Goal: Information Seeking & Learning: Learn about a topic

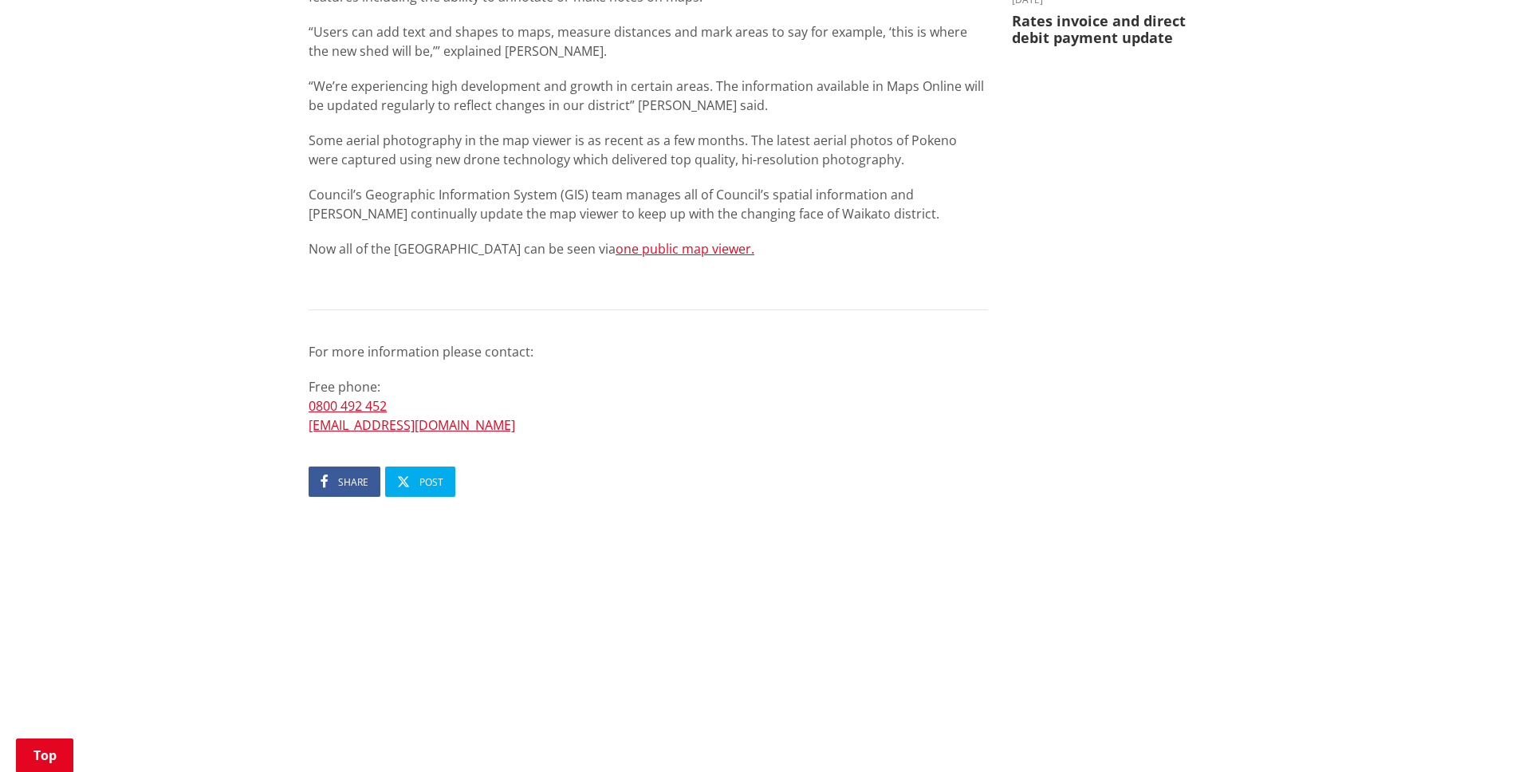
scroll to position [518, 0]
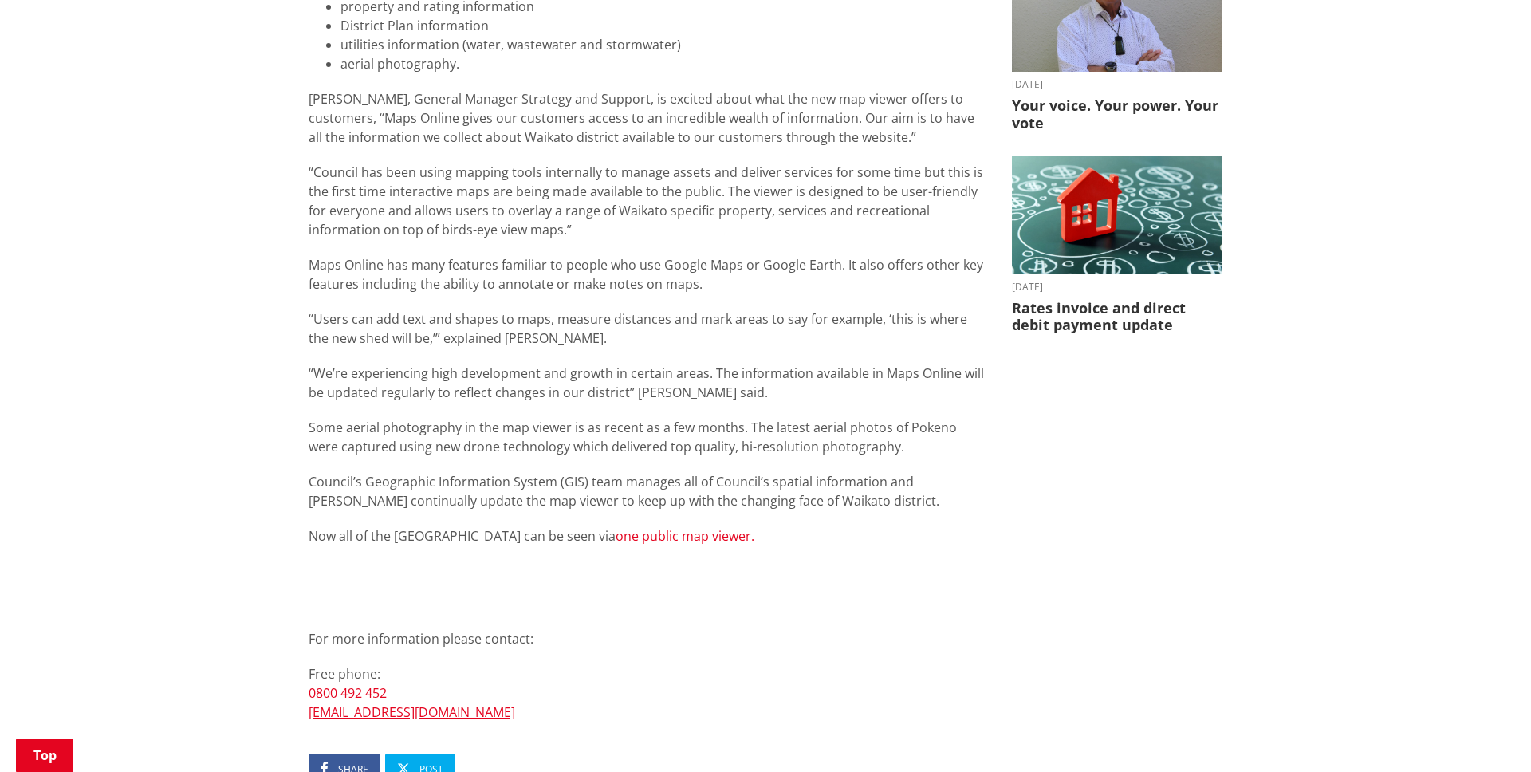
click at [692, 539] on link "one public map viewer." at bounding box center [685, 536] width 139 height 18
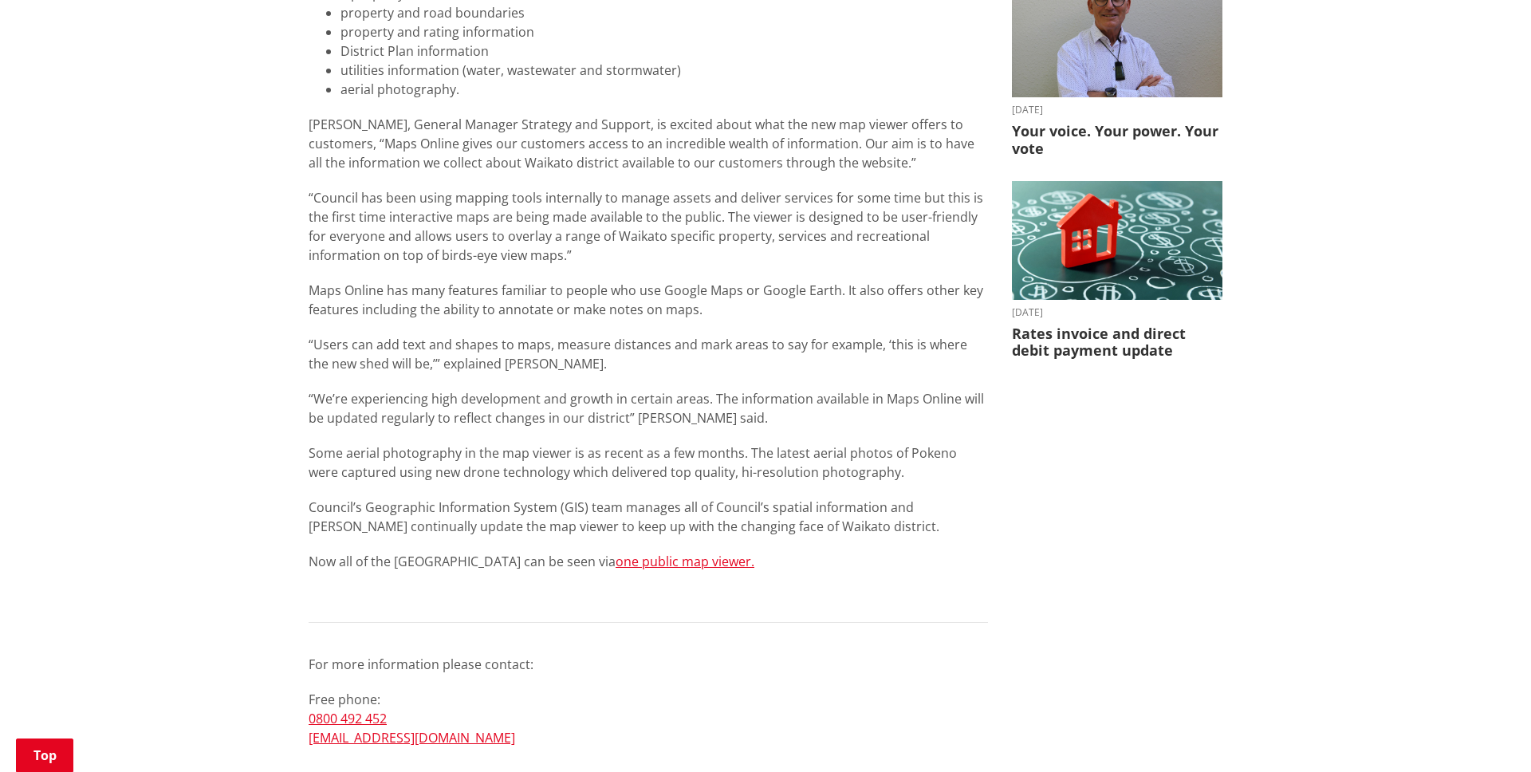
scroll to position [0, 0]
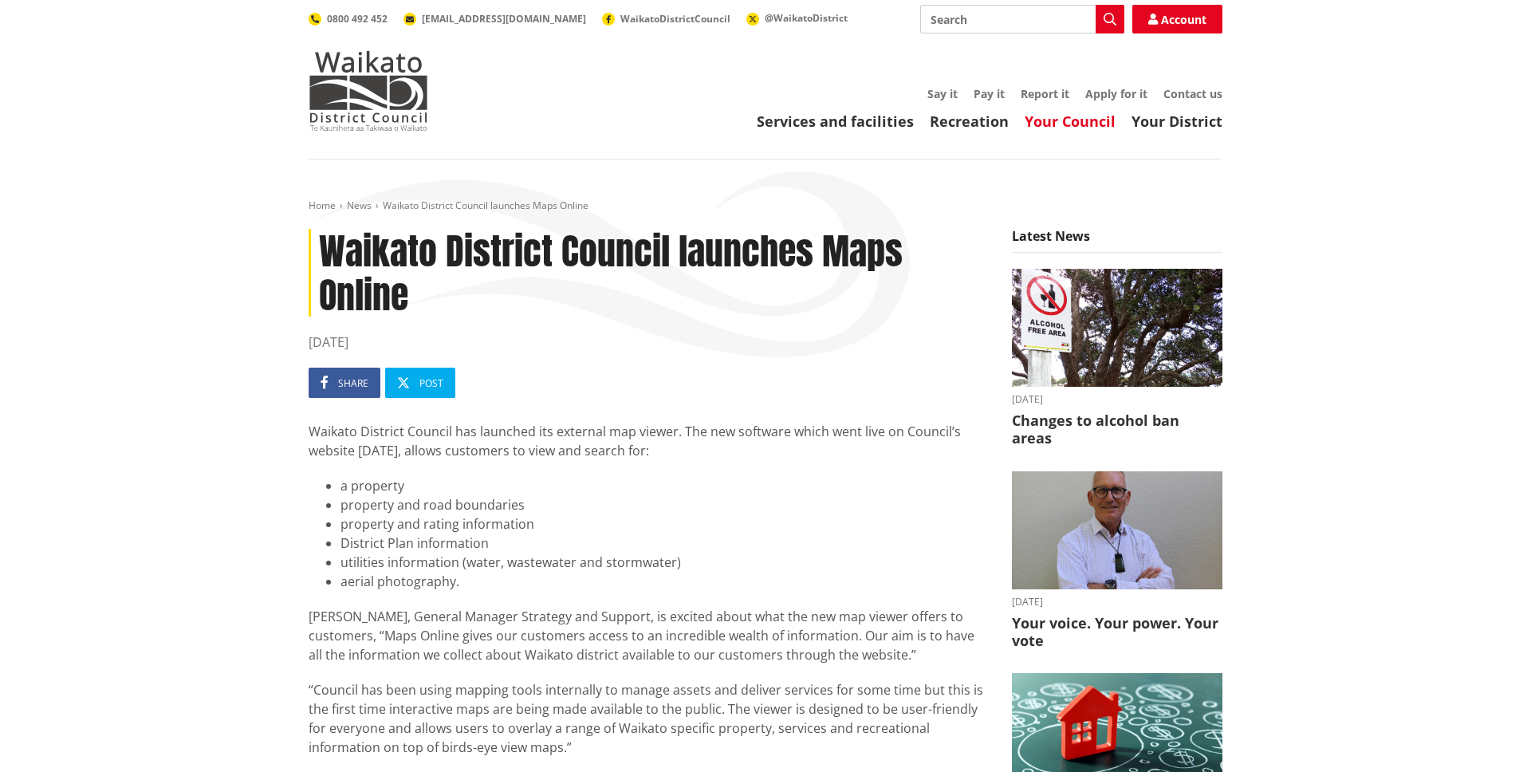
click at [1096, 119] on link "Your Council" at bounding box center [1070, 121] width 91 height 19
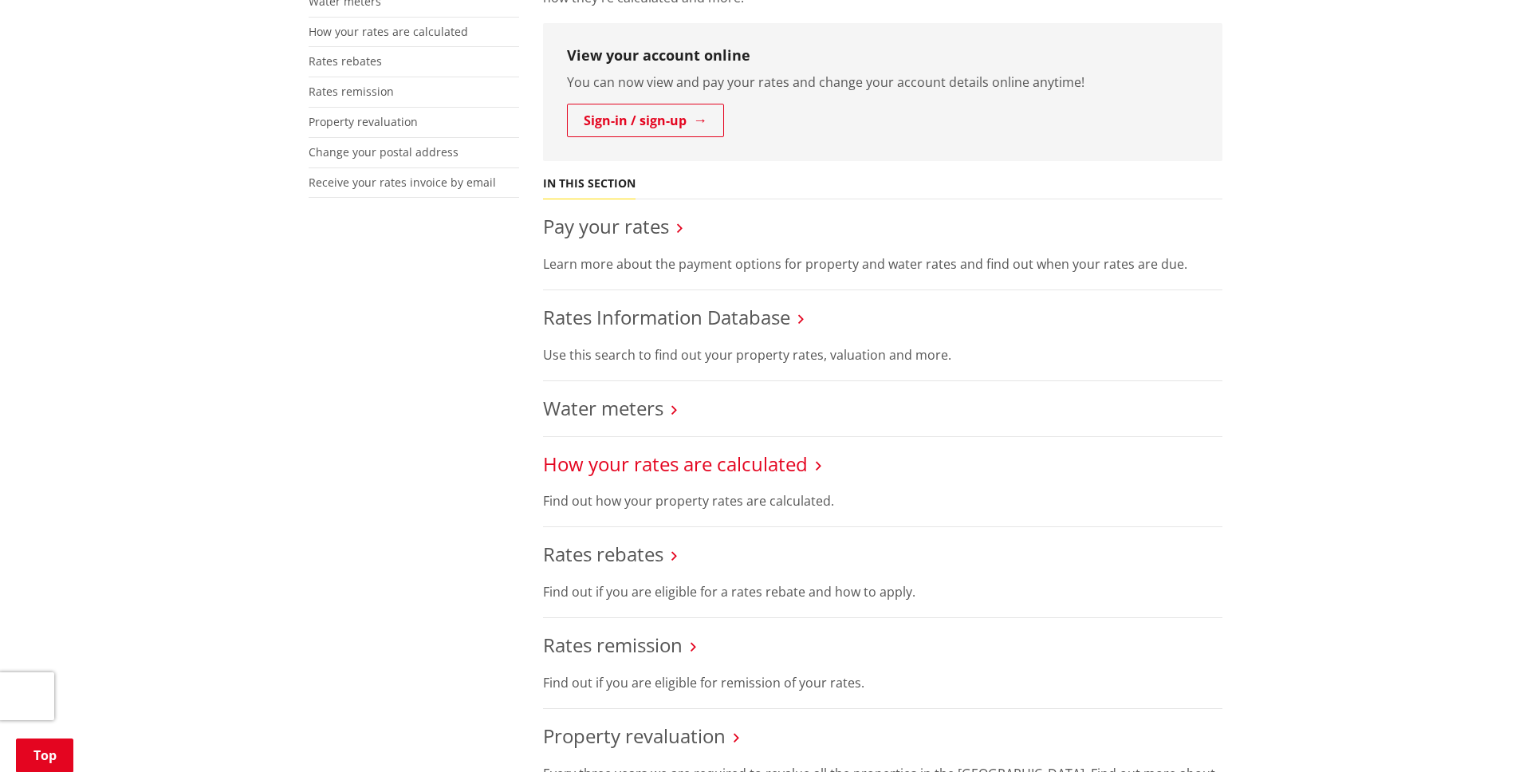
scroll to position [426, 0]
drag, startPoint x: 728, startPoint y: 319, endPoint x: 739, endPoint y: 325, distance: 12.5
click at [728, 319] on link "Rates Information Database" at bounding box center [666, 318] width 247 height 26
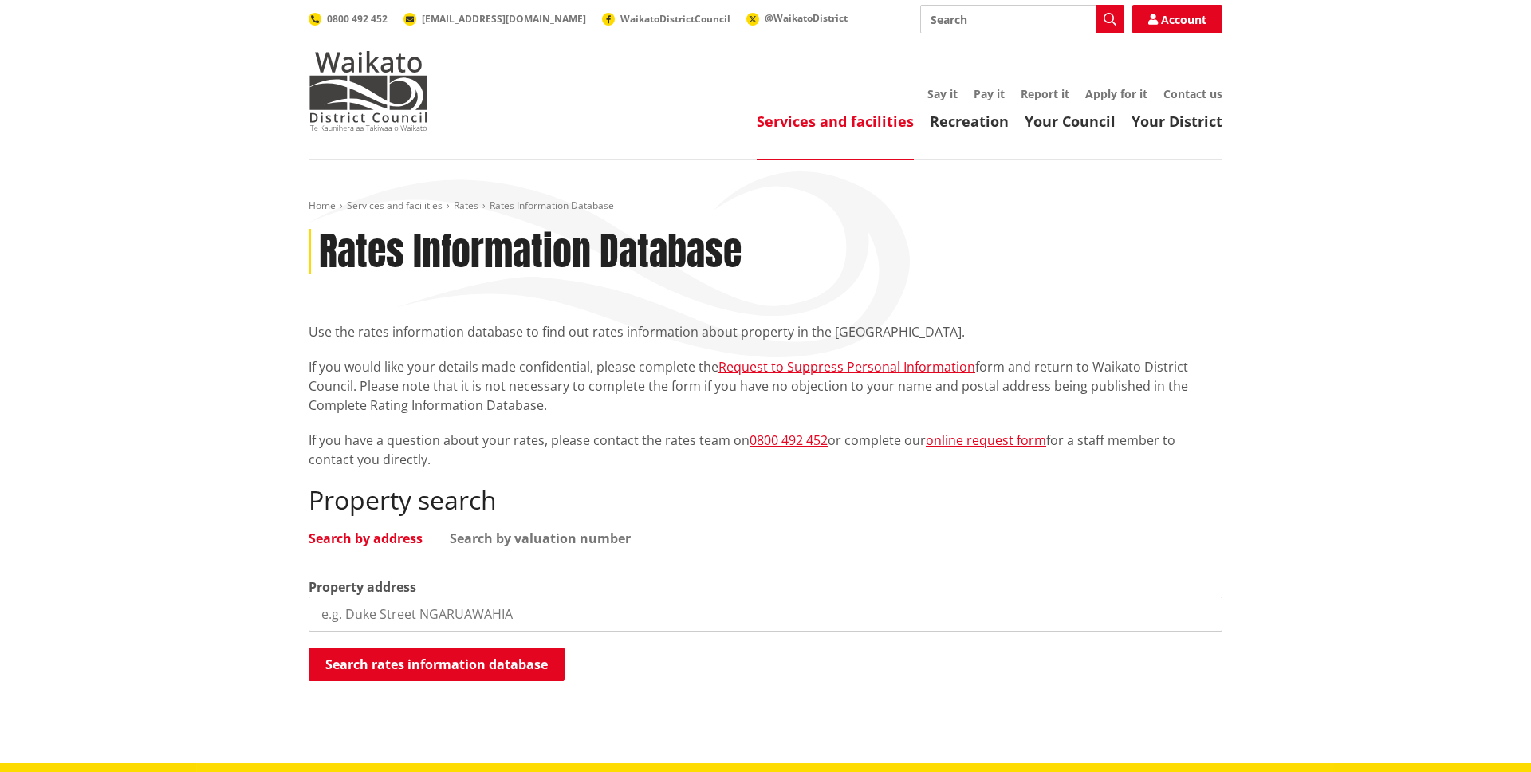
click at [563, 618] on input "search" at bounding box center [766, 613] width 914 height 35
paste input "06282/791.10"
type input "06282/791.10"
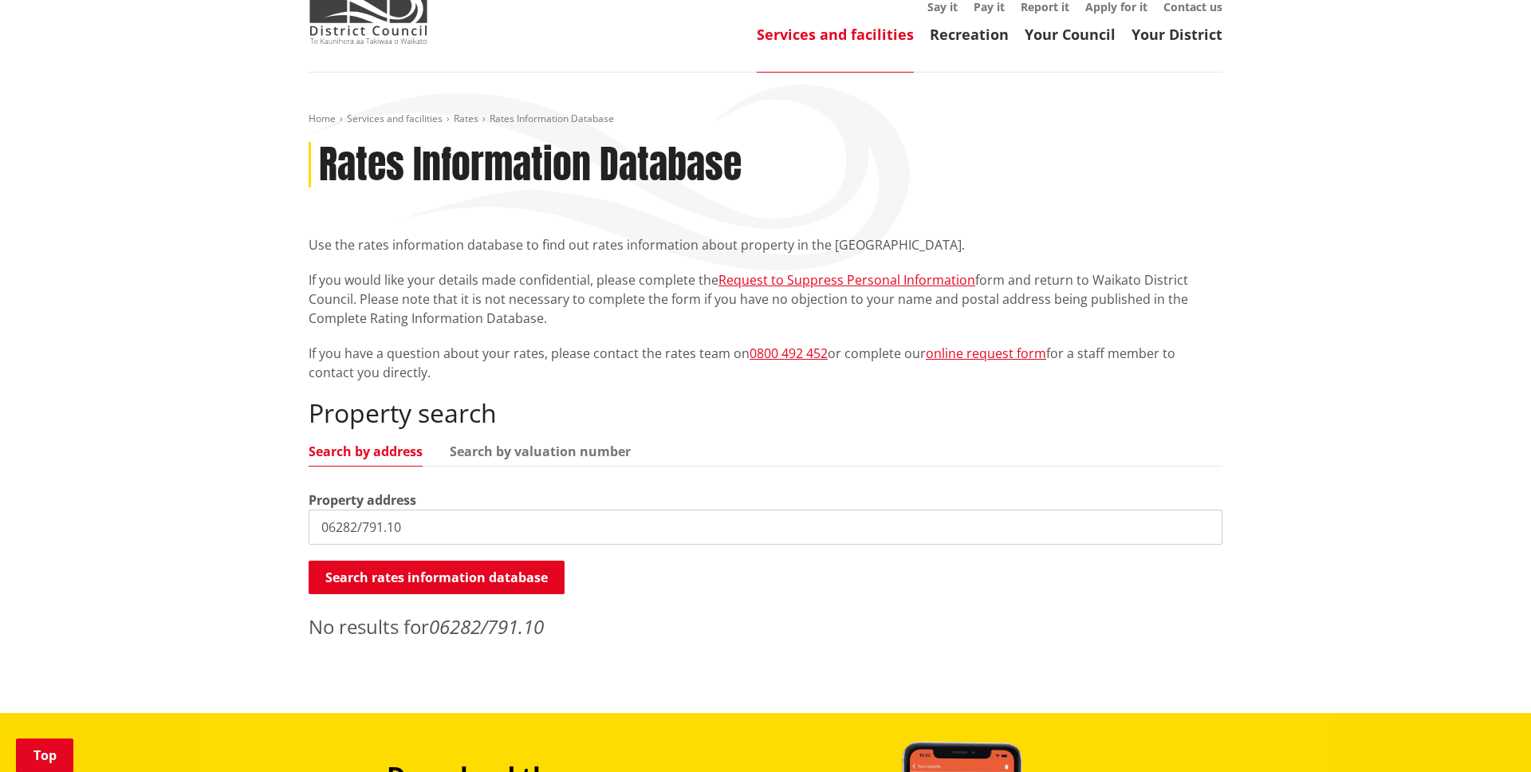
scroll to position [173, 0]
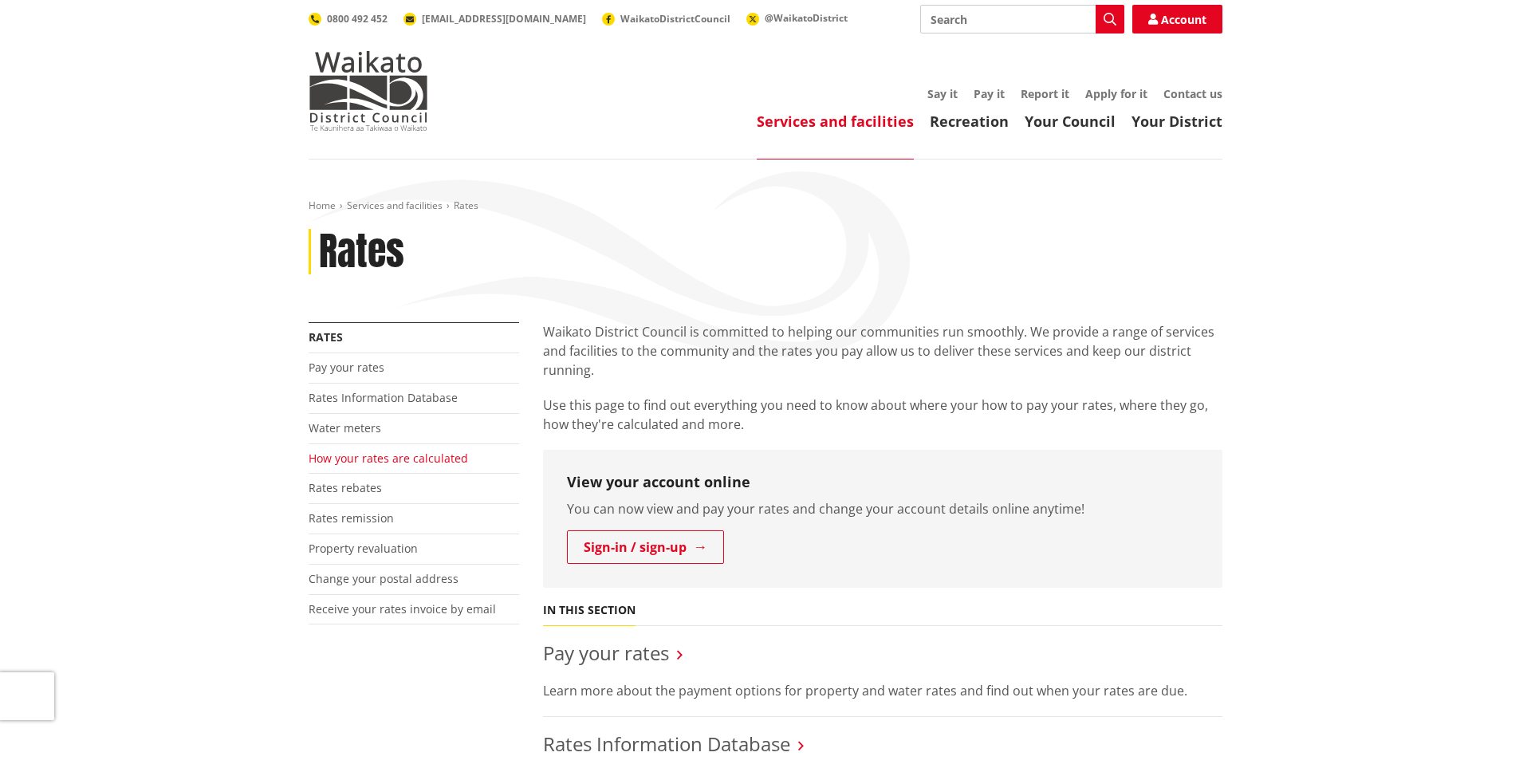
click at [411, 462] on link "How your rates are calculated" at bounding box center [388, 458] width 159 height 15
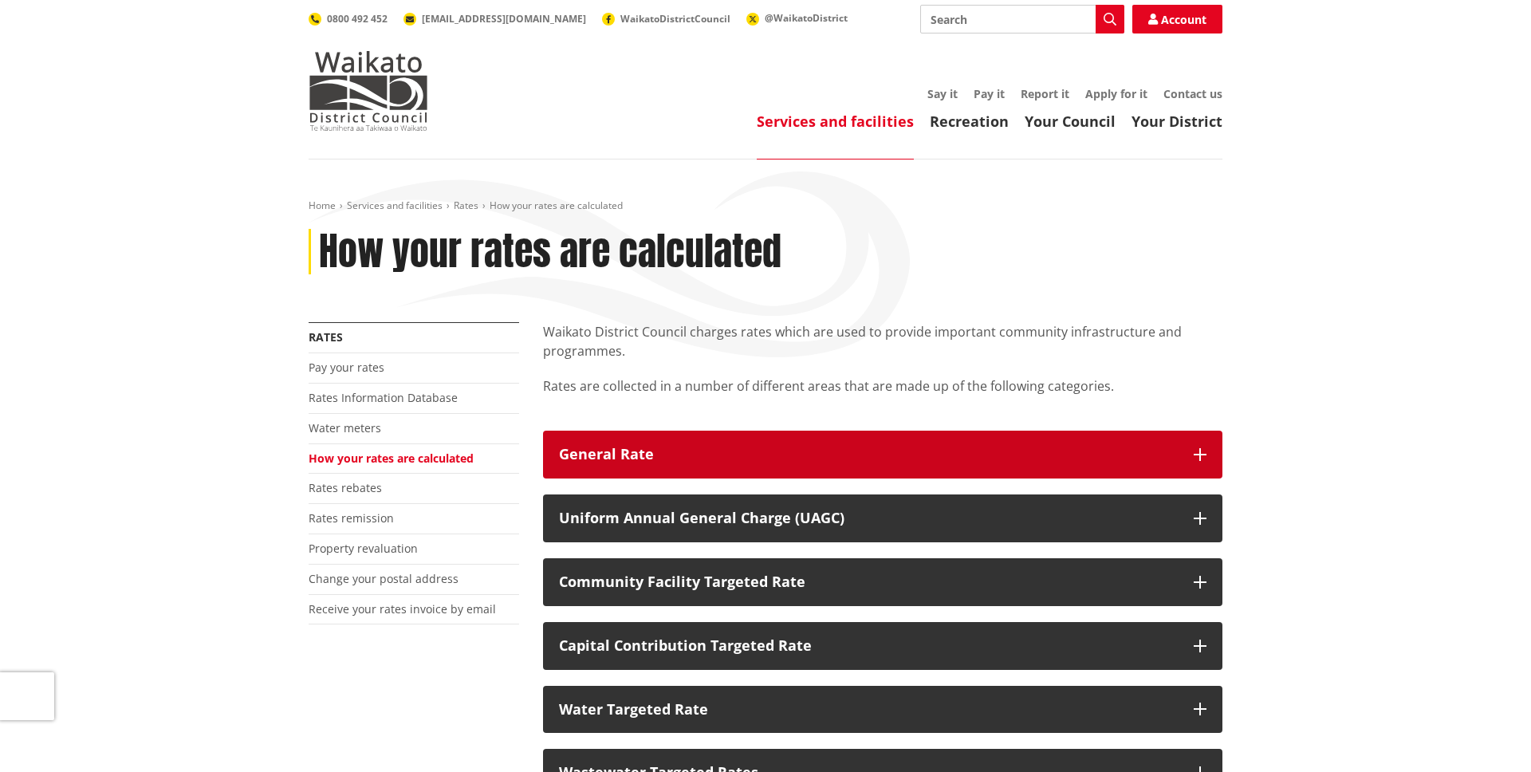
drag, startPoint x: 971, startPoint y: 453, endPoint x: 1144, endPoint y: 447, distance: 173.1
click at [971, 453] on div "General Rate" at bounding box center [868, 455] width 619 height 16
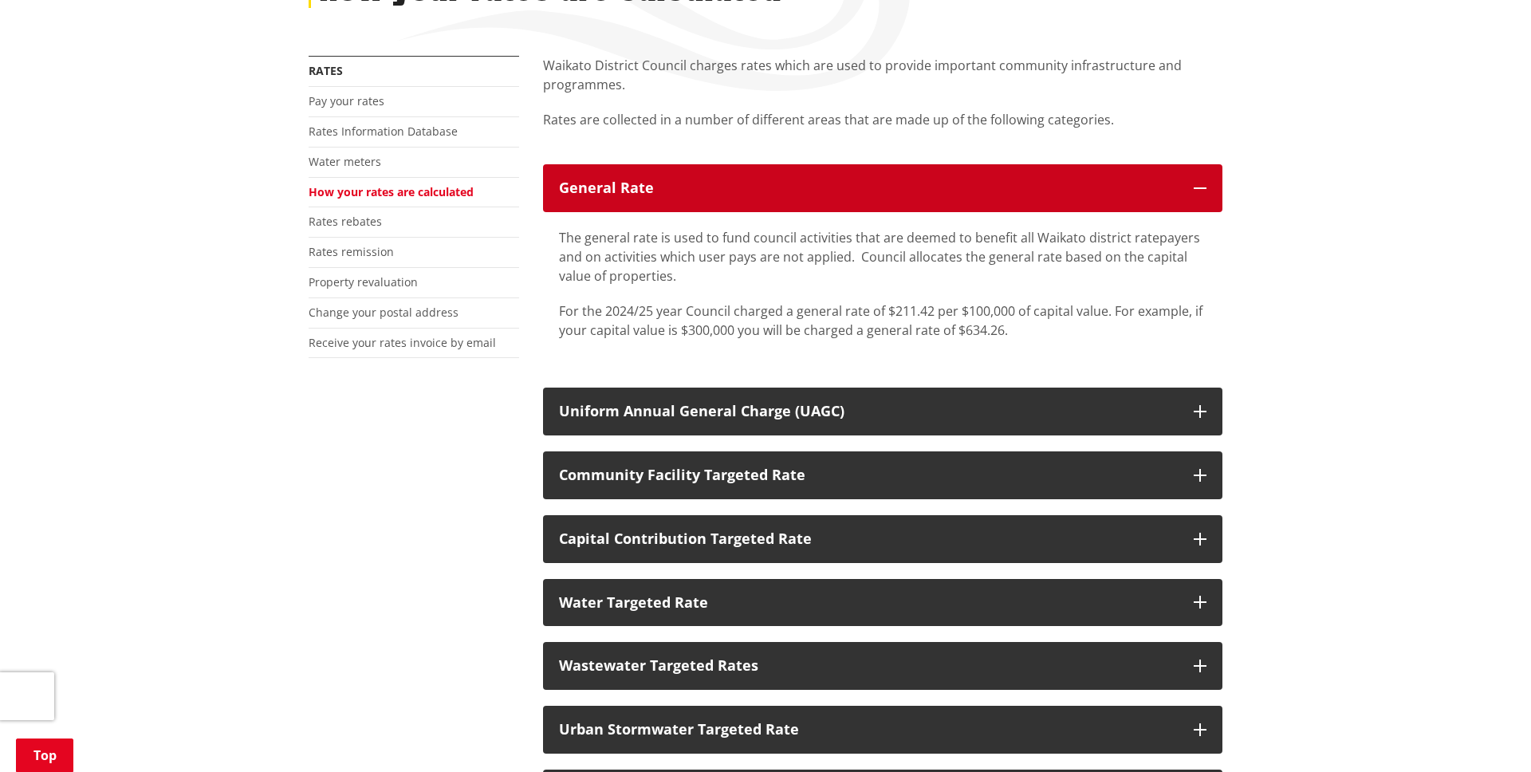
scroll to position [278, 0]
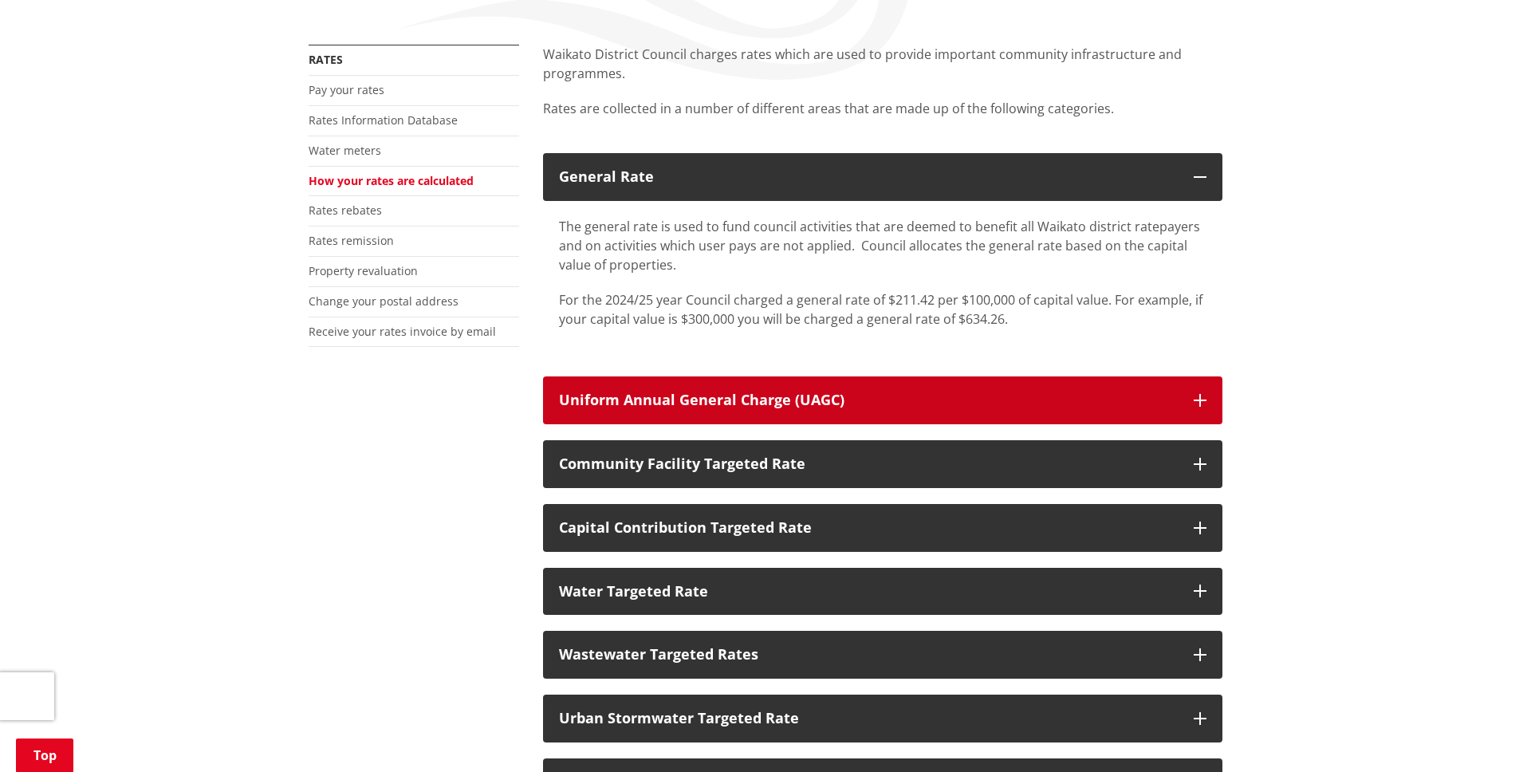
click at [1201, 396] on icon "button" at bounding box center [1200, 400] width 13 height 13
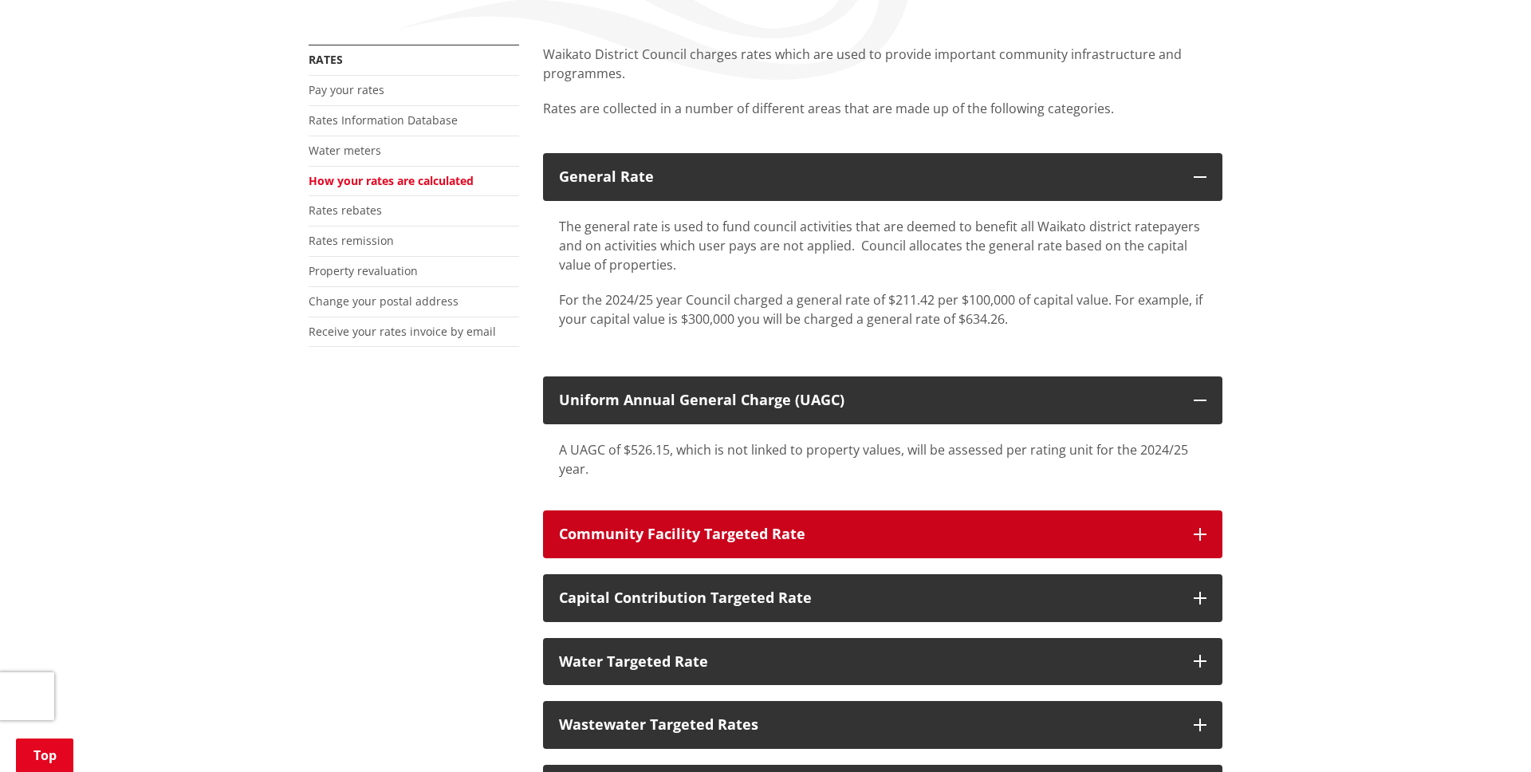
click at [1202, 530] on icon "button" at bounding box center [1200, 534] width 13 height 13
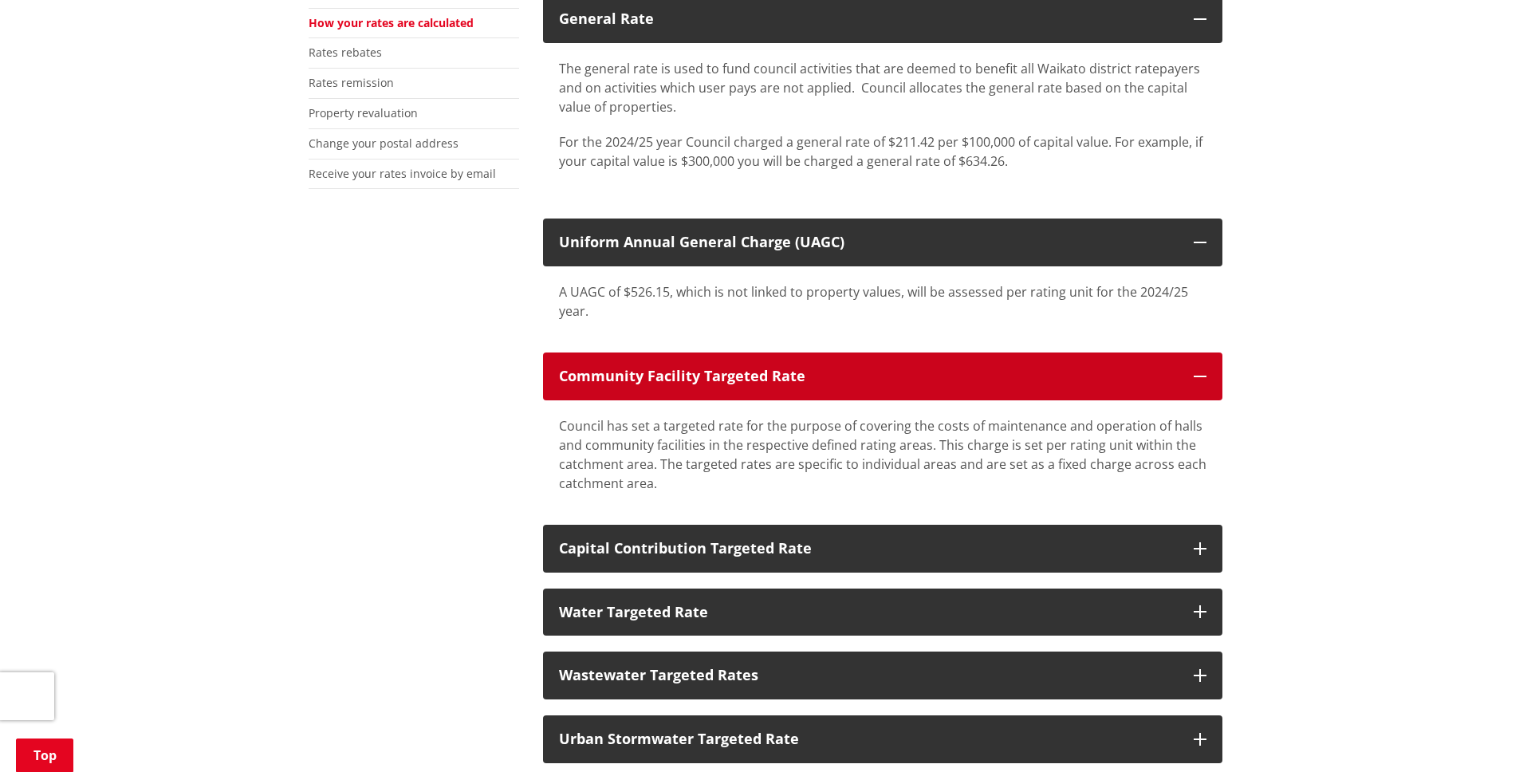
scroll to position [509, 0]
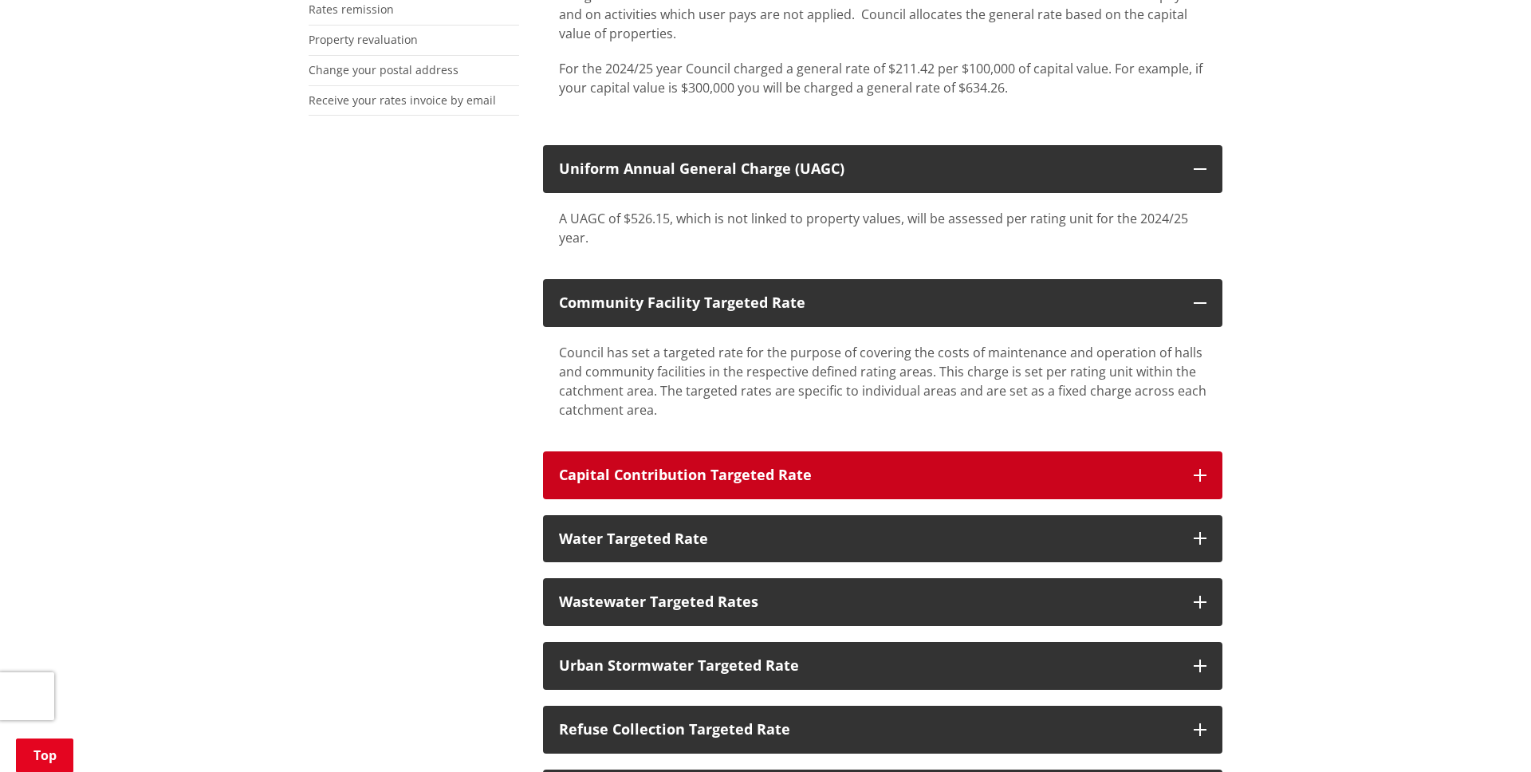
click at [1191, 466] on button "Capital Contribution Targeted Rate" at bounding box center [882, 475] width 679 height 48
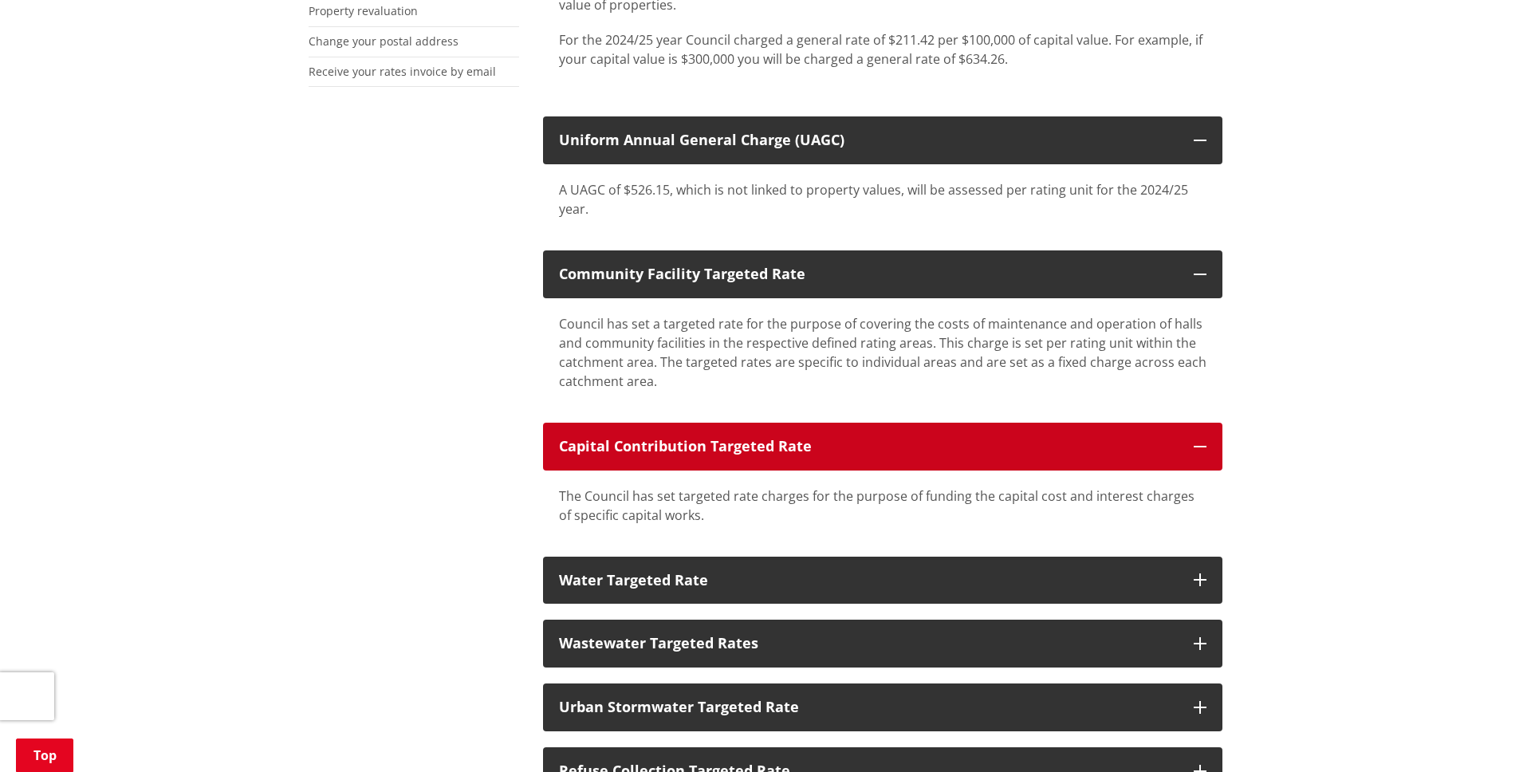
scroll to position [628, 0]
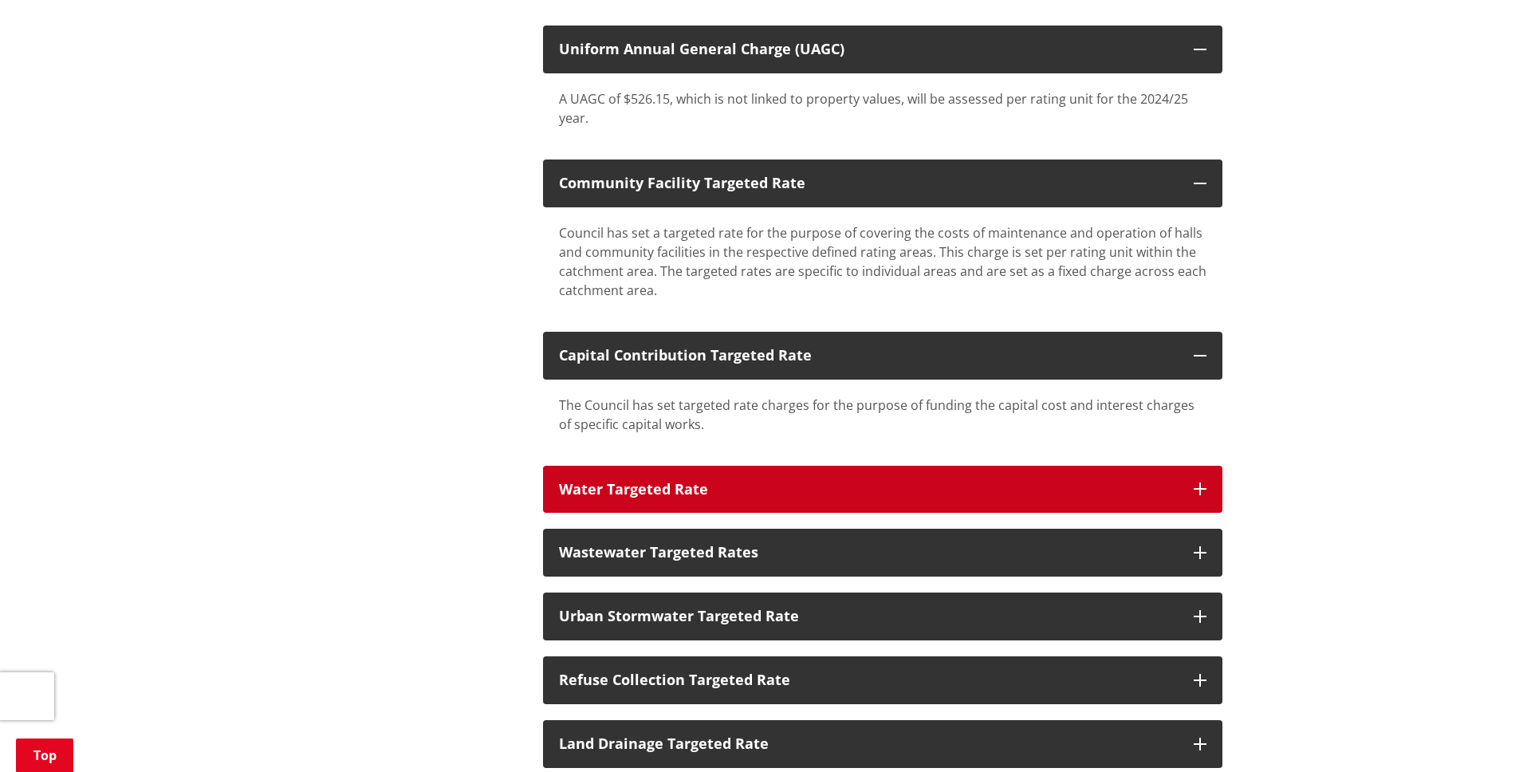
click at [1192, 495] on button "Water Targeted Rate" at bounding box center [882, 490] width 679 height 48
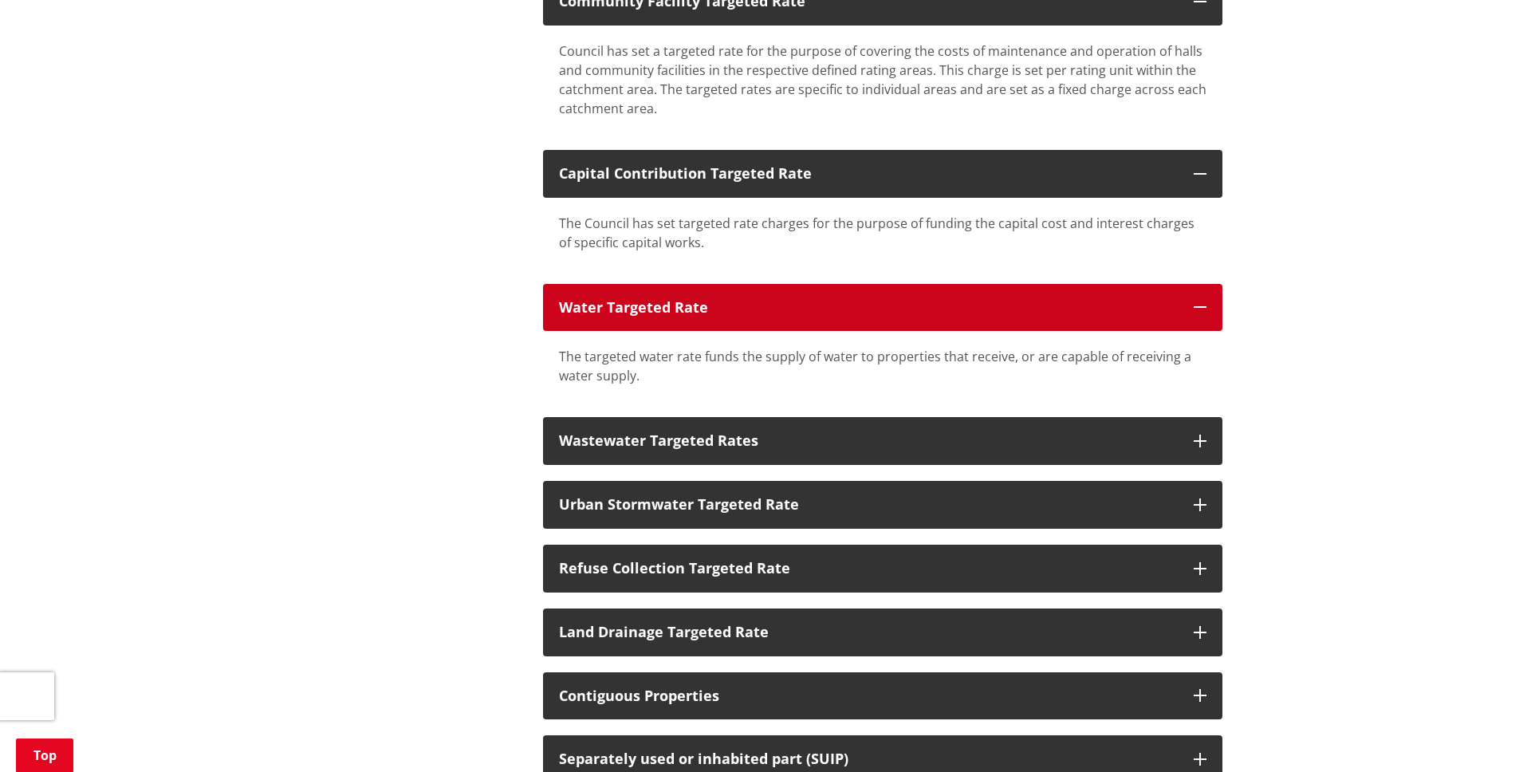
scroll to position [819, 0]
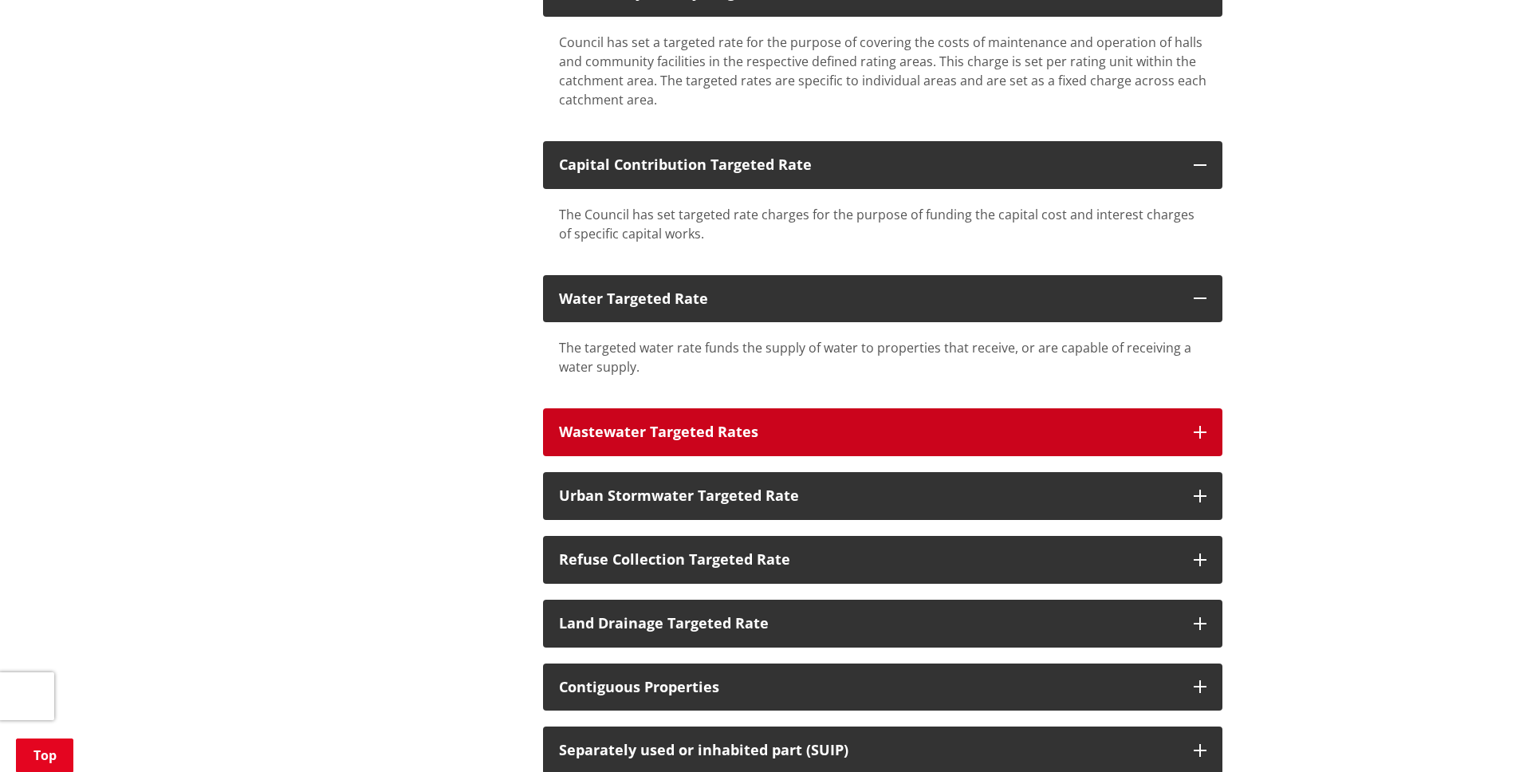
click at [1201, 435] on icon "button" at bounding box center [1200, 432] width 13 height 13
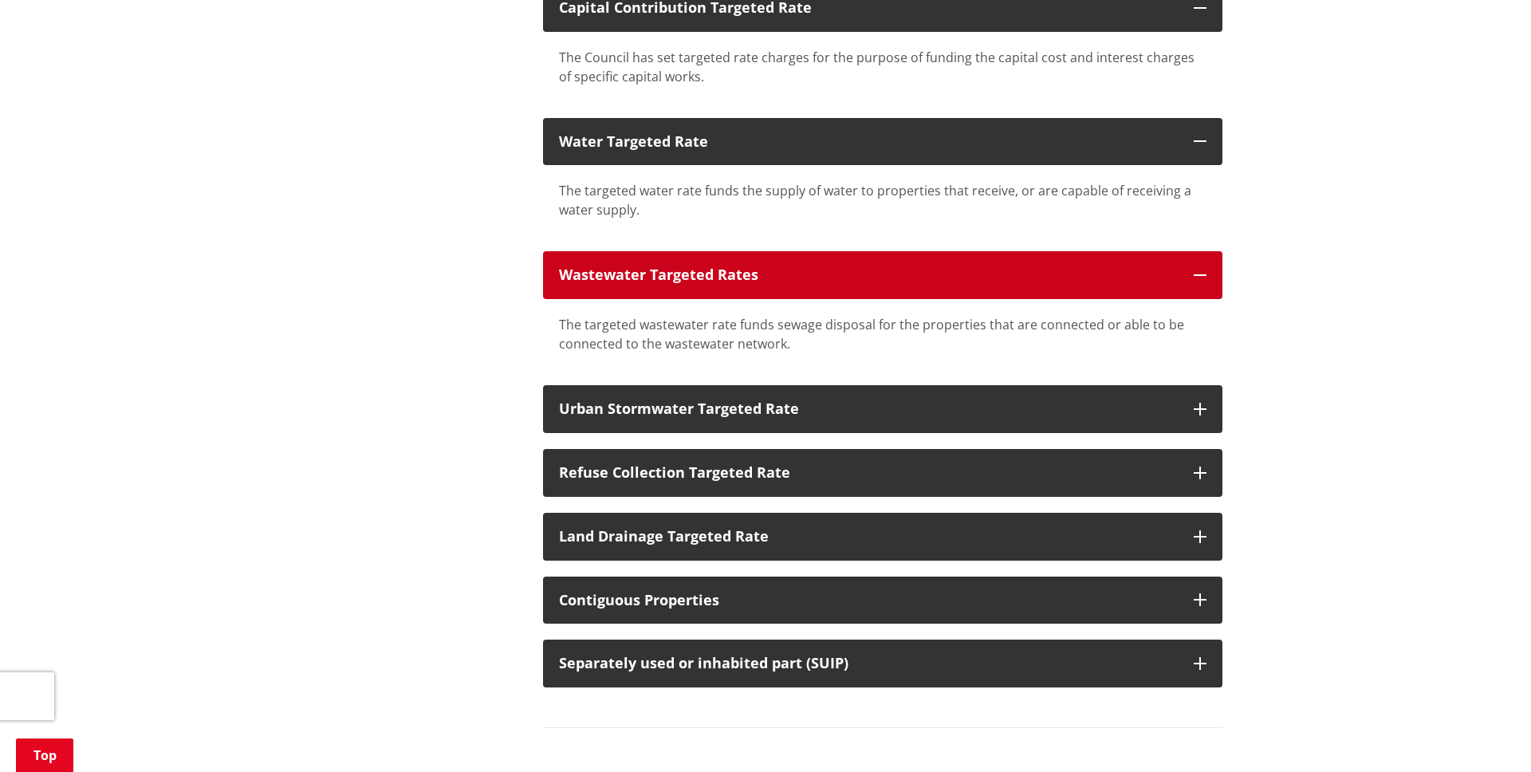
scroll to position [981, 0]
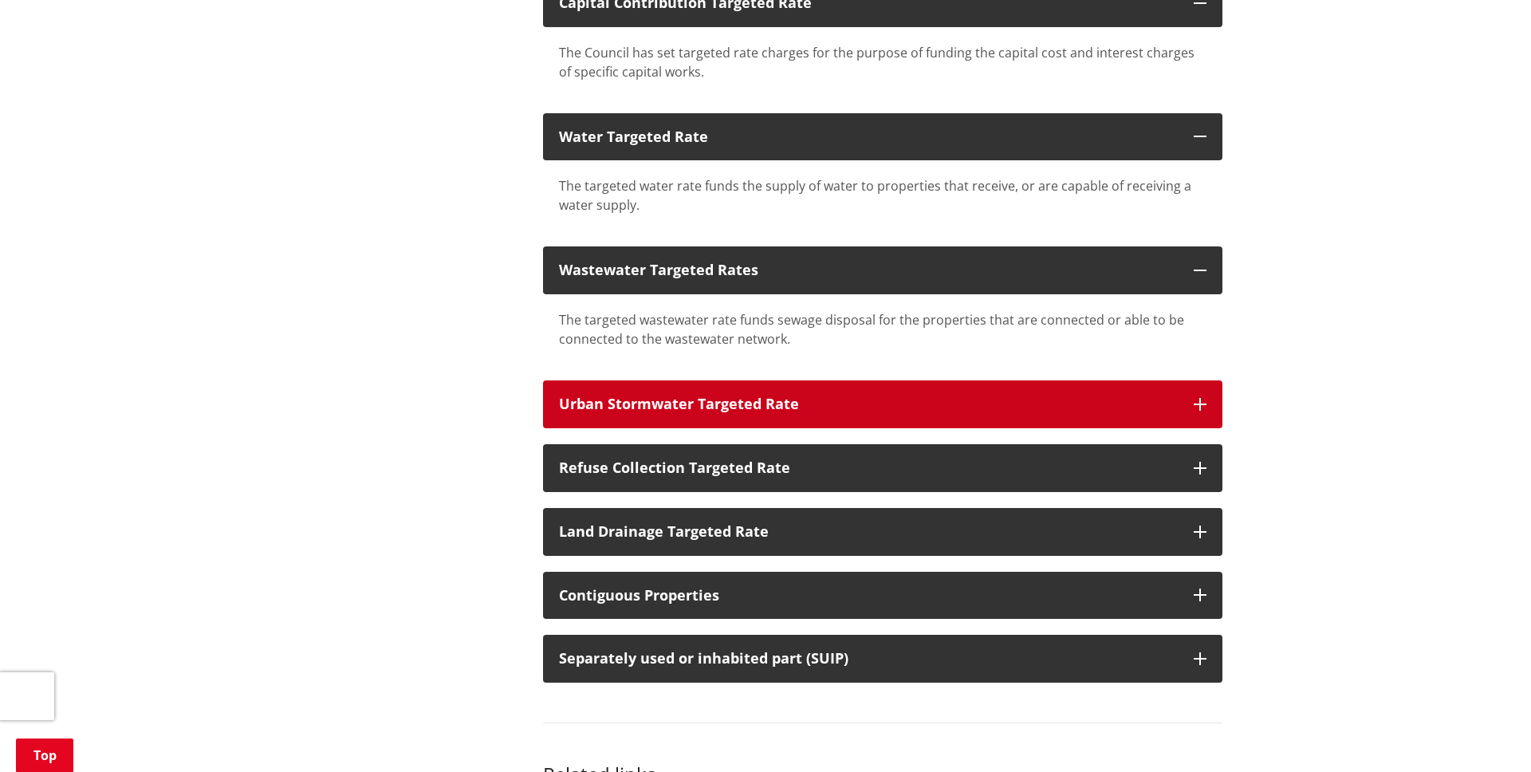
click at [1197, 409] on icon "button" at bounding box center [1200, 404] width 13 height 13
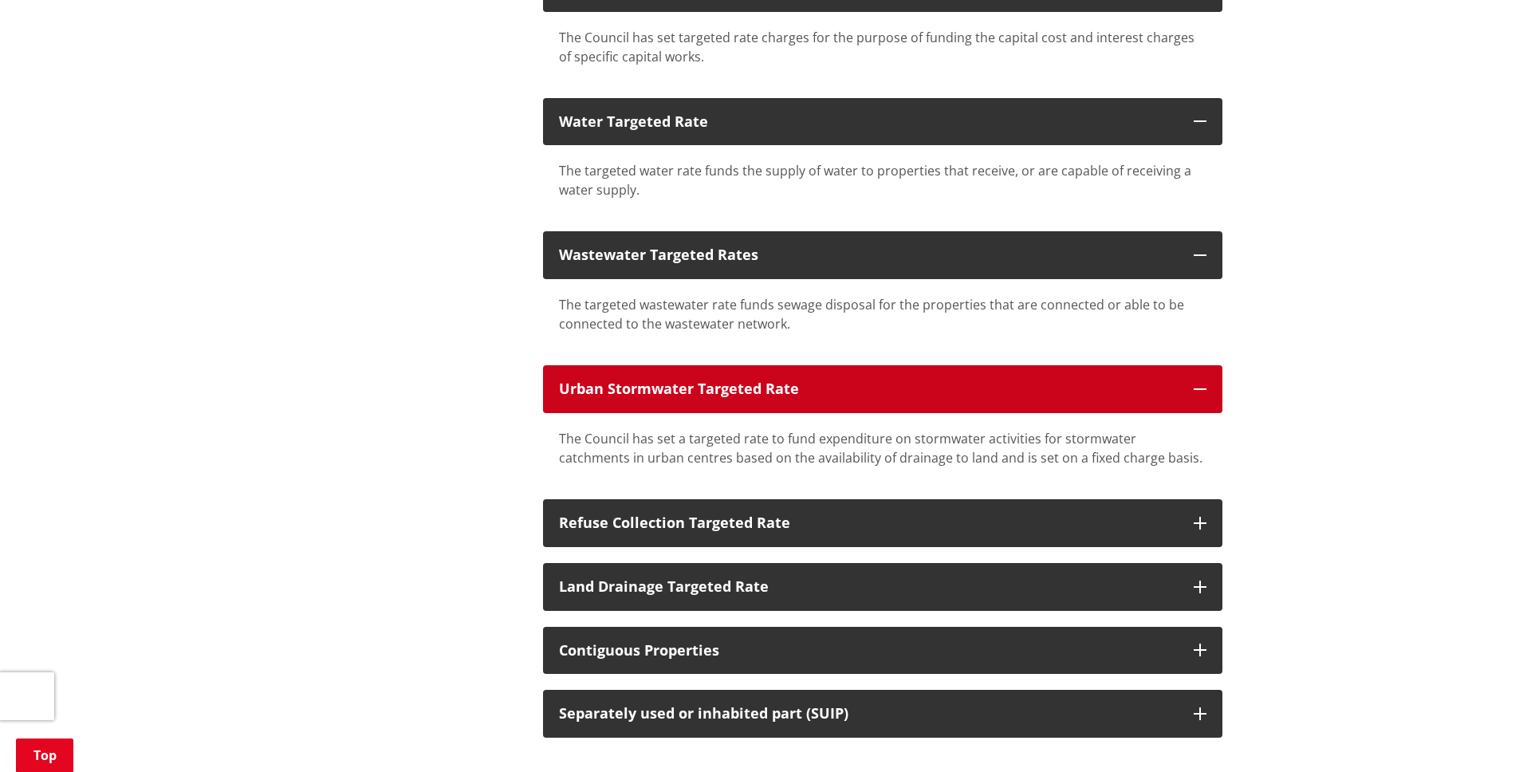
scroll to position [1014, 0]
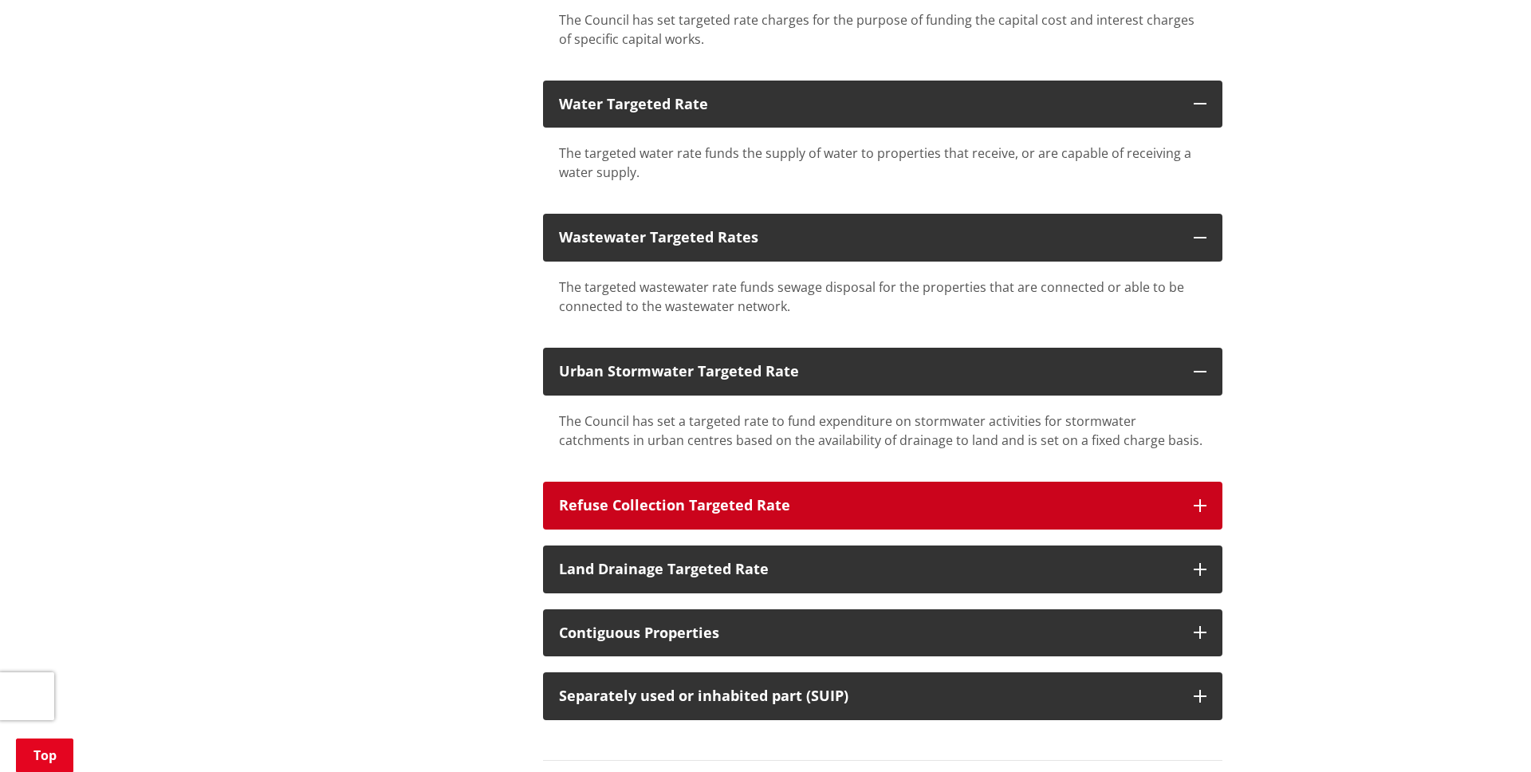
click at [1195, 499] on icon "button" at bounding box center [1200, 505] width 13 height 13
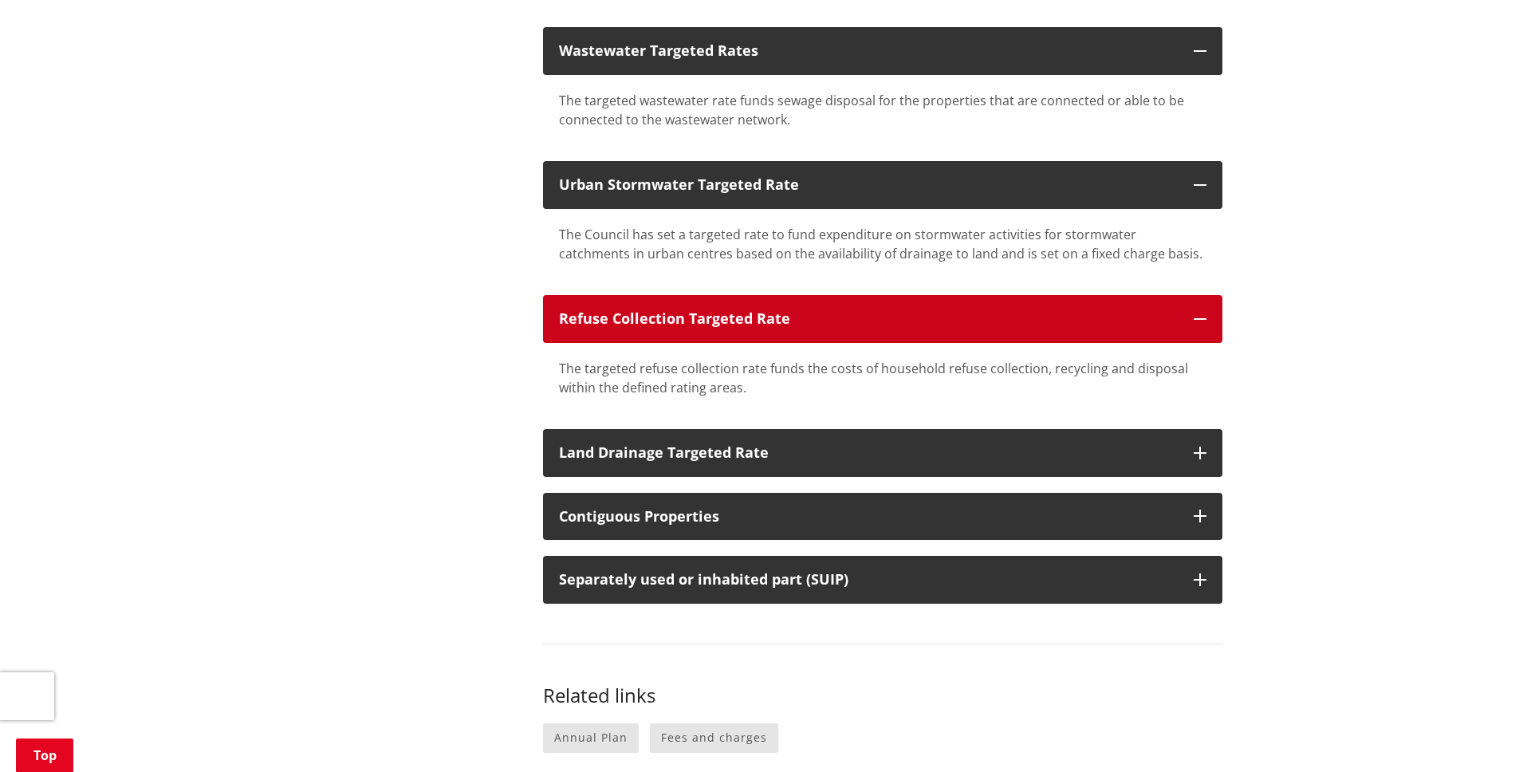
scroll to position [1203, 0]
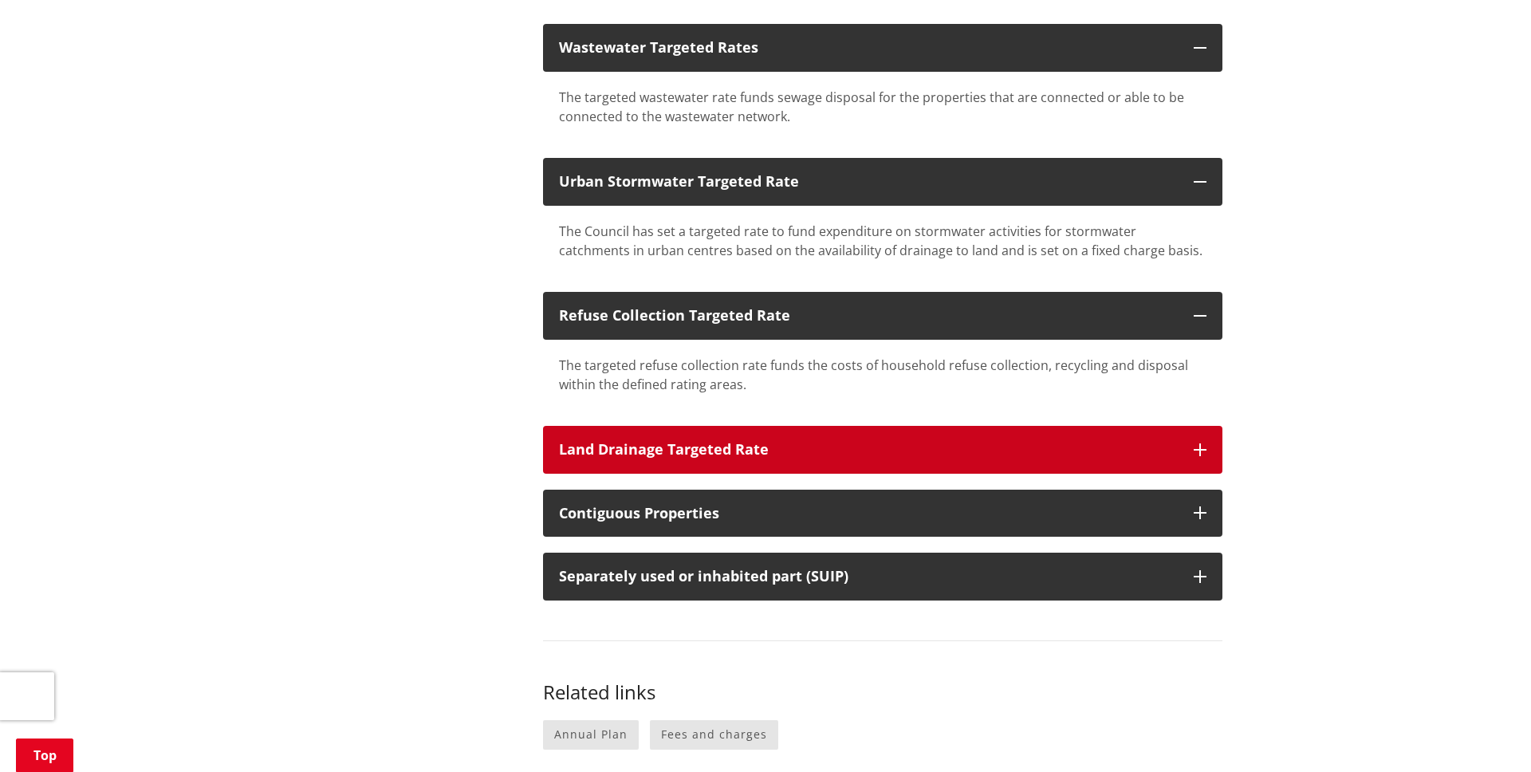
click at [1203, 459] on button "Land Drainage Targeted Rate" at bounding box center [882, 450] width 679 height 48
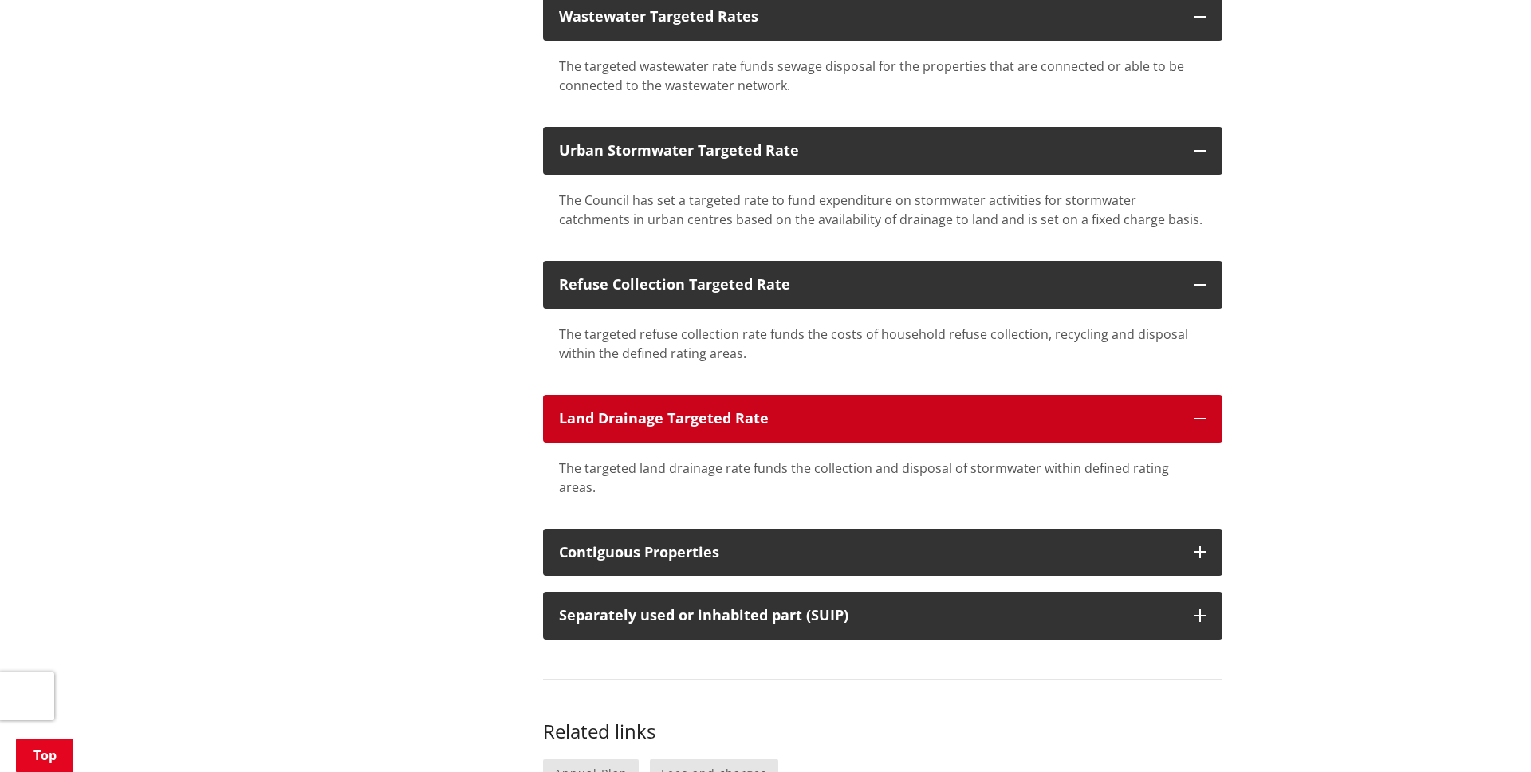
scroll to position [1236, 0]
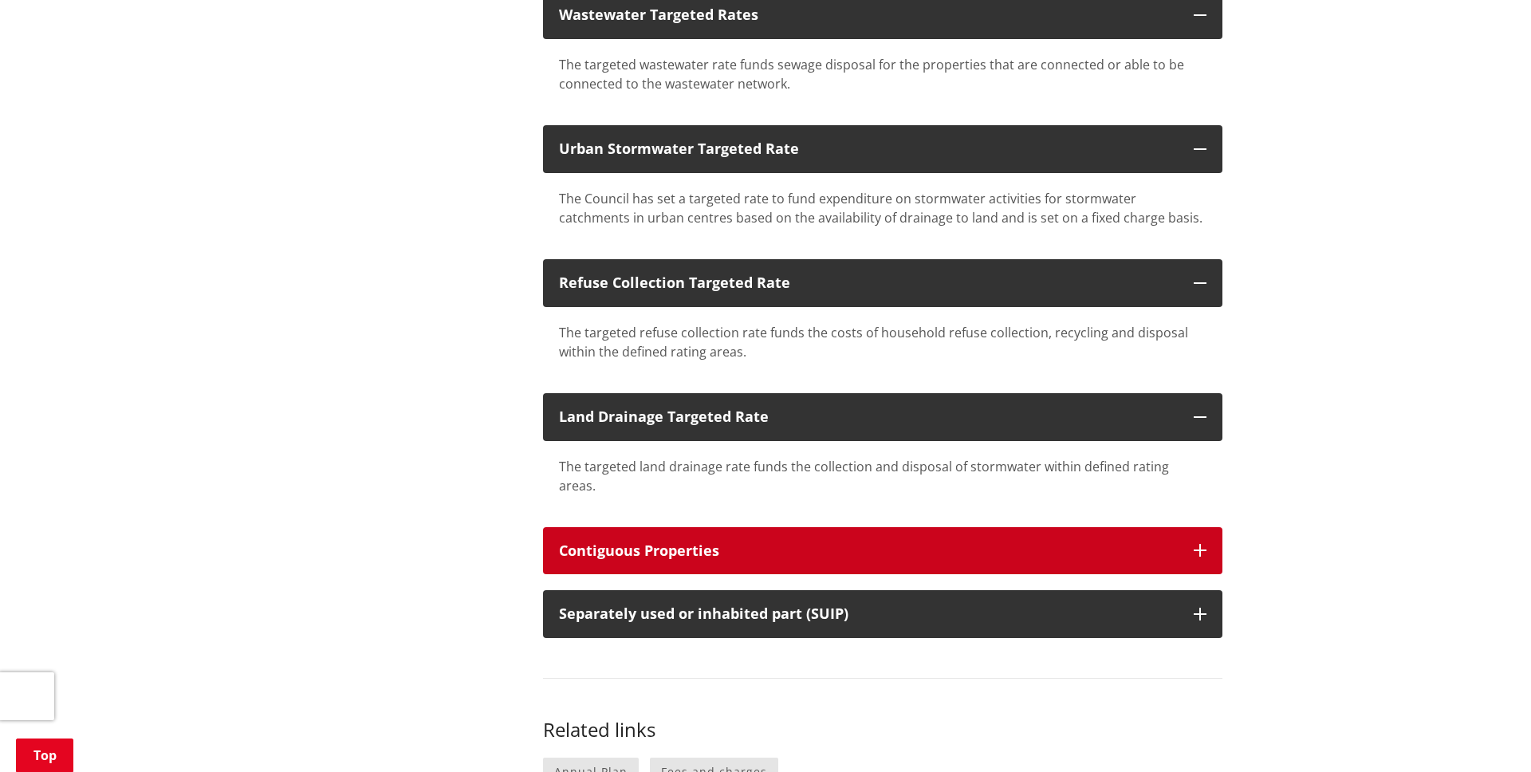
click at [1210, 527] on button "Contiguous Properties" at bounding box center [882, 551] width 679 height 48
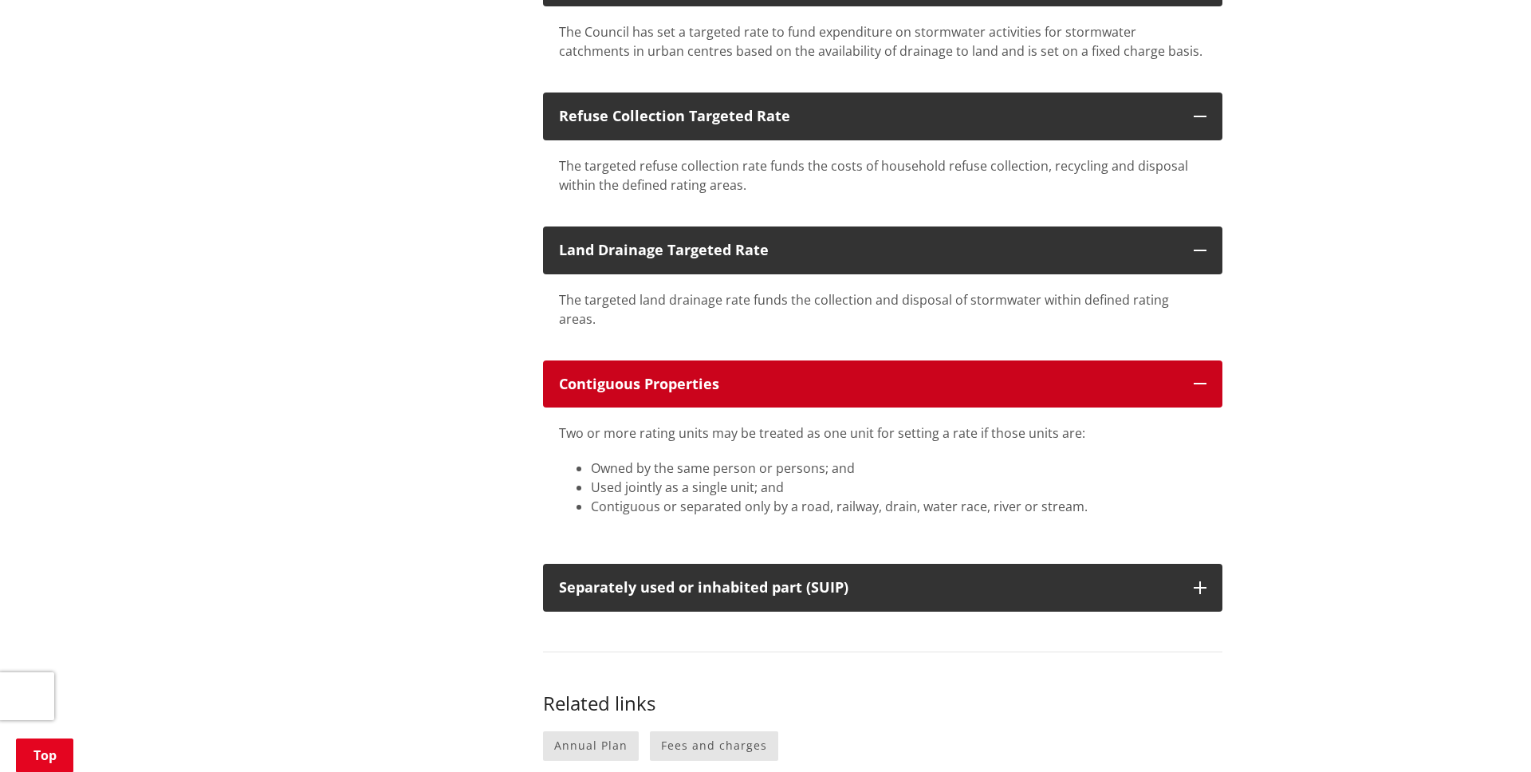
scroll to position [1406, 0]
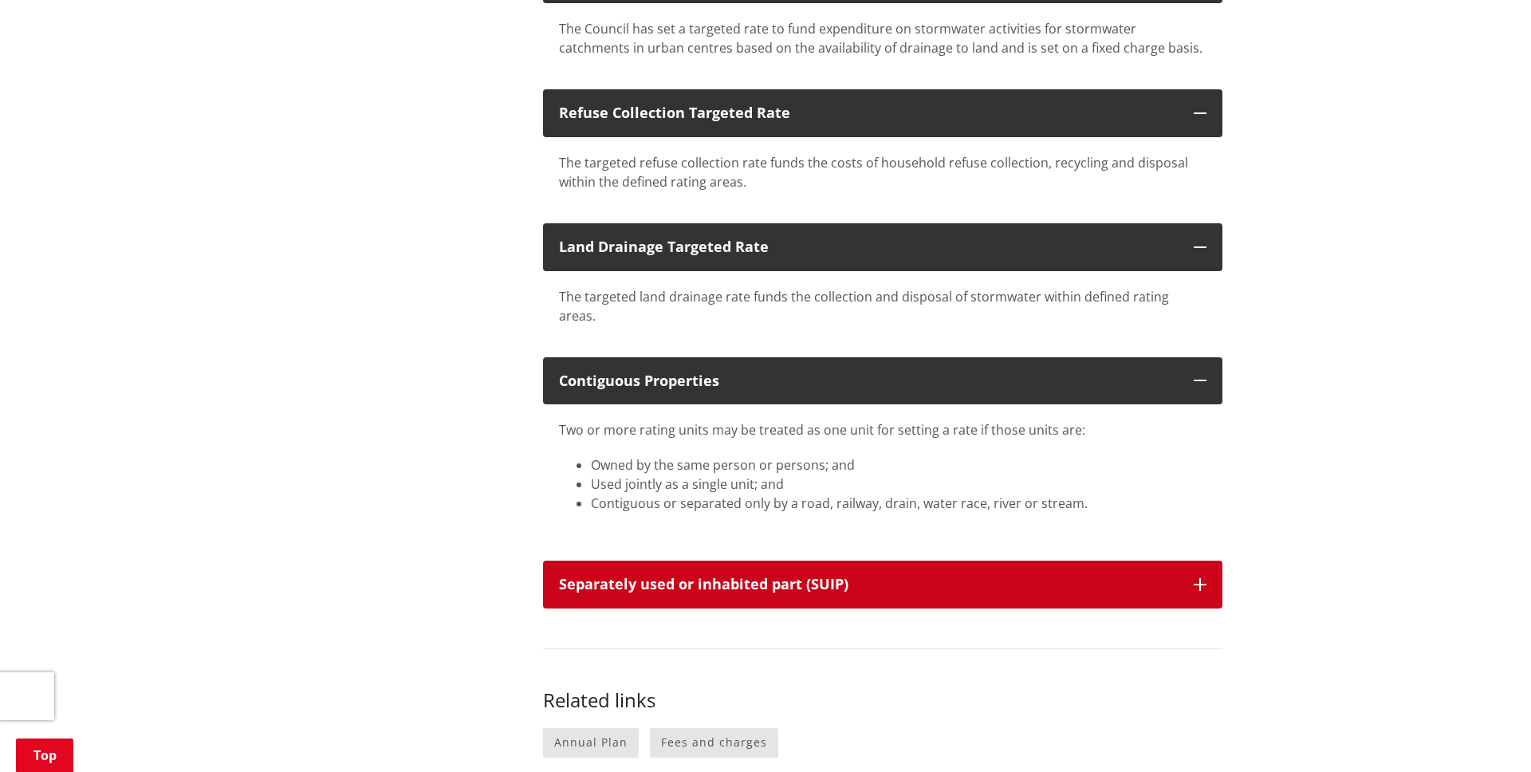
click at [1201, 578] on icon "button" at bounding box center [1200, 584] width 13 height 13
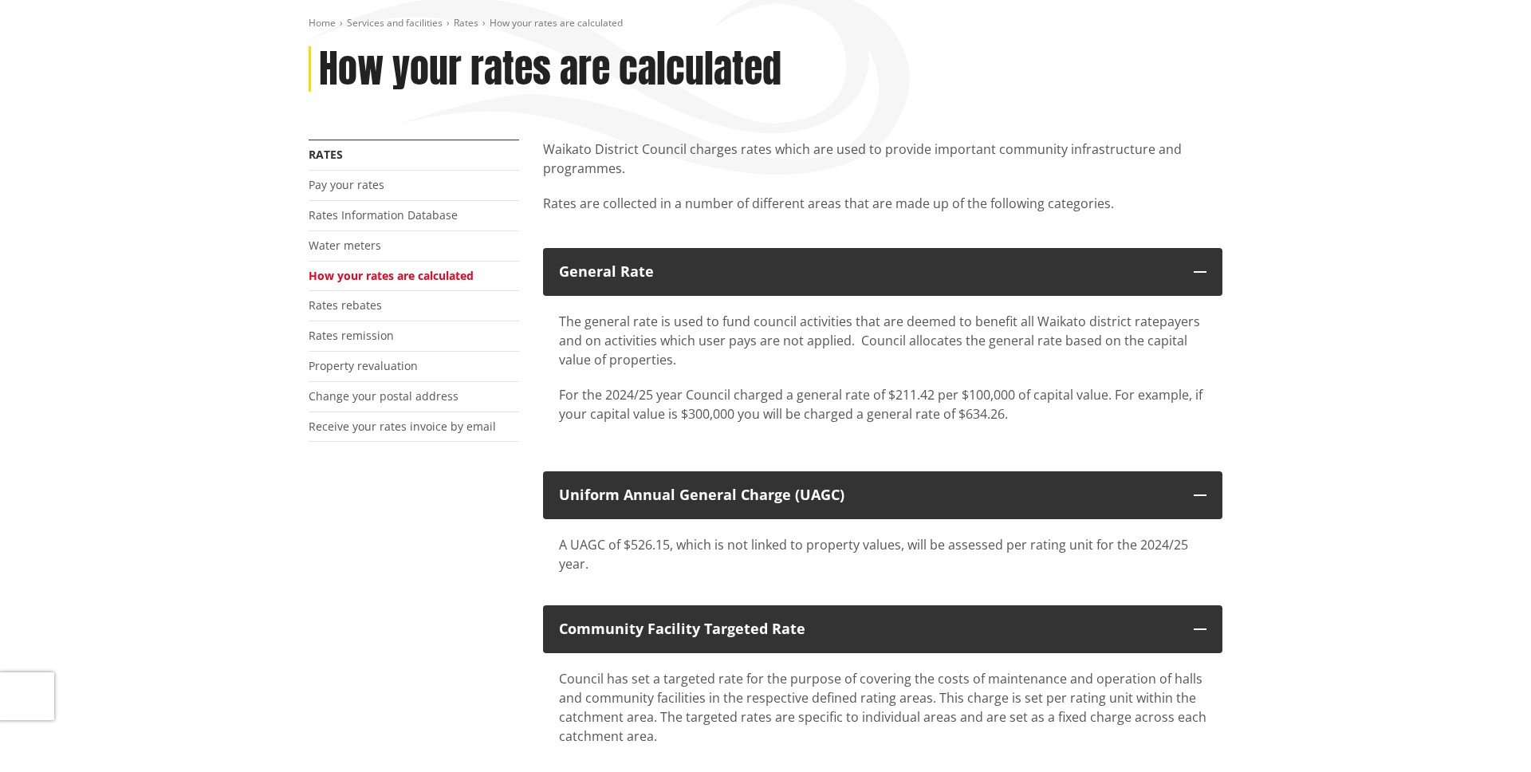
scroll to position [187, 0]
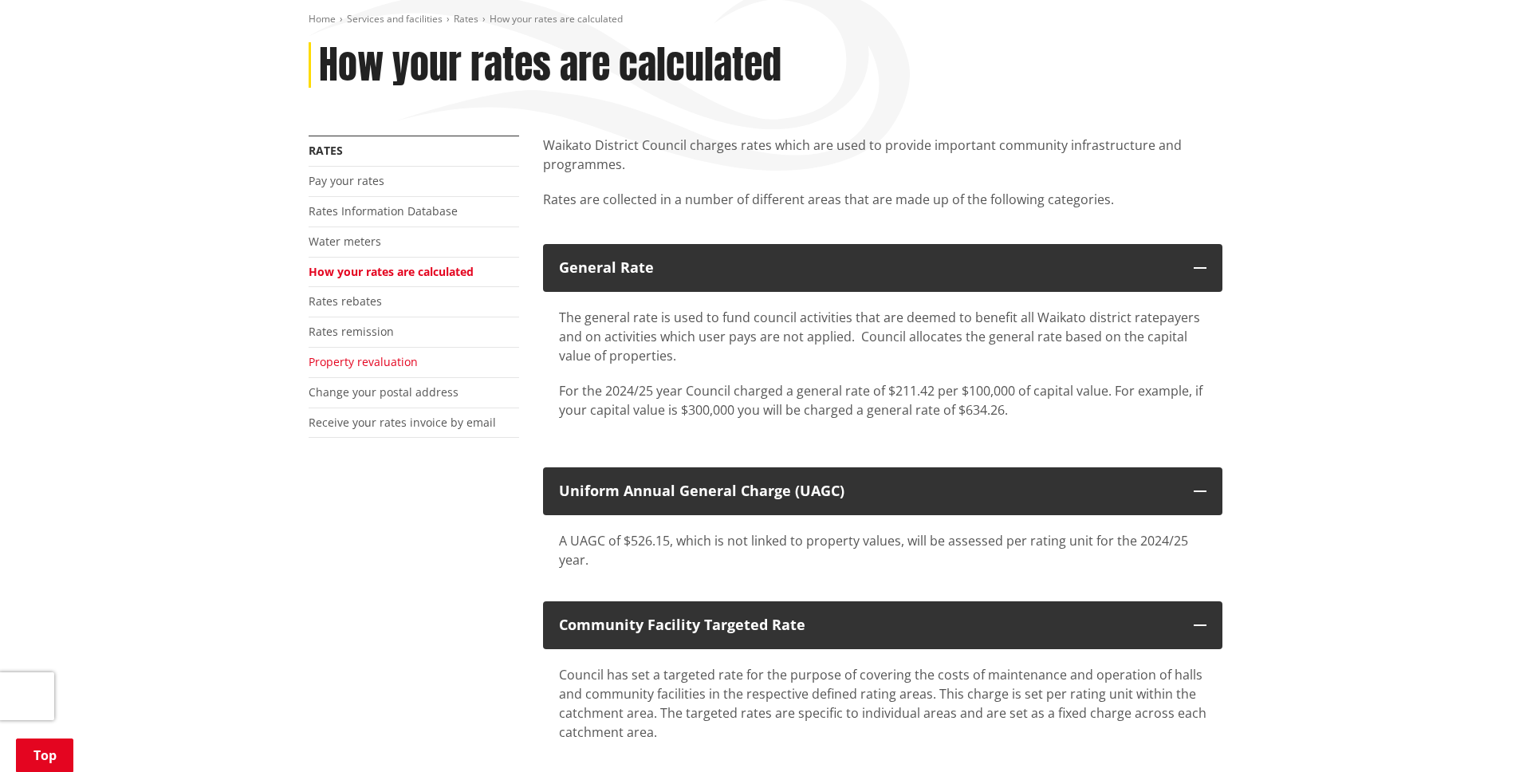
click at [389, 362] on link "Property revaluation" at bounding box center [363, 361] width 109 height 15
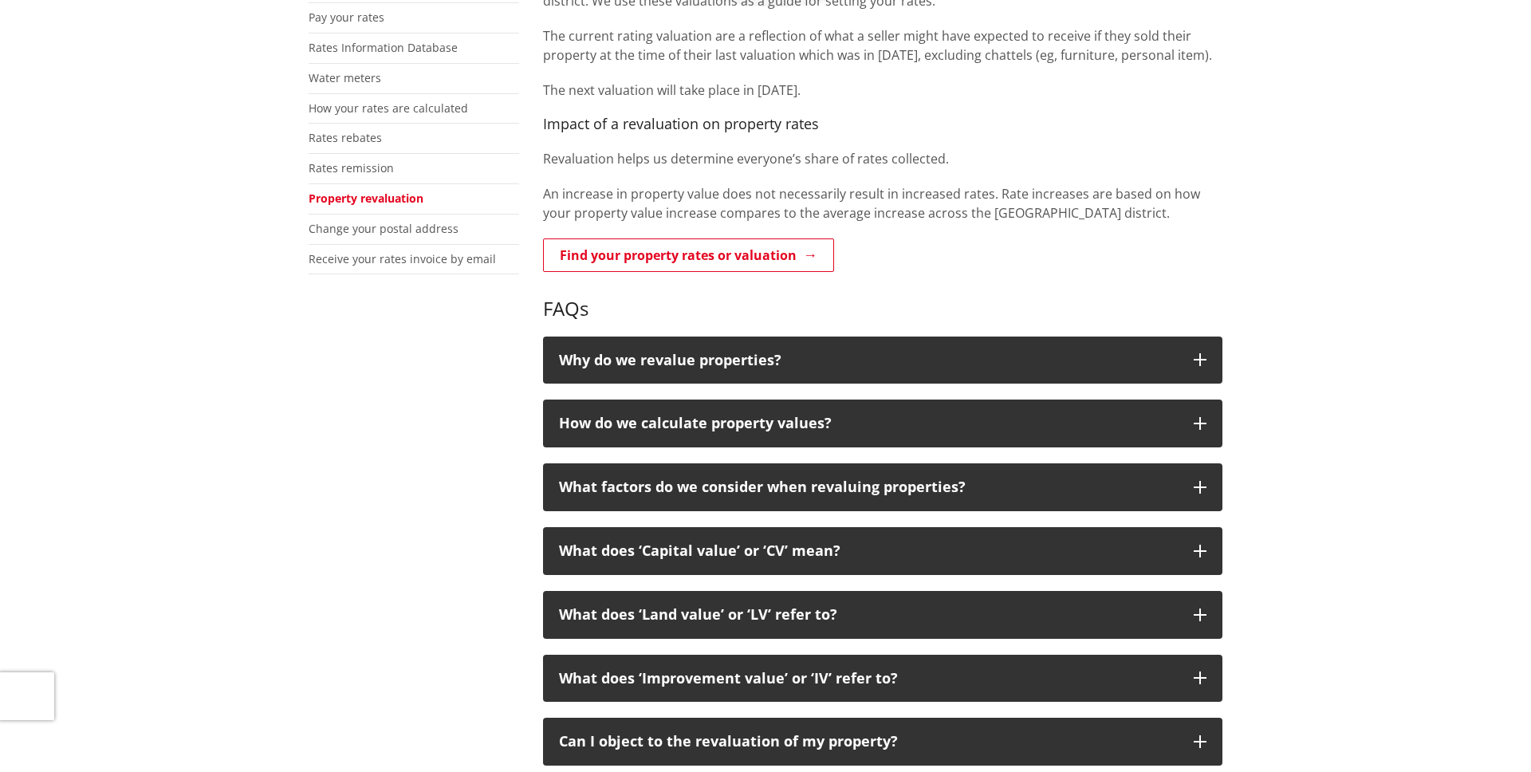
scroll to position [33, 0]
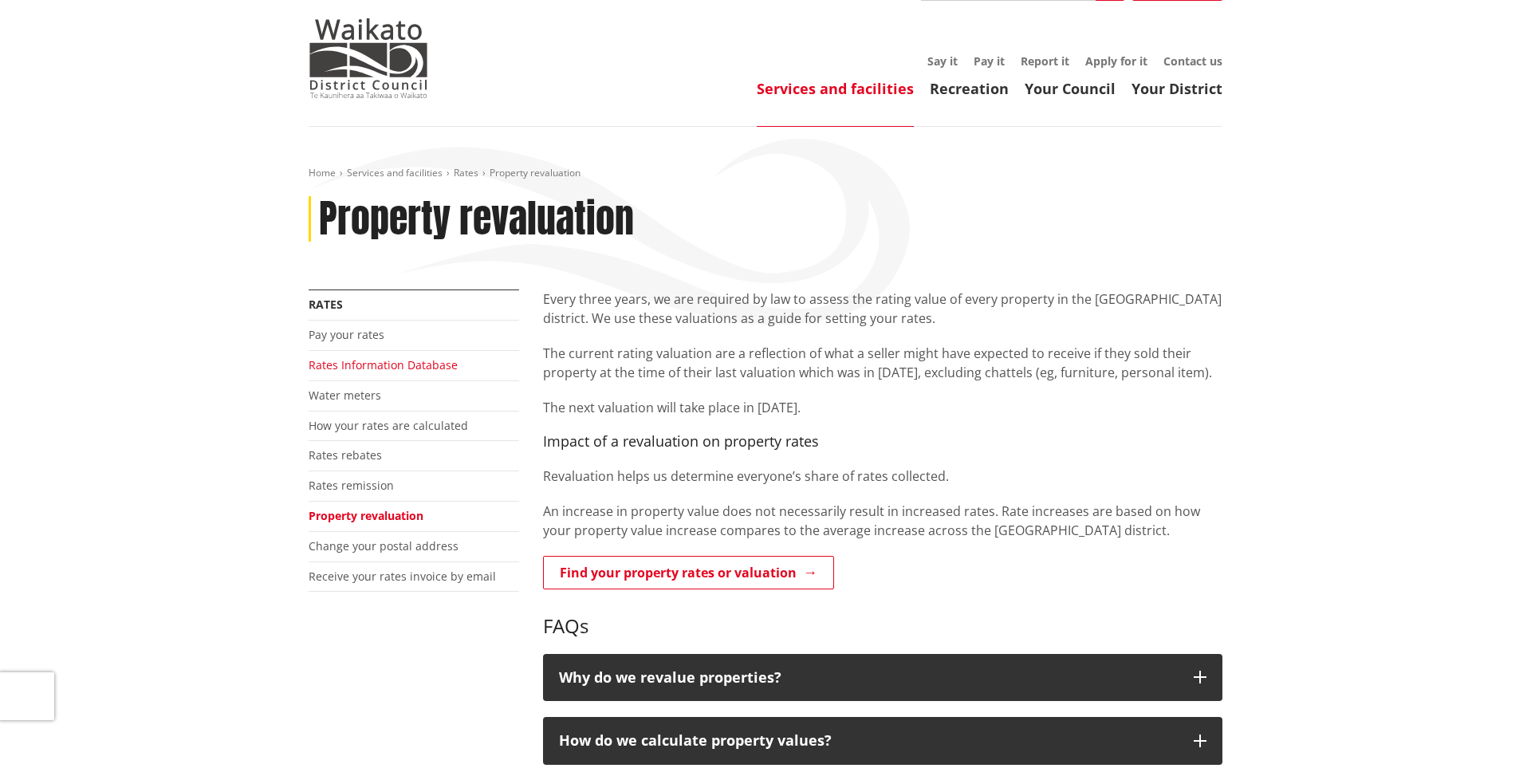
click at [361, 363] on link "Rates Information Database" at bounding box center [383, 364] width 149 height 15
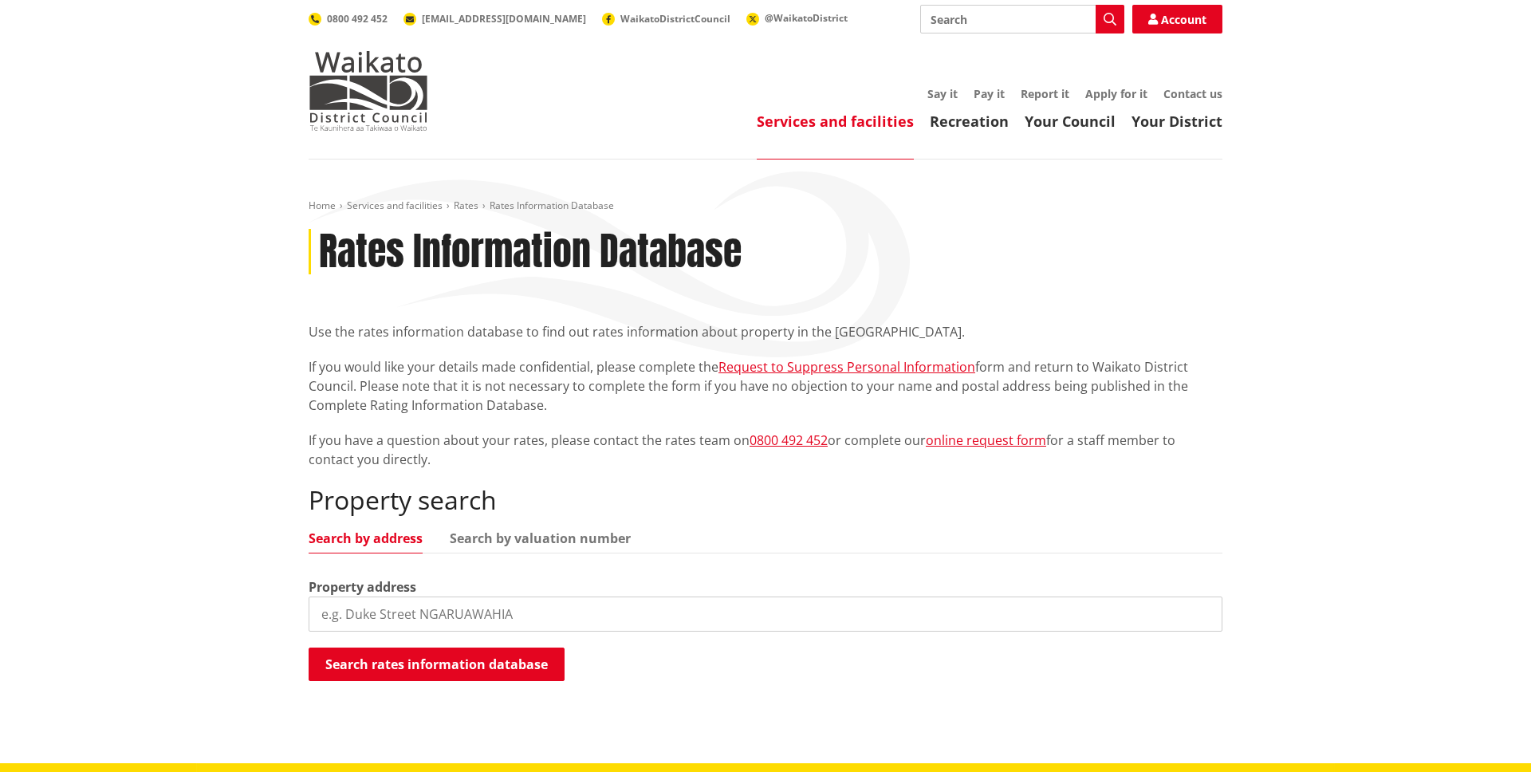
click at [566, 604] on input "search" at bounding box center [766, 613] width 914 height 35
type input "Jackson street"
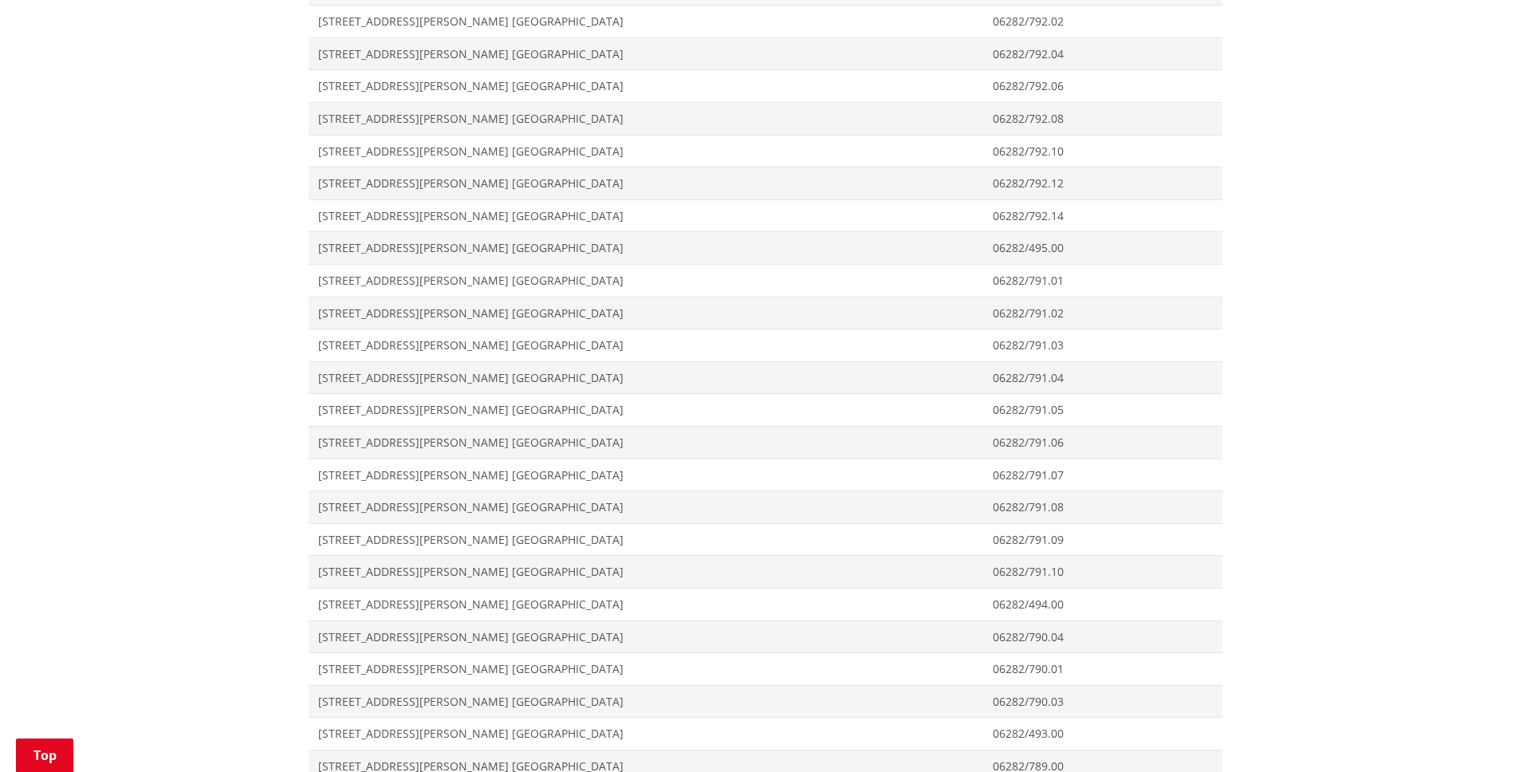
scroll to position [1586, 0]
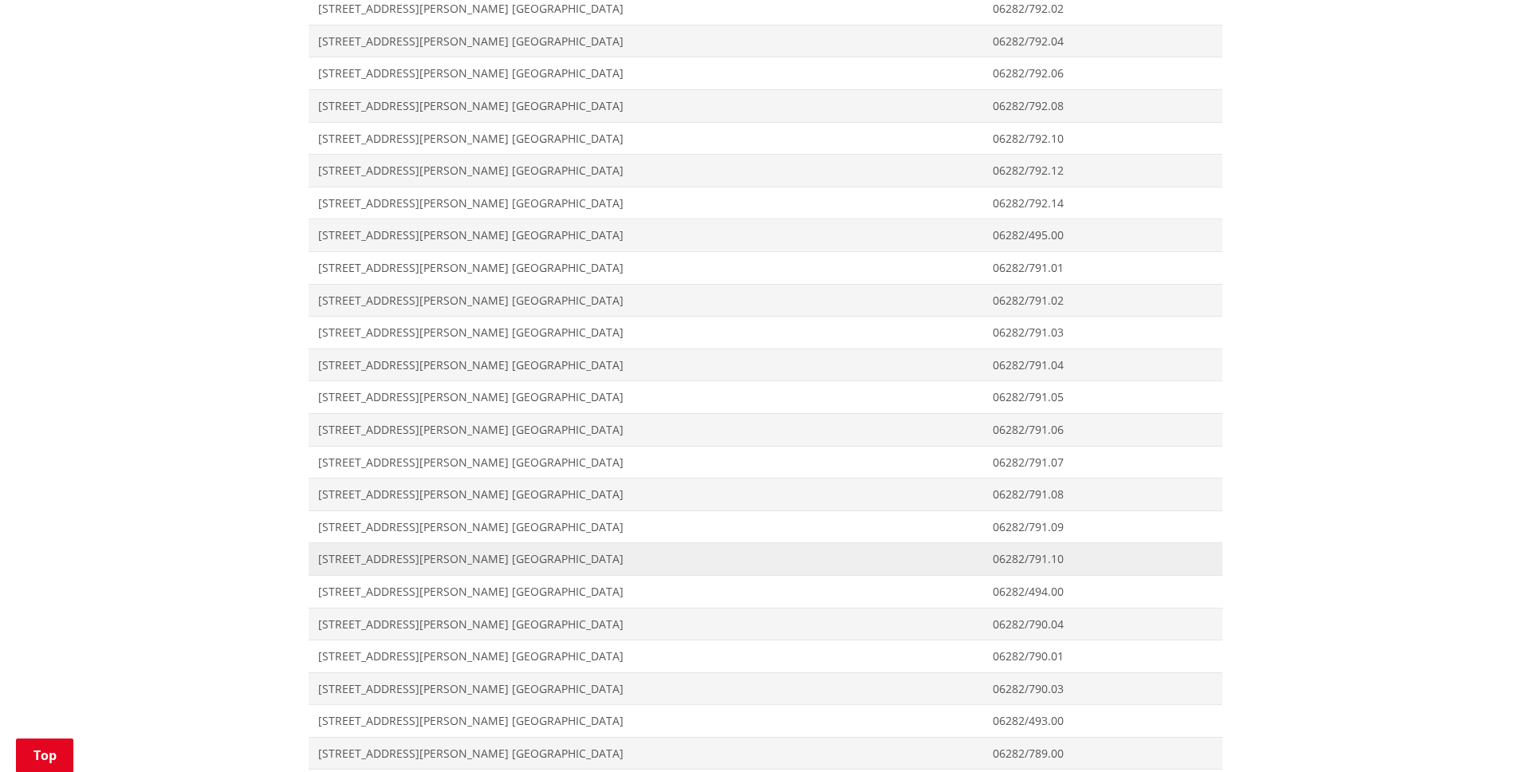
click at [405, 559] on span "[STREET_ADDRESS][PERSON_NAME] [GEOGRAPHIC_DATA]" at bounding box center [645, 559] width 655 height 16
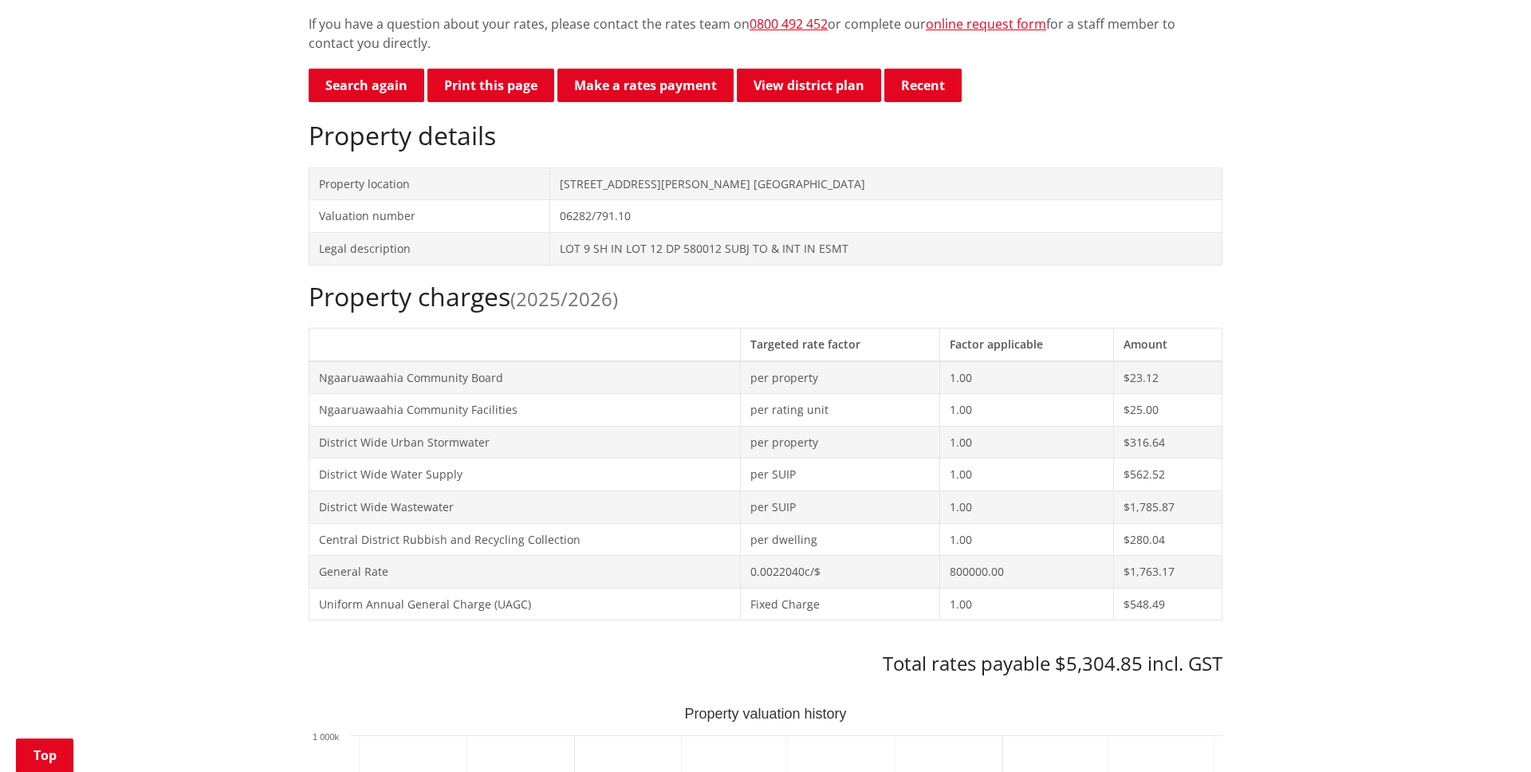
scroll to position [541, 0]
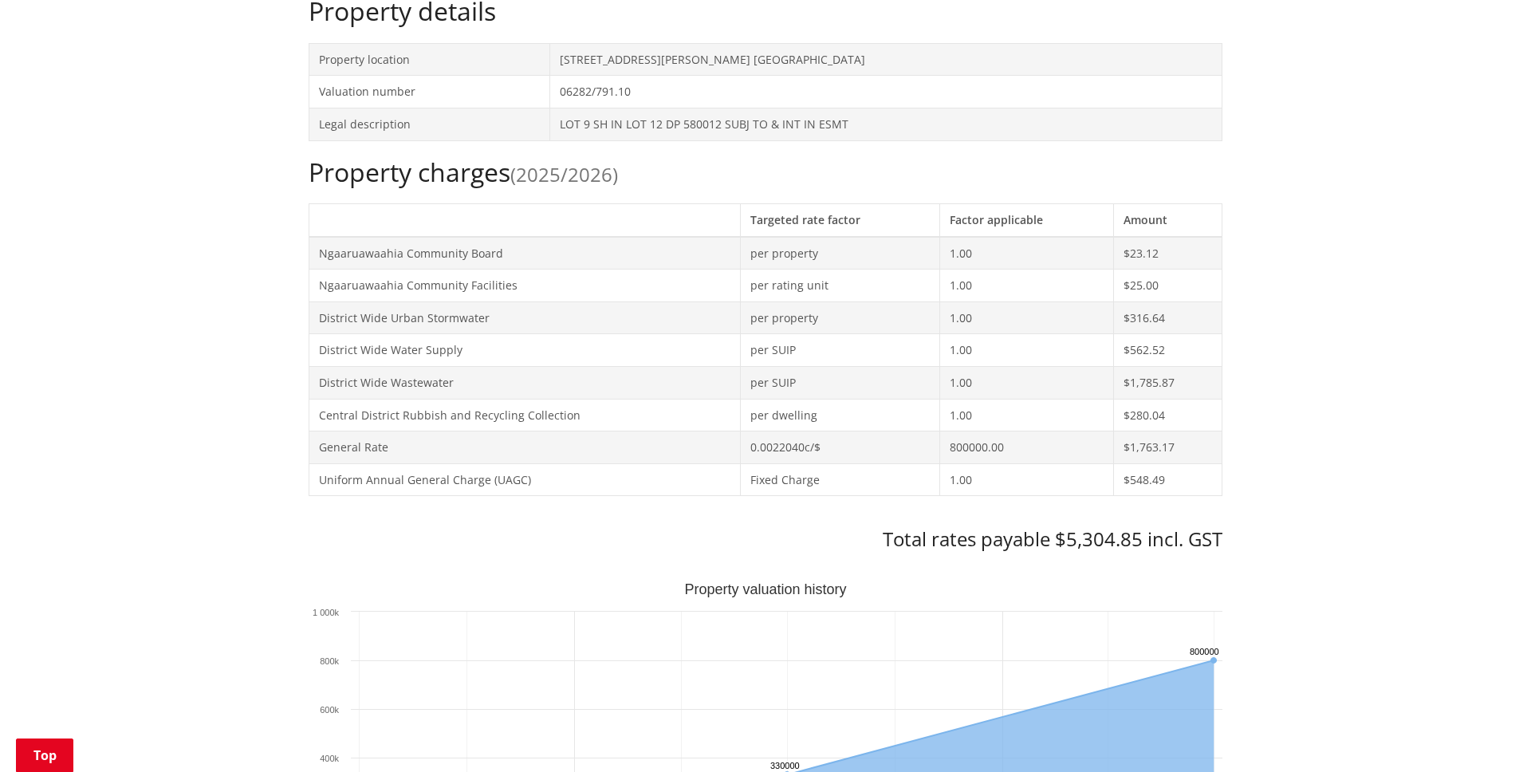
click at [181, 521] on div "Home Services and facilities Rates Rates Information Database Rates Information…" at bounding box center [765, 736] width 1531 height 2235
drag, startPoint x: 469, startPoint y: 380, endPoint x: 315, endPoint y: 385, distance: 154.0
click at [317, 383] on td "District Wide Wastewater" at bounding box center [524, 382] width 431 height 33
click at [235, 407] on div "Home Services and facilities Rates Rates Information Database Rates Information…" at bounding box center [765, 736] width 1531 height 2235
drag, startPoint x: 396, startPoint y: 451, endPoint x: 311, endPoint y: 447, distance: 85.4
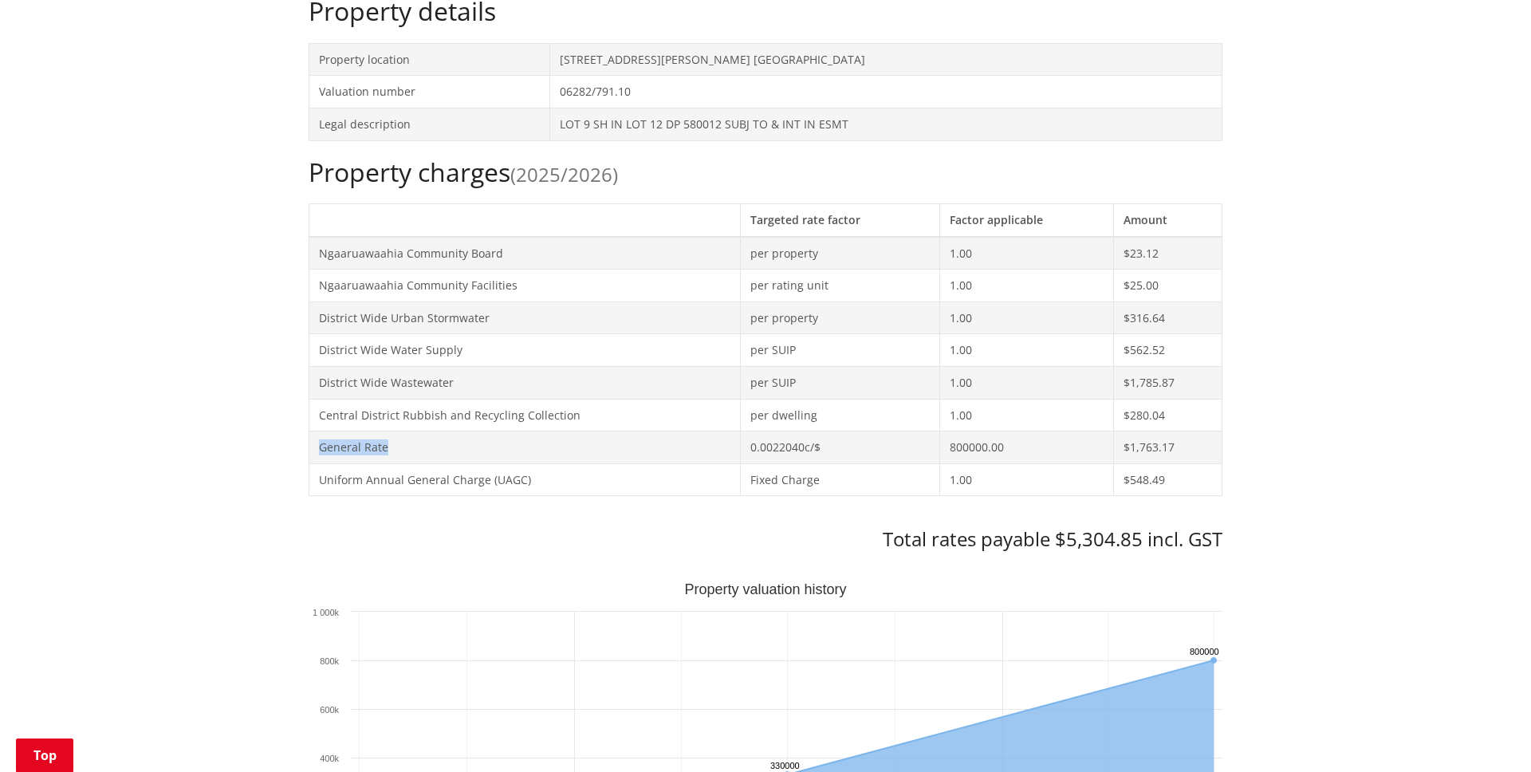
click at [311, 447] on td "General Rate" at bounding box center [524, 447] width 431 height 33
click at [1342, 405] on div "Home Services and facilities Rates Rates Information Database Rates Information…" at bounding box center [765, 736] width 1531 height 2235
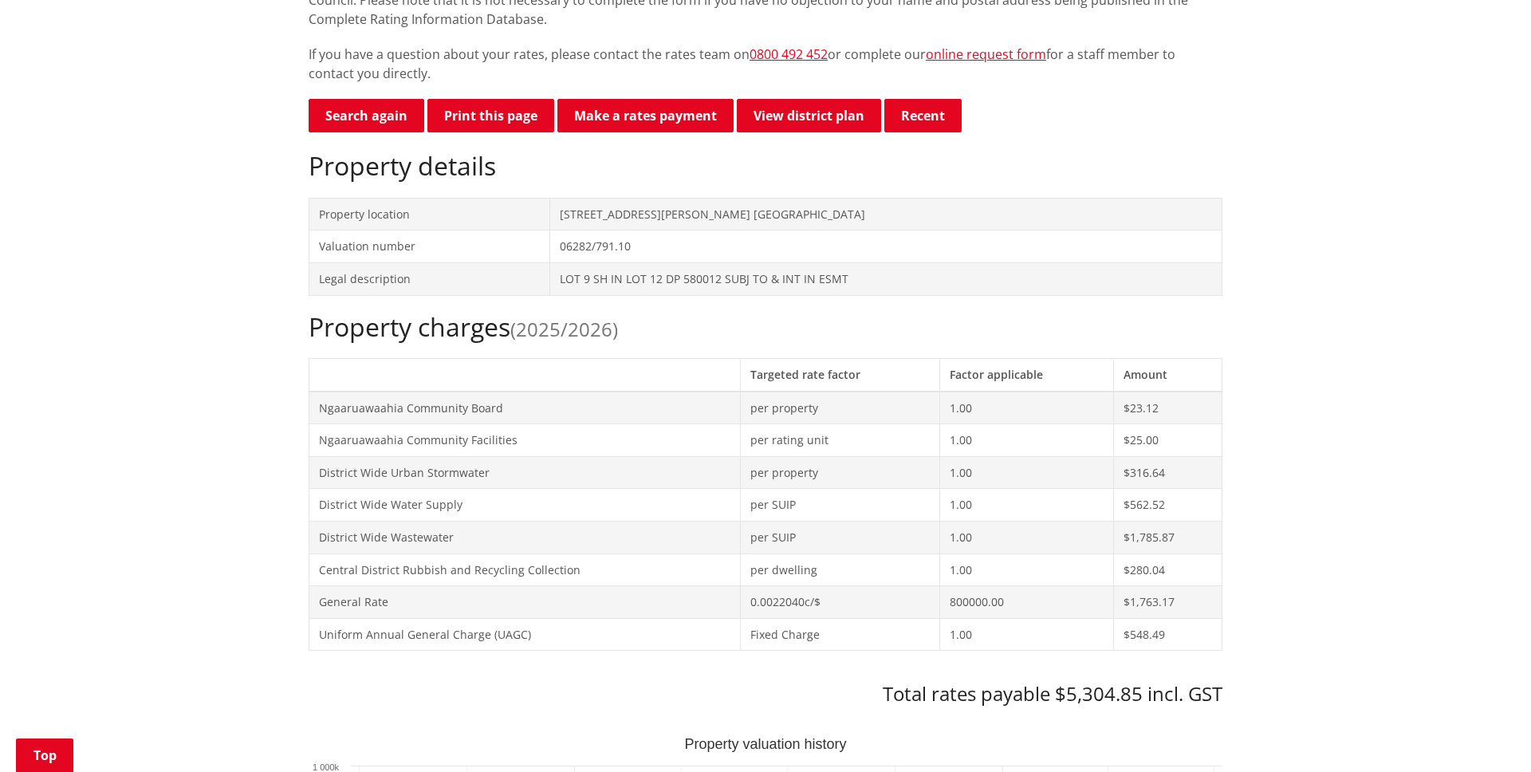
scroll to position [379, 0]
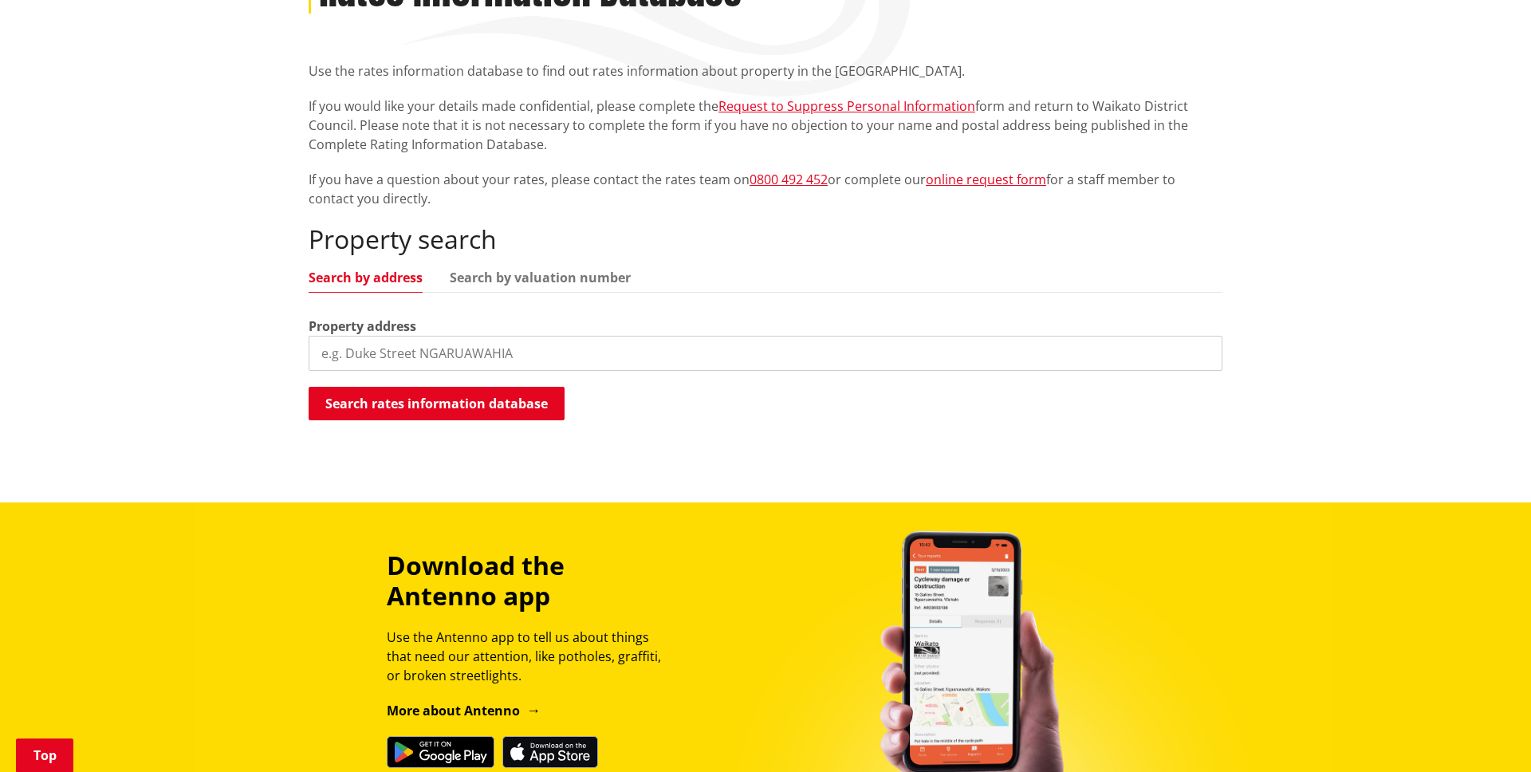
scroll to position [396, 0]
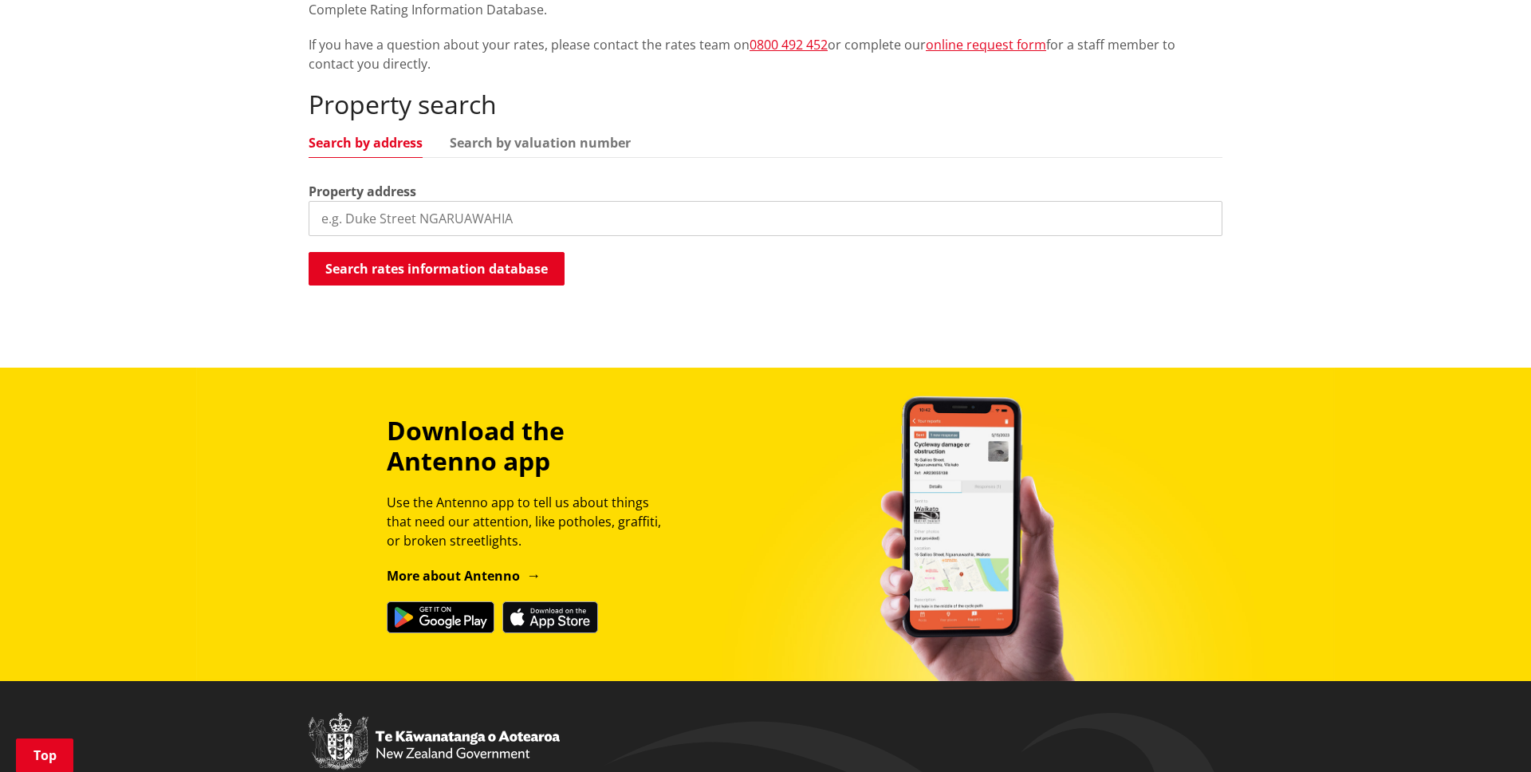
click at [424, 218] on input "search" at bounding box center [766, 218] width 914 height 35
type input "[PERSON_NAME][GEOGRAPHIC_DATA]"
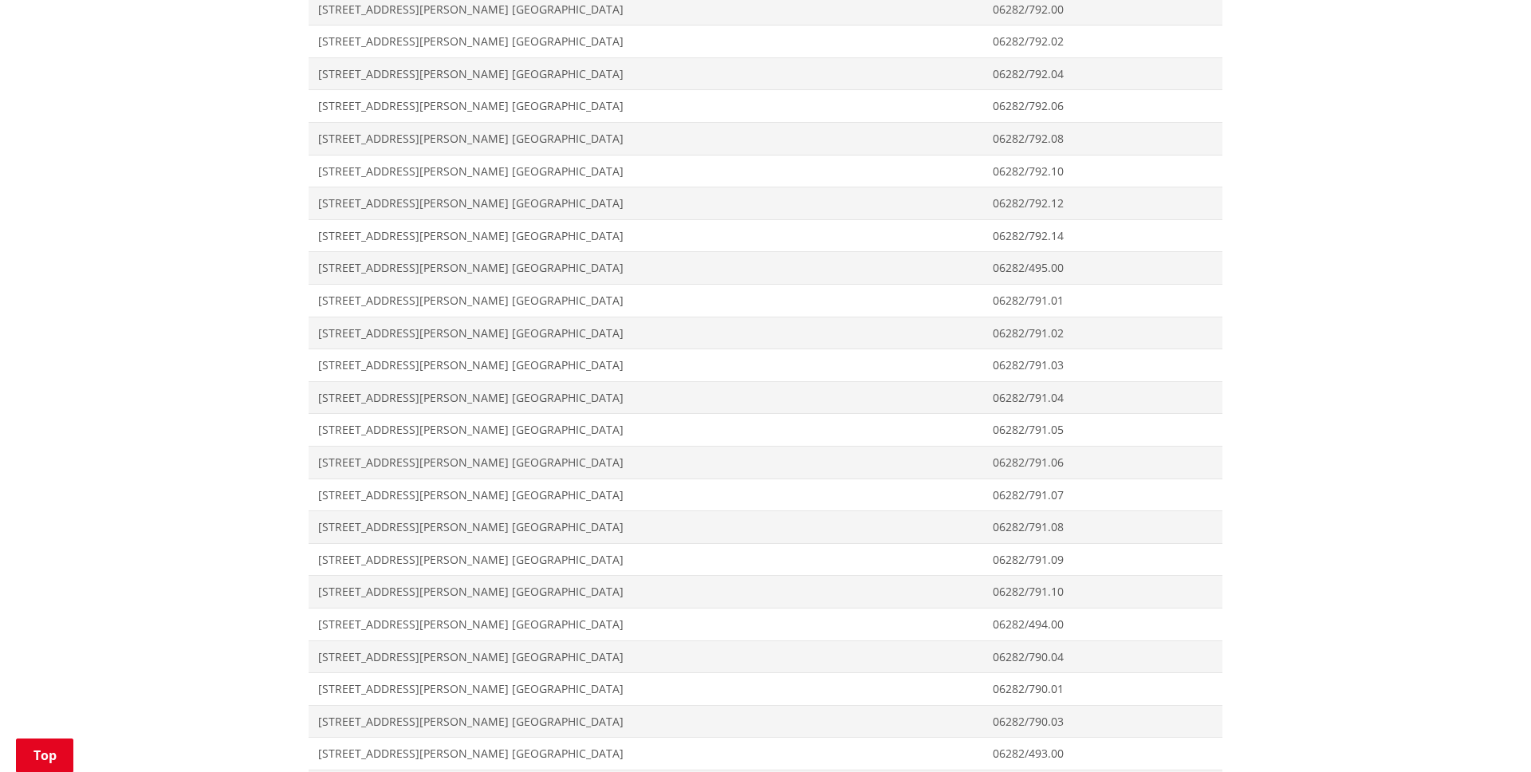
scroll to position [1907, 0]
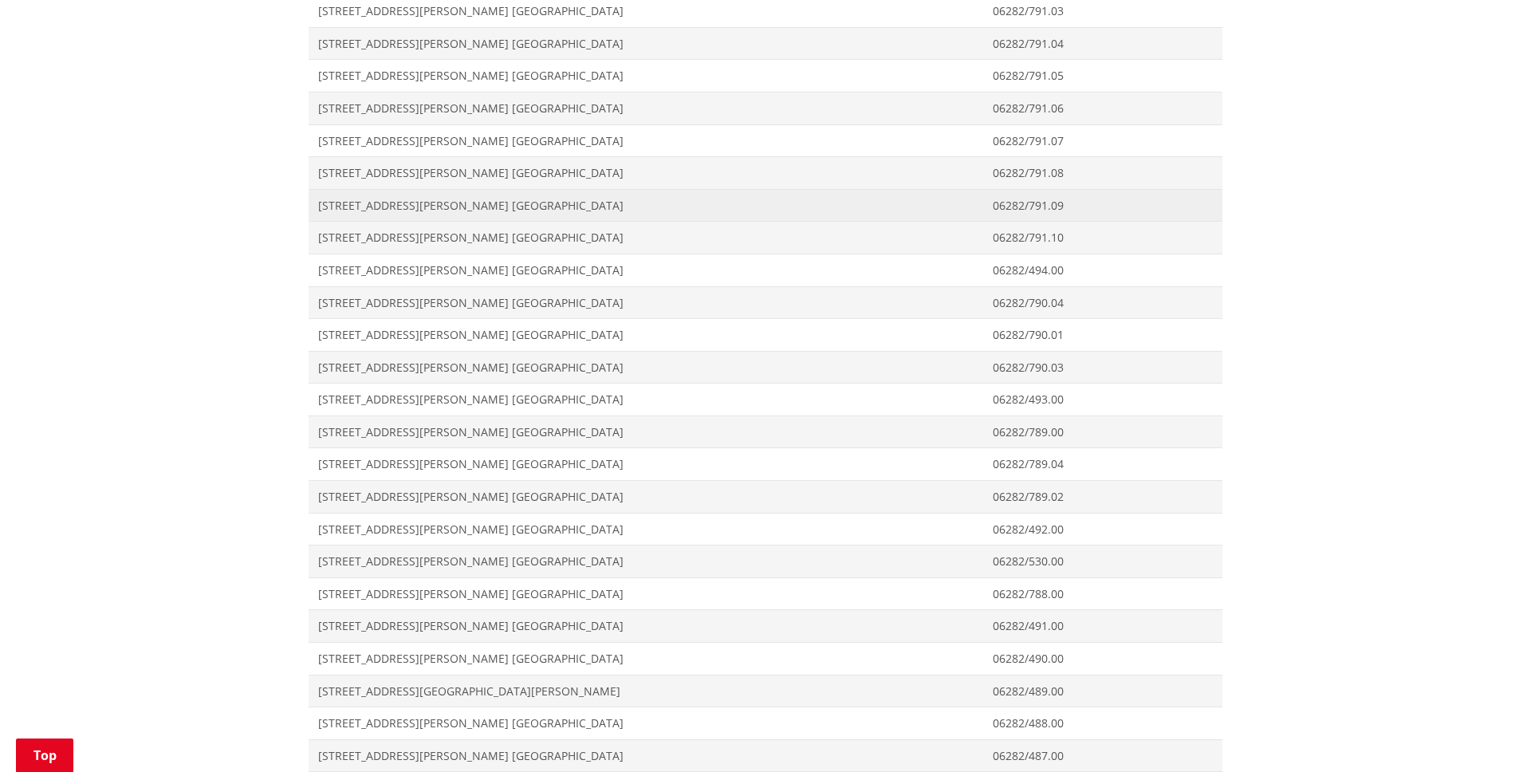
click at [443, 210] on span "[STREET_ADDRESS][PERSON_NAME] [GEOGRAPHIC_DATA]" at bounding box center [645, 206] width 655 height 16
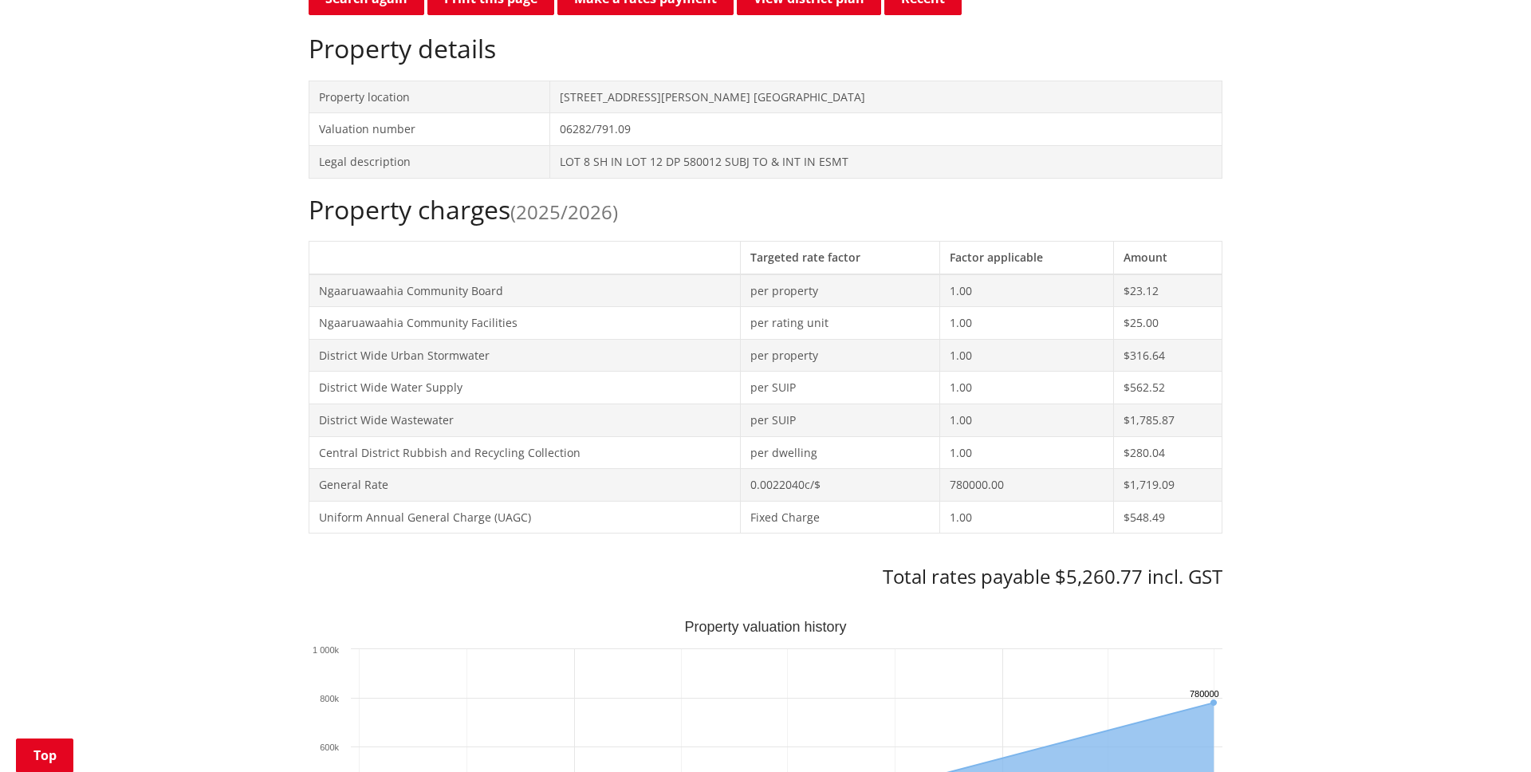
scroll to position [463, 0]
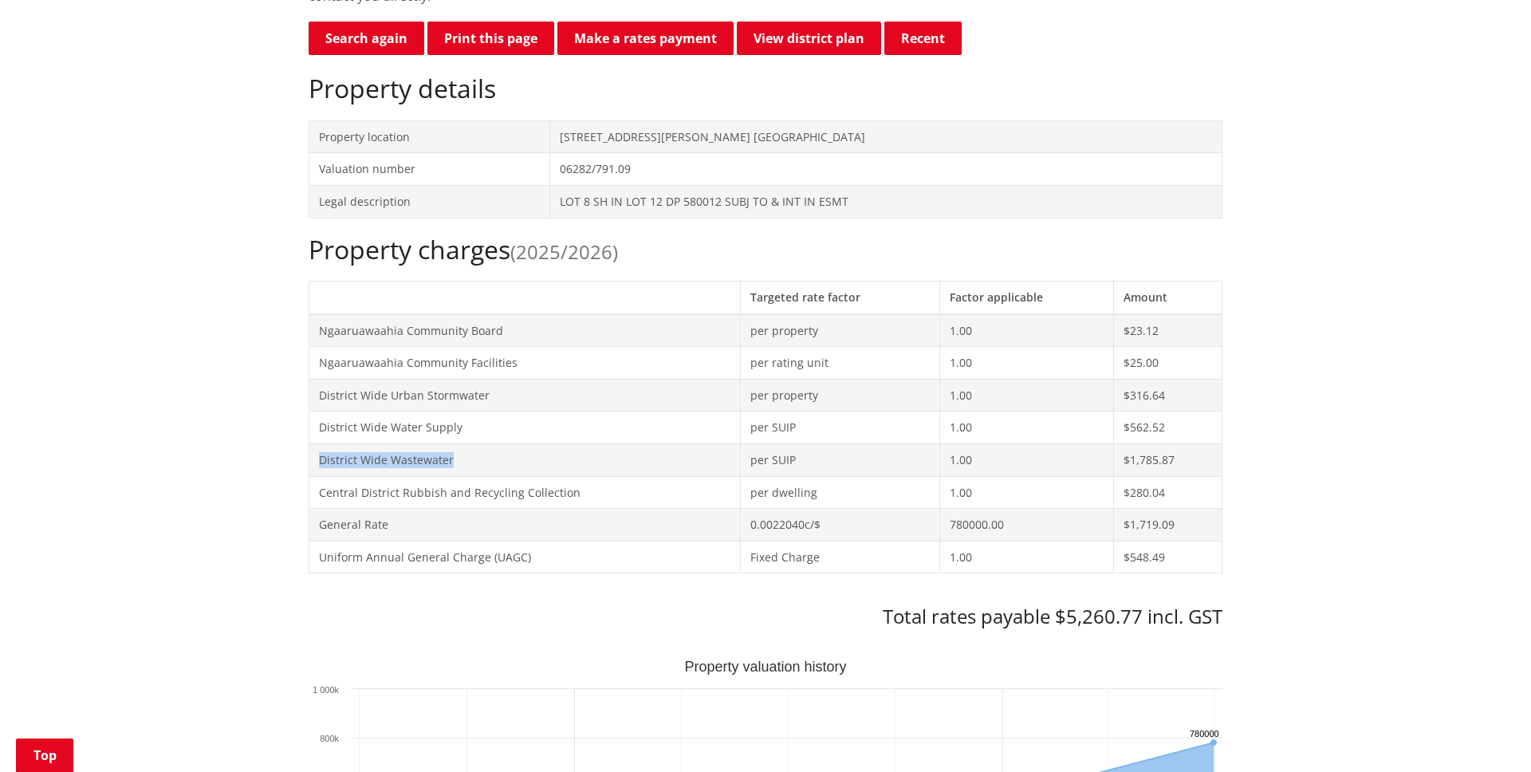
drag, startPoint x: 463, startPoint y: 458, endPoint x: 309, endPoint y: 460, distance: 153.9
click at [310, 461] on td "District Wide Wastewater" at bounding box center [524, 459] width 431 height 33
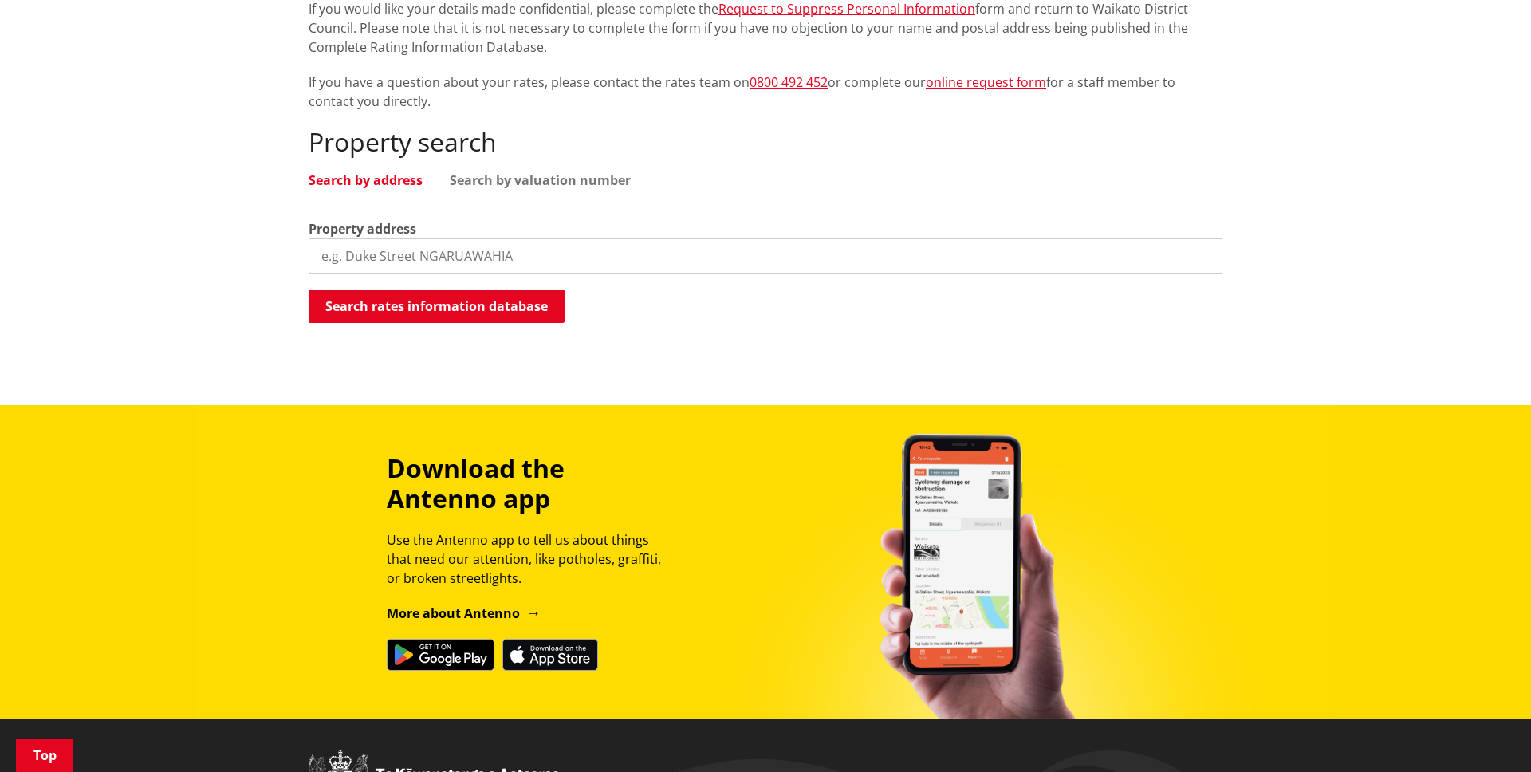
scroll to position [238, 0]
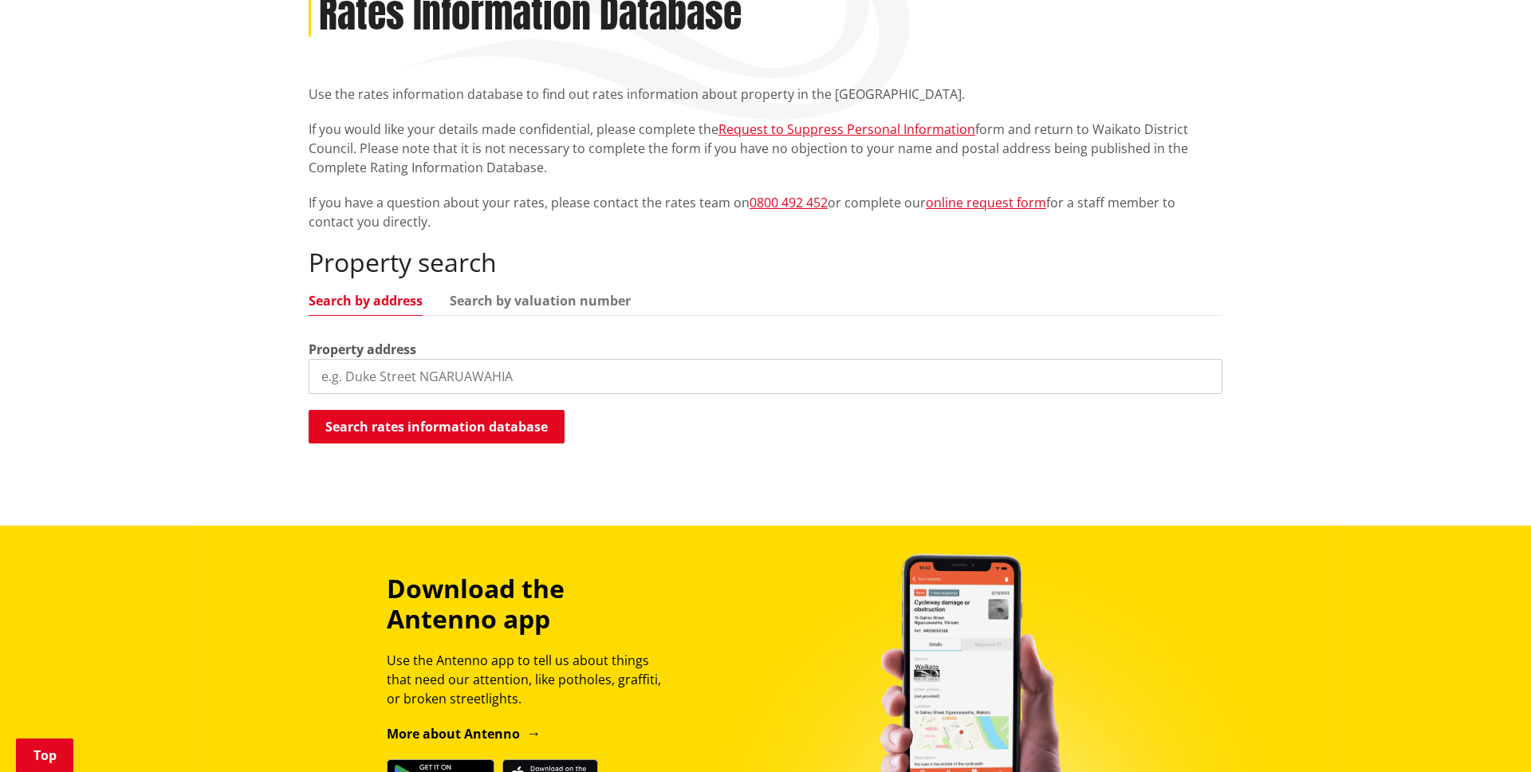
click at [383, 366] on input "search" at bounding box center [766, 376] width 914 height 35
type input "Jackson street"
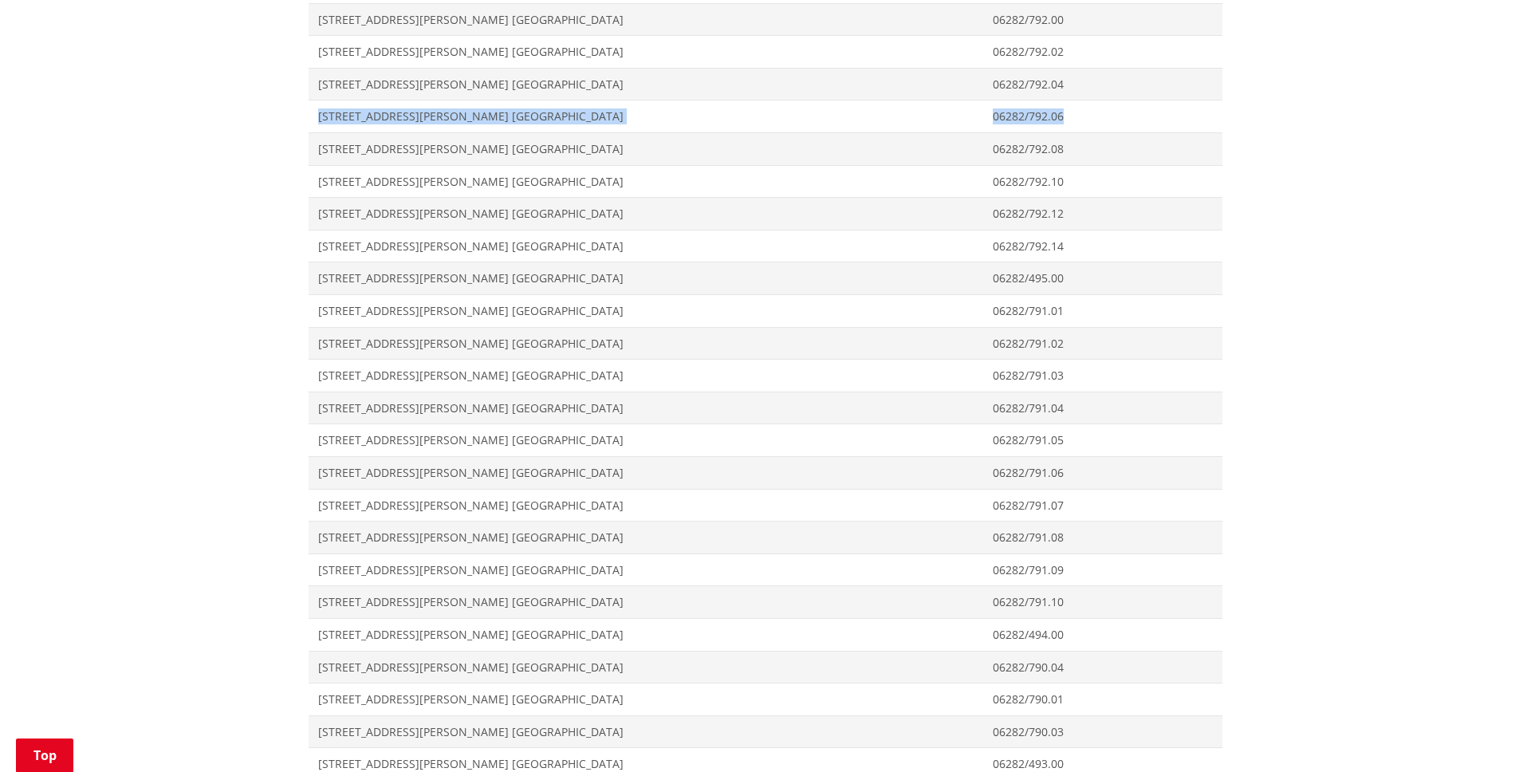
scroll to position [1551, 0]
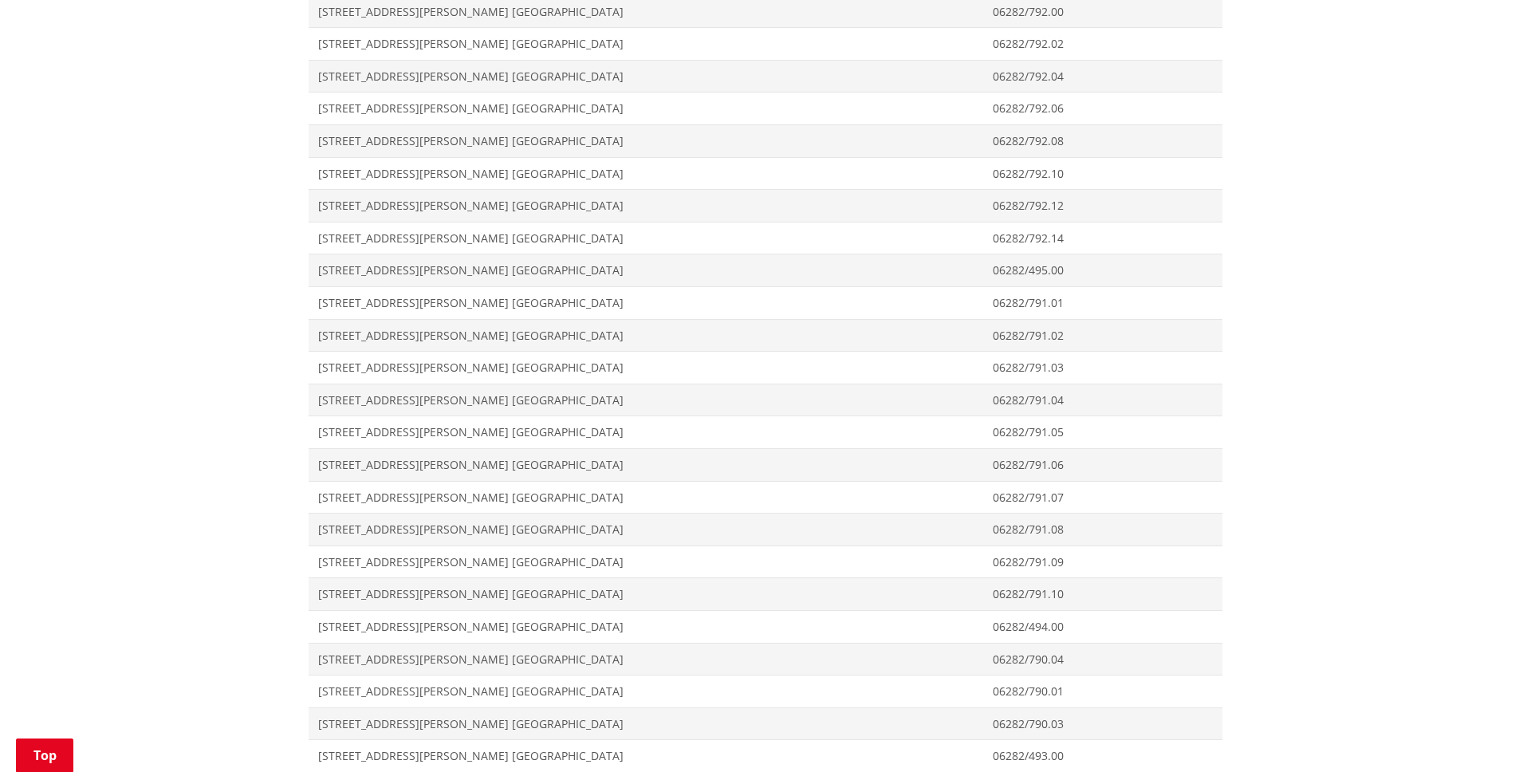
click at [259, 573] on div "Home Services and facilities Rates Rates Information Database Rates Information…" at bounding box center [765, 69] width 1531 height 2923
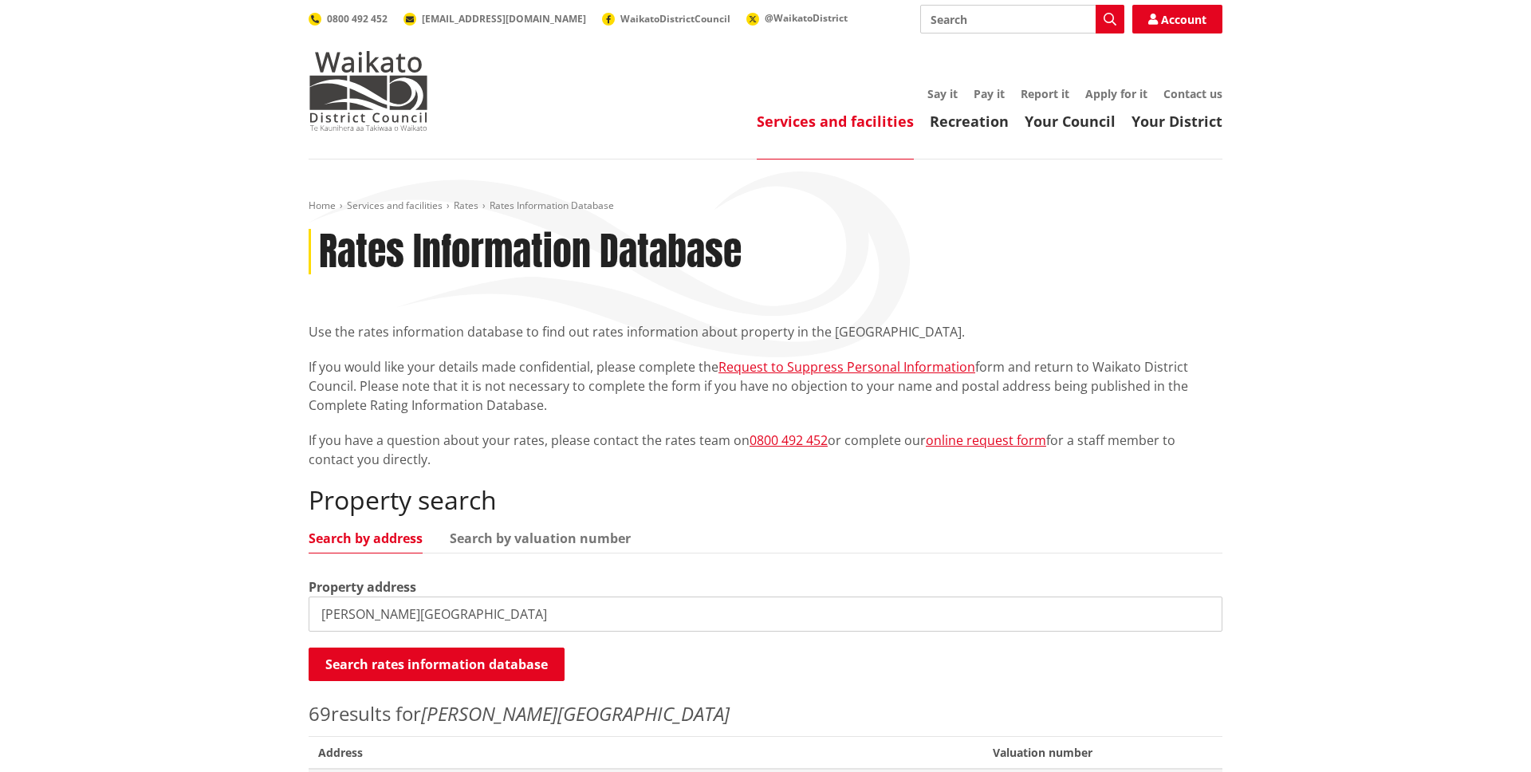
scroll to position [1500, 0]
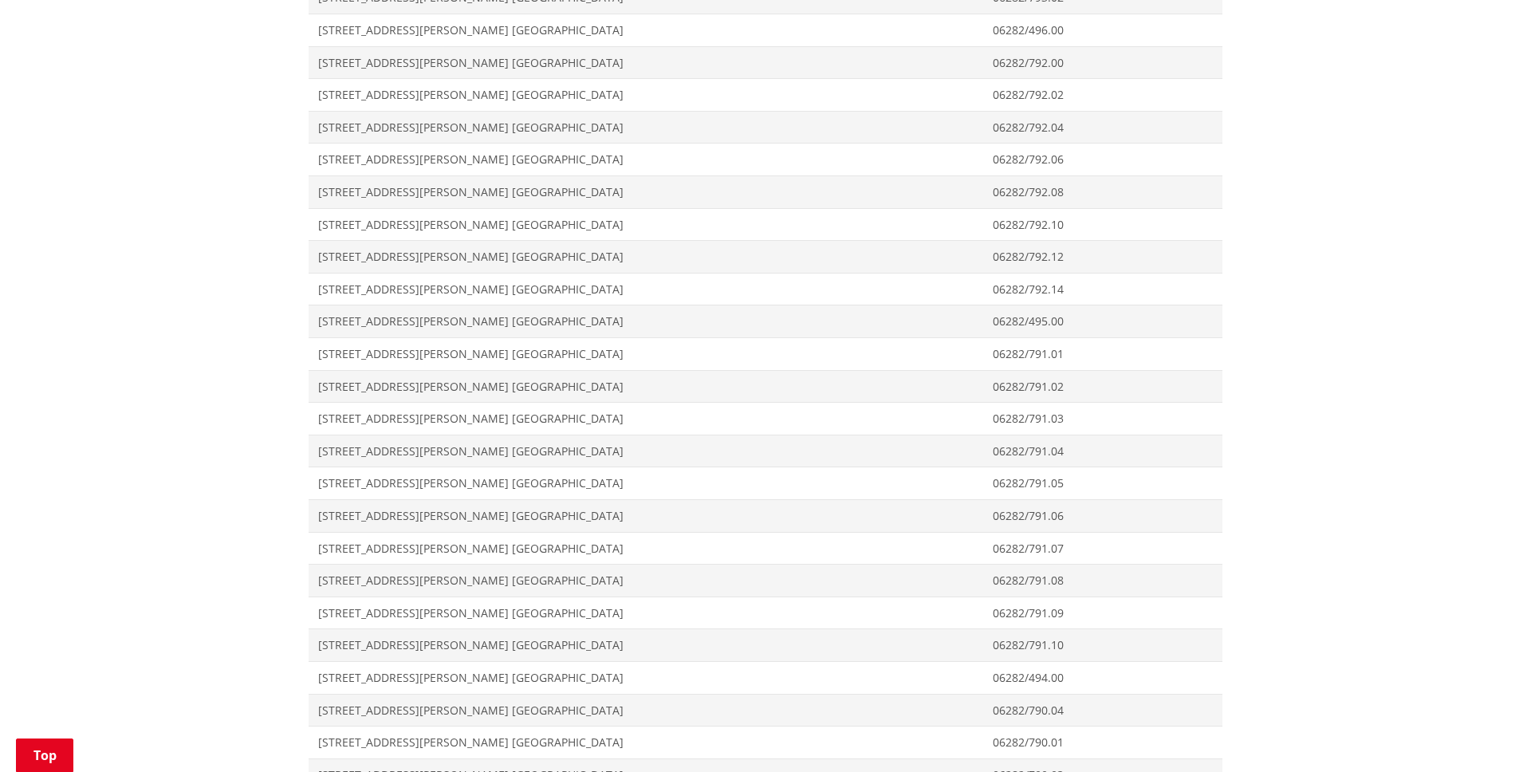
click at [1320, 270] on div "Home Services and facilities Rates Rates Information Database Rates Information…" at bounding box center [765, 121] width 1531 height 2923
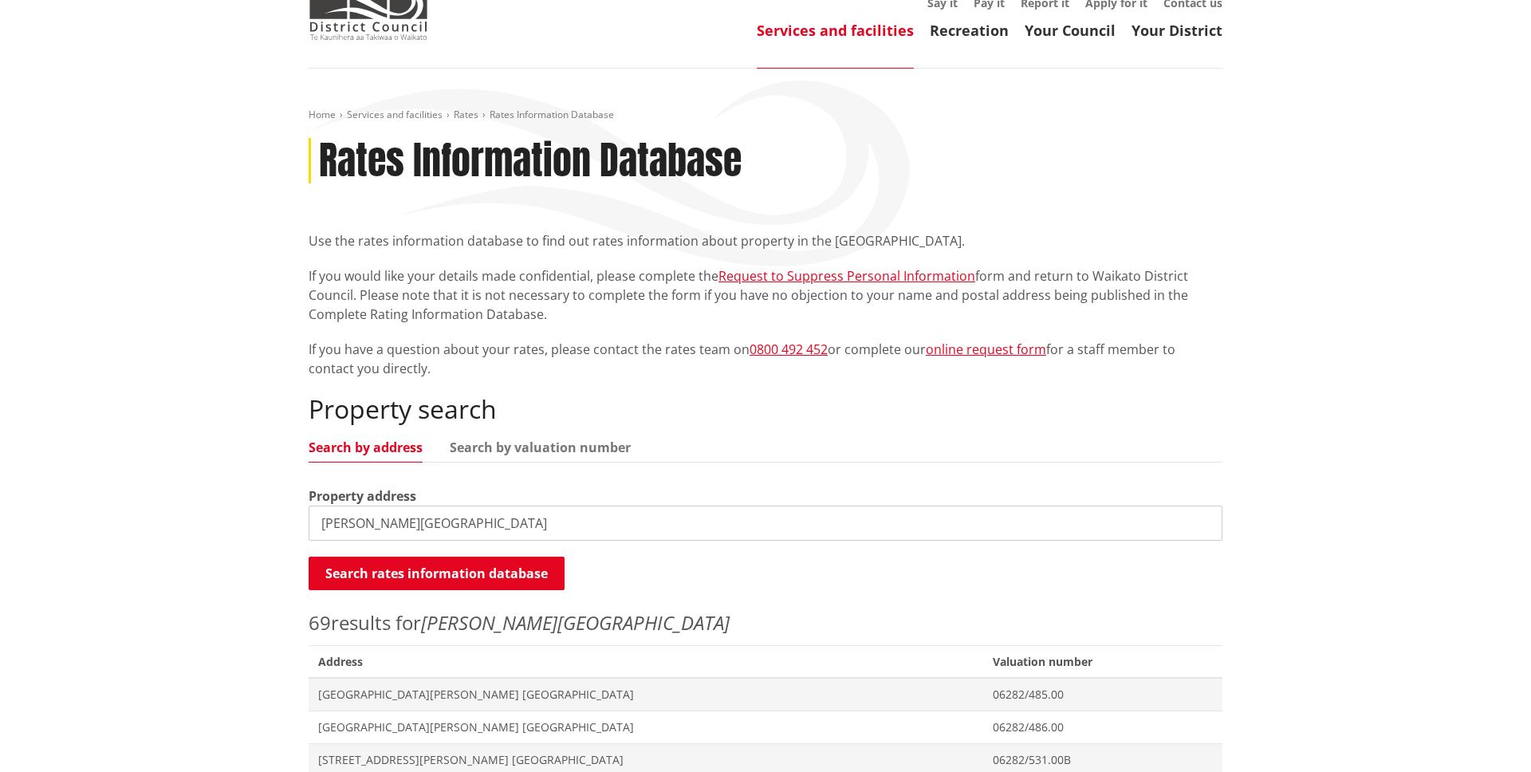
scroll to position [0, 0]
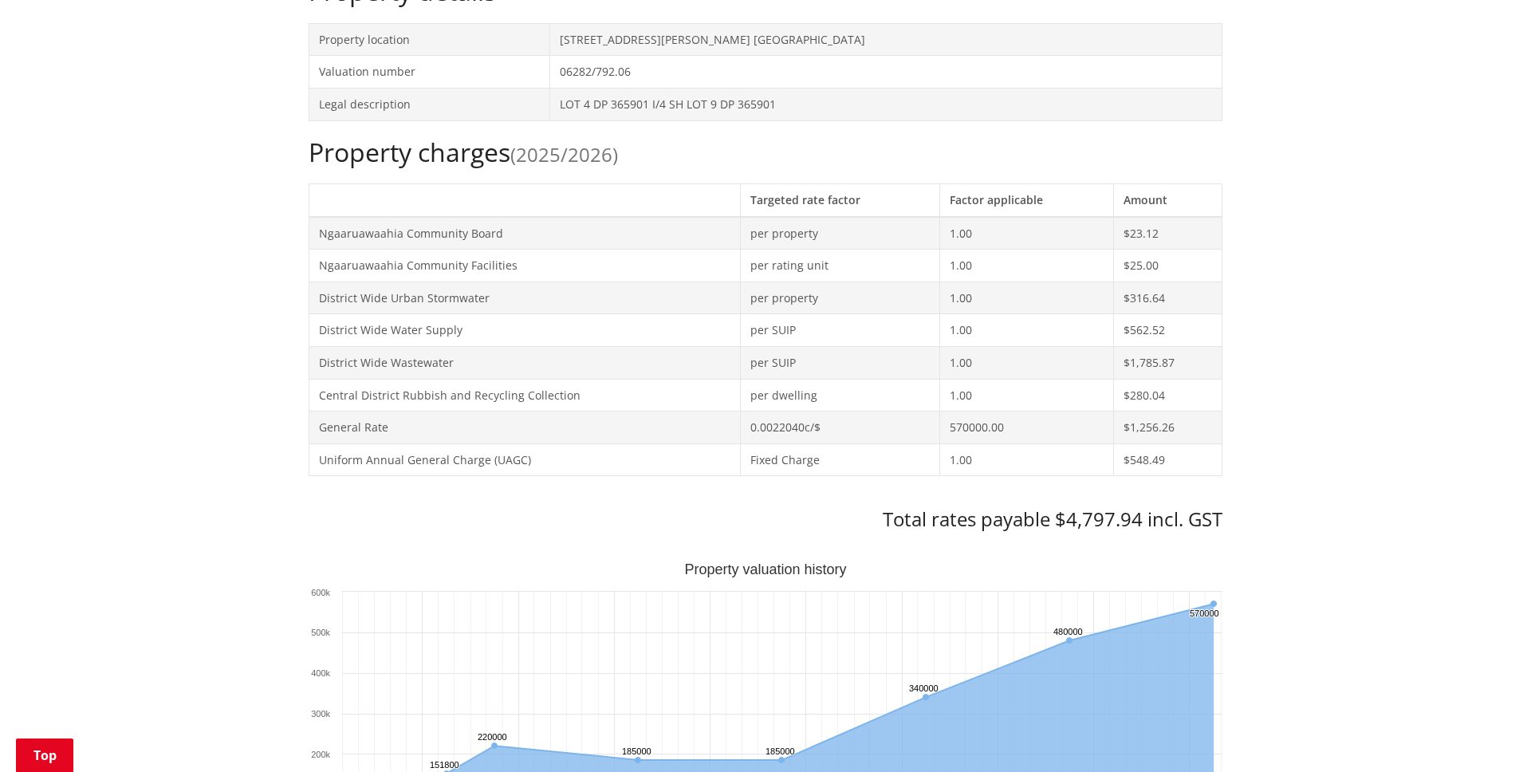
scroll to position [459, 0]
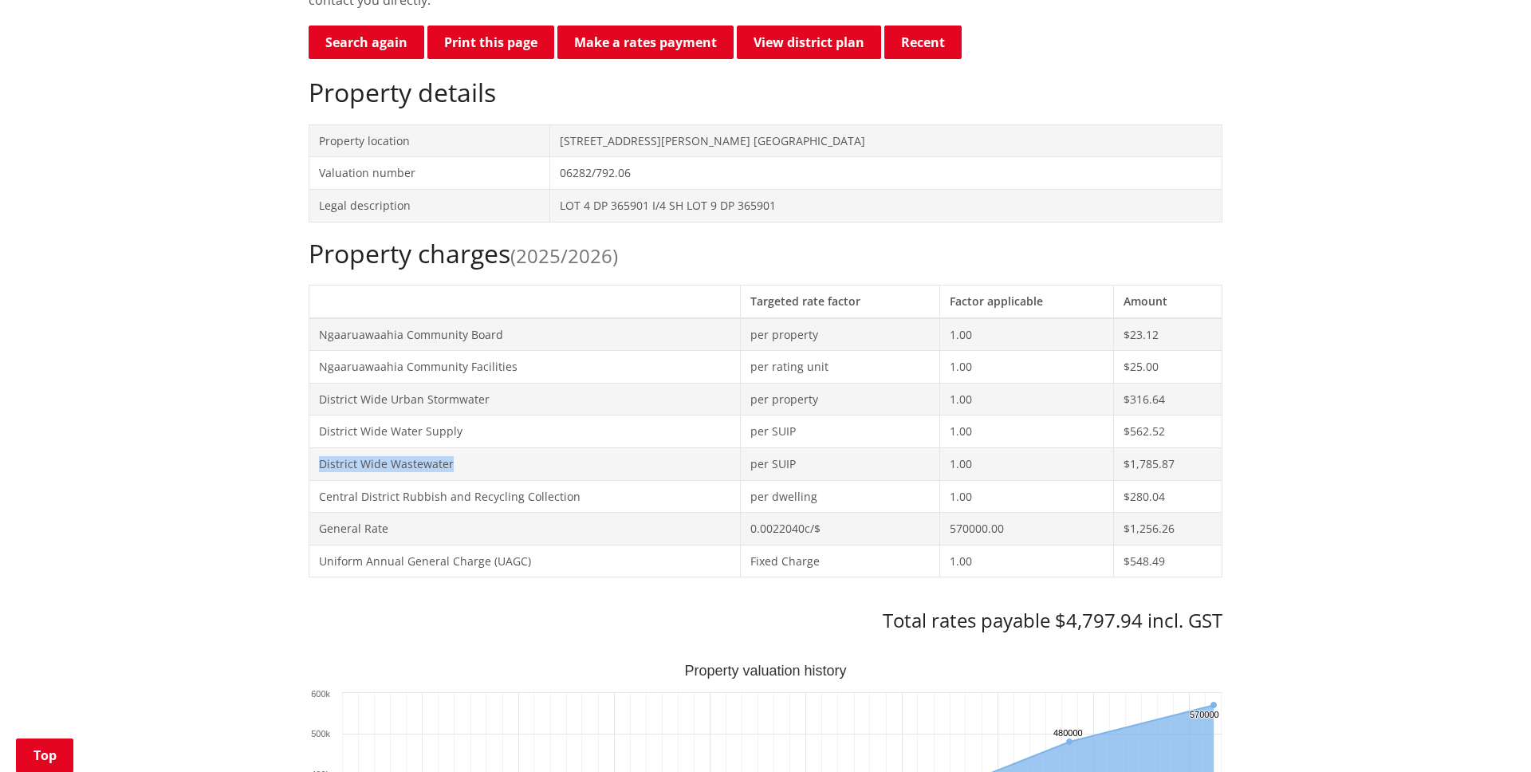
drag, startPoint x: 466, startPoint y: 470, endPoint x: 322, endPoint y: 470, distance: 143.5
click at [317, 468] on td "District Wide Wastewater" at bounding box center [524, 463] width 431 height 33
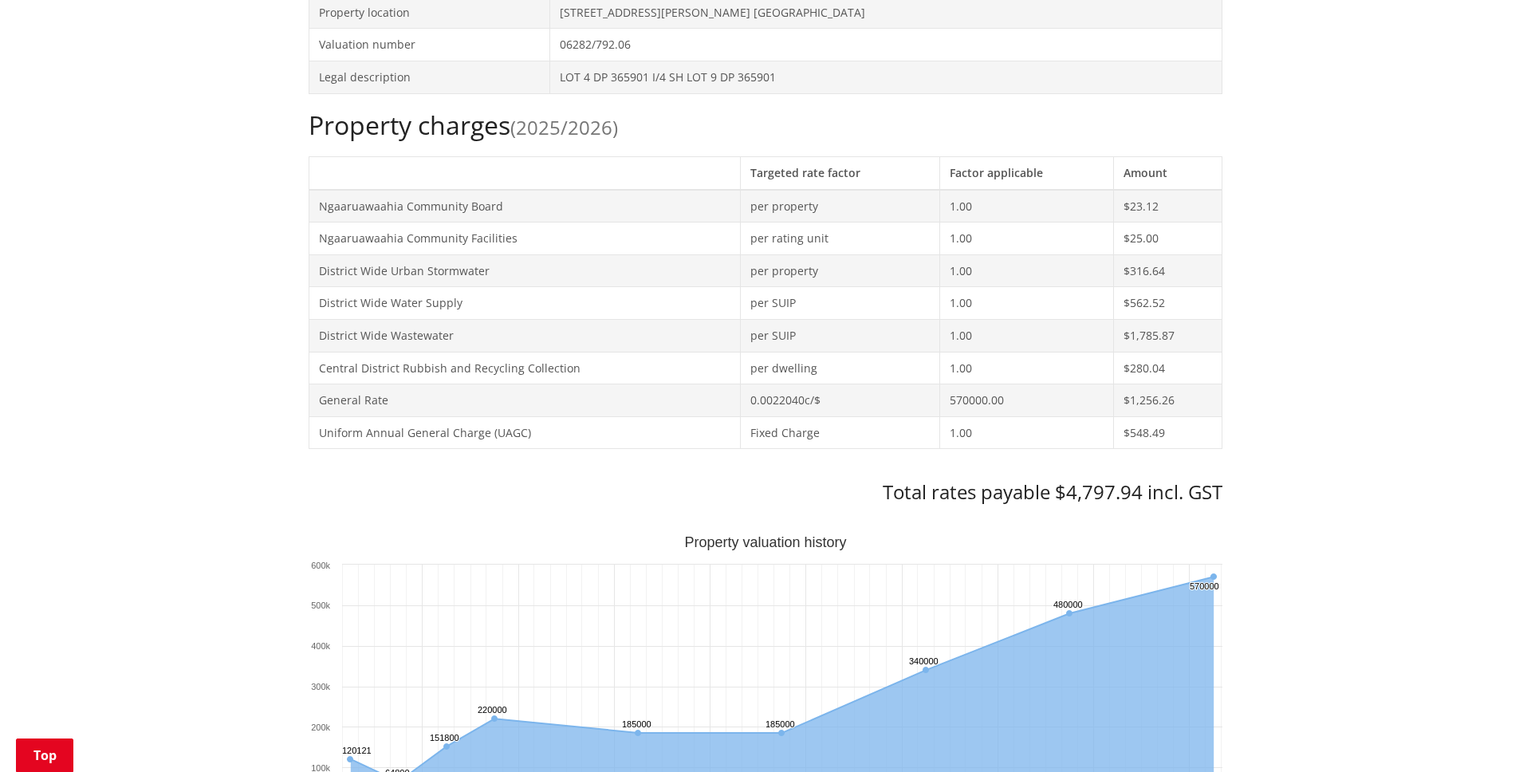
scroll to position [285, 0]
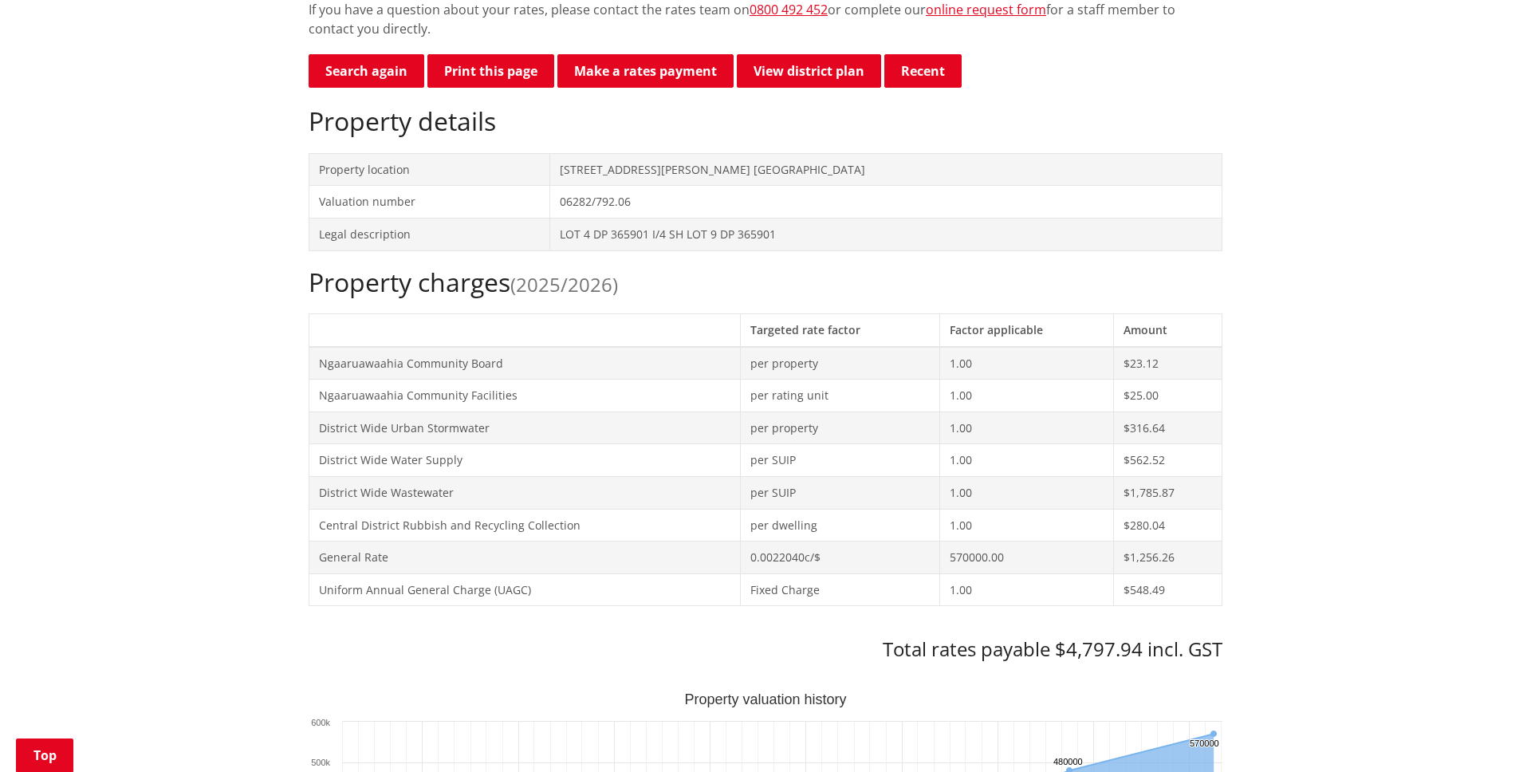
scroll to position [427, 0]
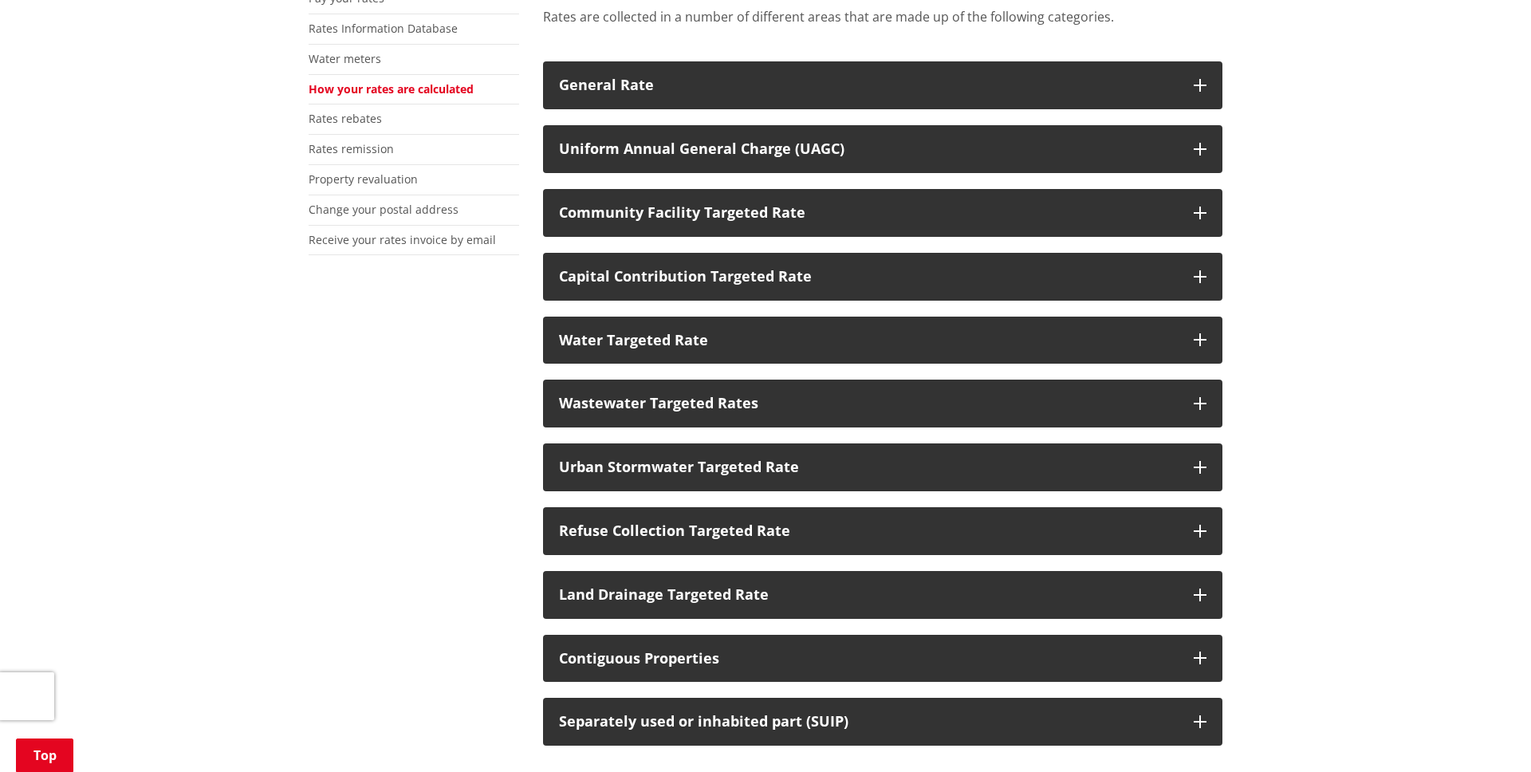
scroll to position [396, 0]
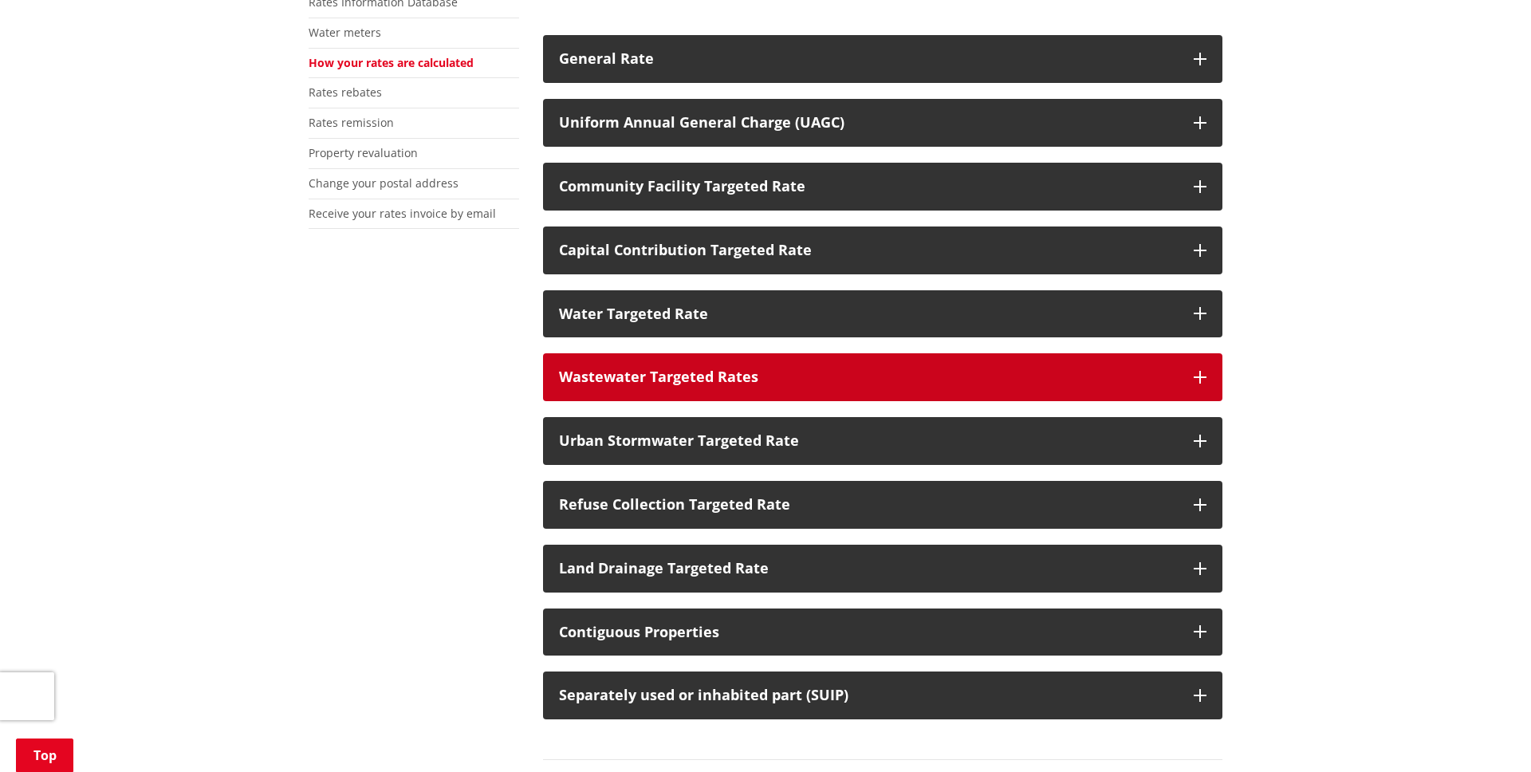
click at [1115, 370] on div "Wastewater Targeted Rates" at bounding box center [868, 377] width 619 height 16
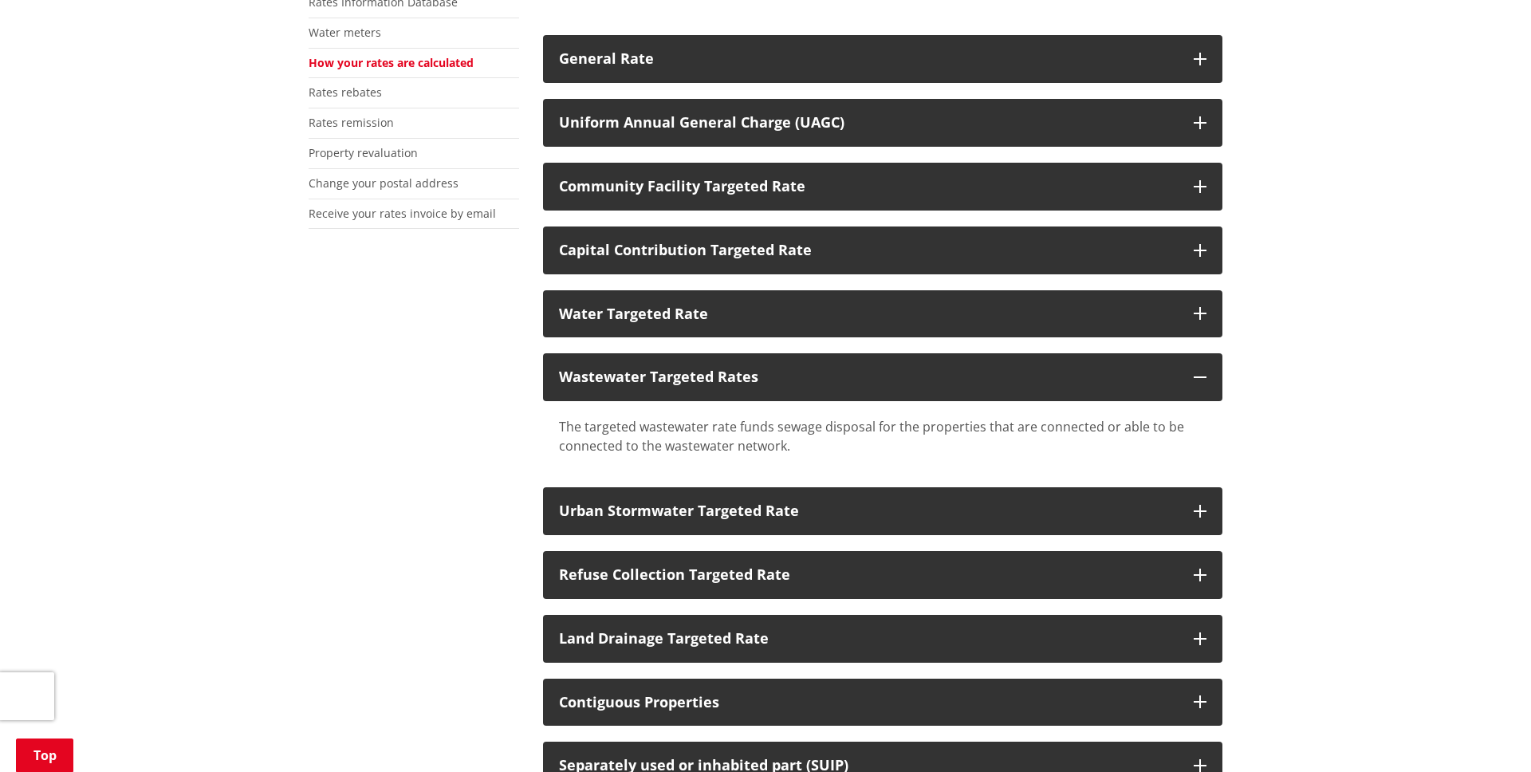
click at [1419, 403] on div "Home Services and facilities Rates How your rates are calculated How your rates…" at bounding box center [765, 482] width 1531 height 1436
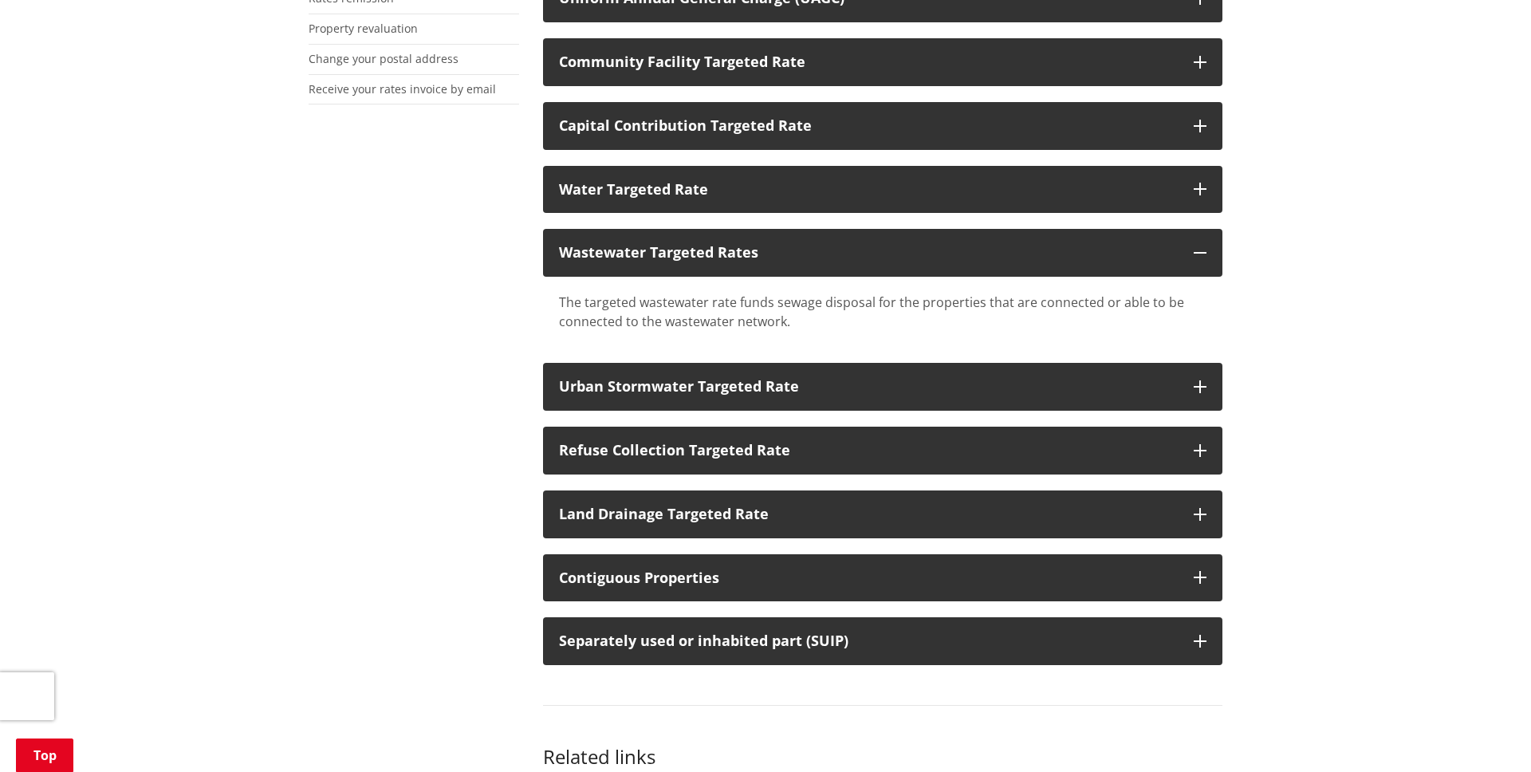
scroll to position [537, 0]
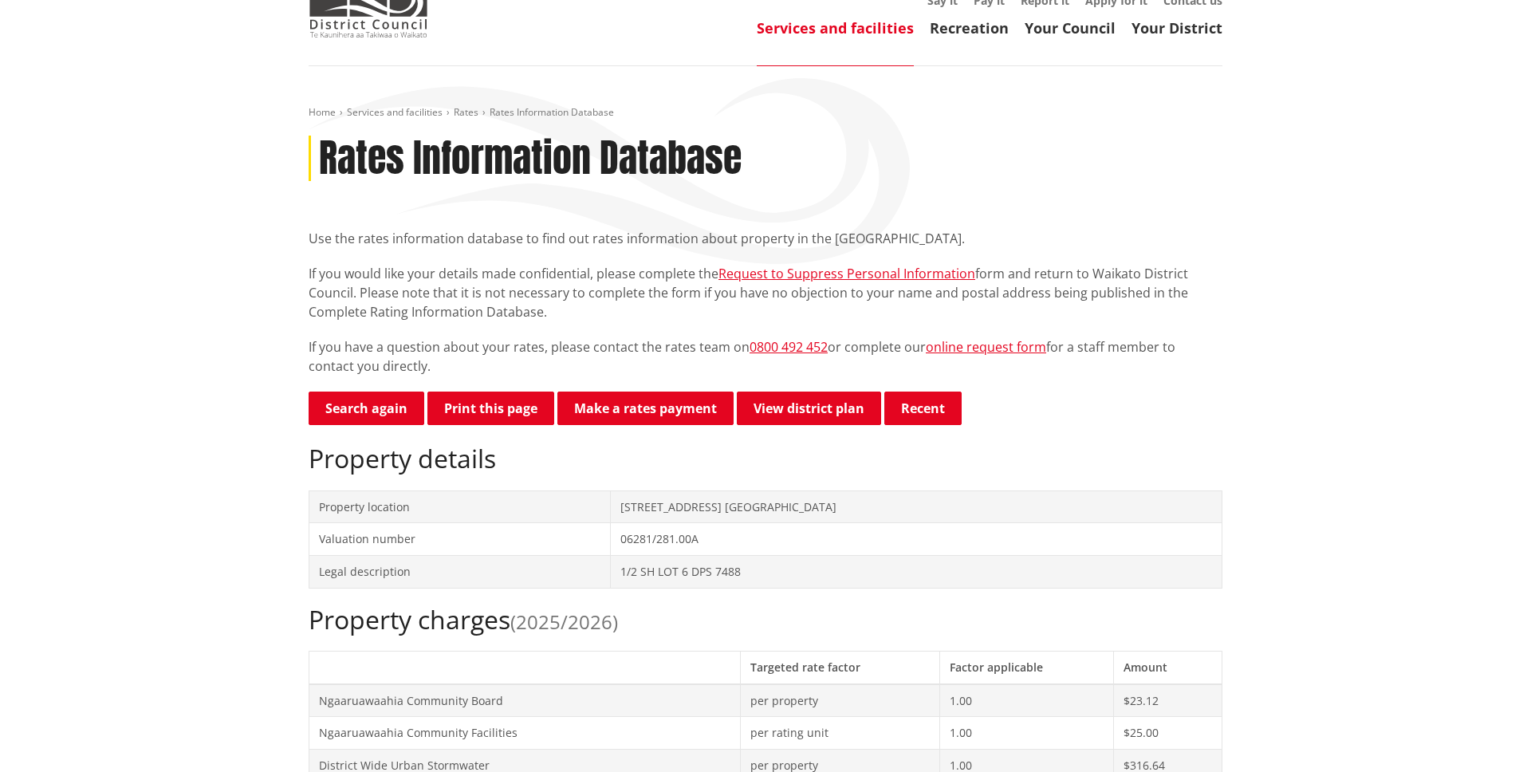
scroll to position [87, 0]
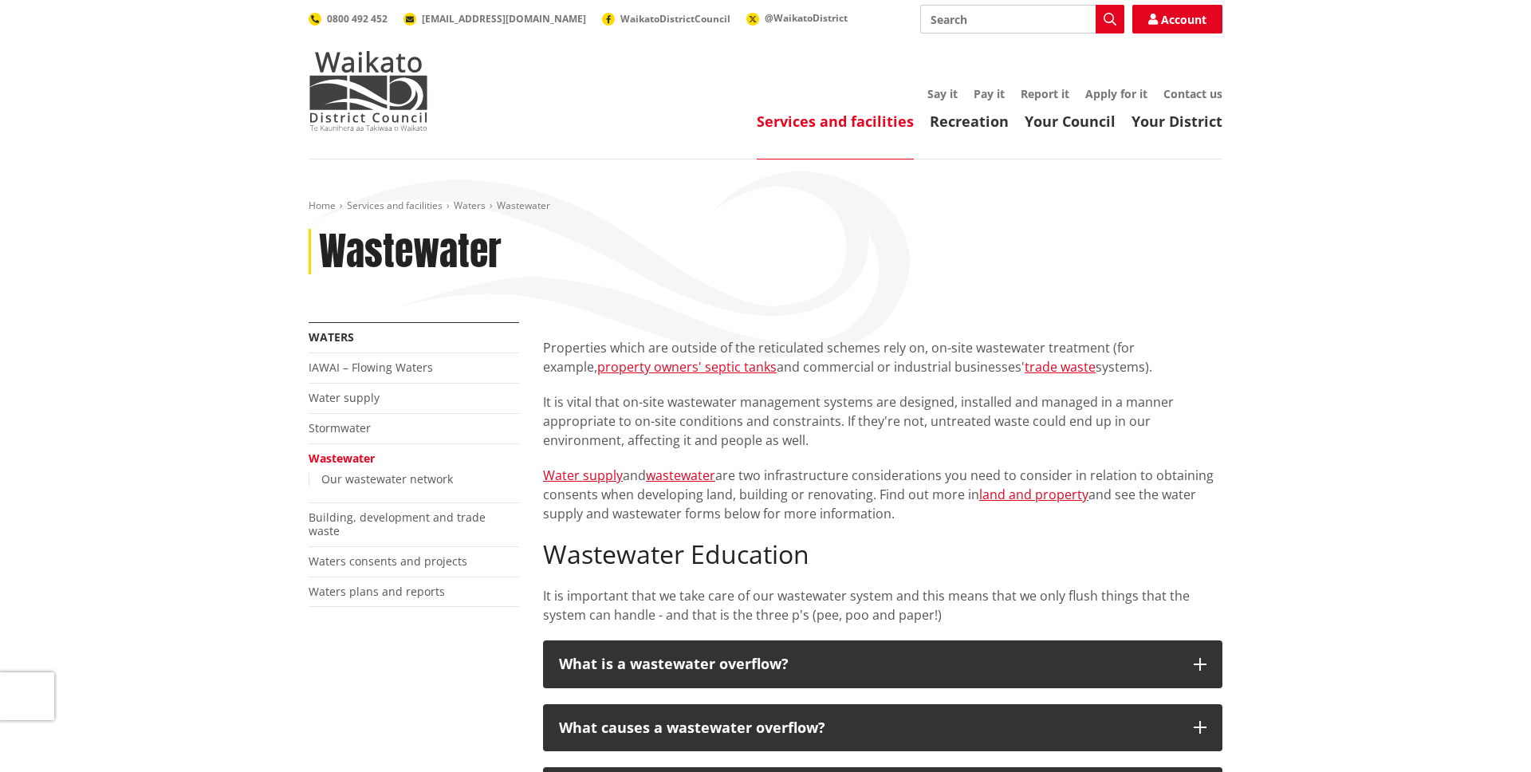
click at [1400, 209] on div "Home Services and facilities Waters Wastewater Wastewater More from this sectio…" at bounding box center [765, 766] width 1531 height 1215
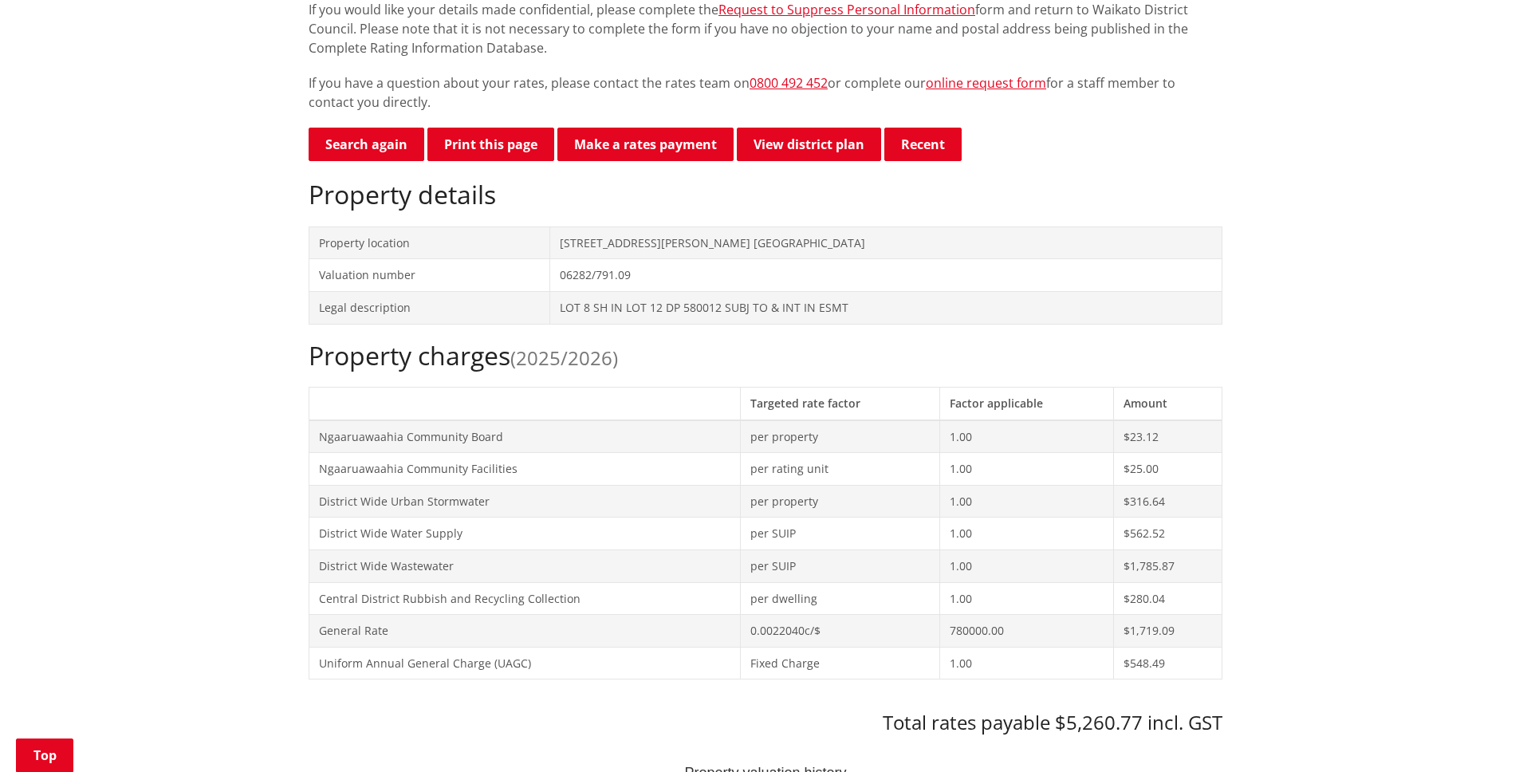
scroll to position [434, 0]
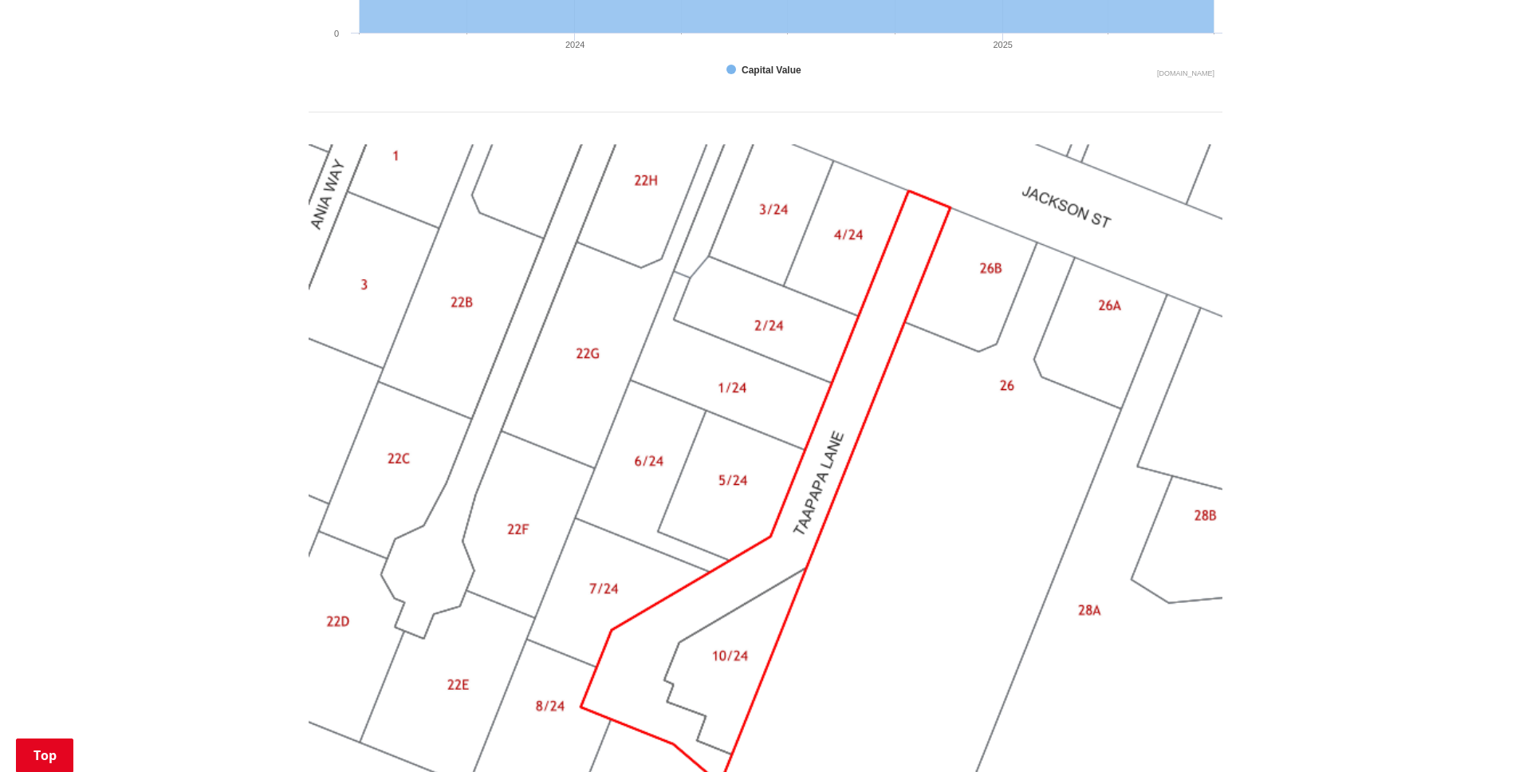
scroll to position [1343, 0]
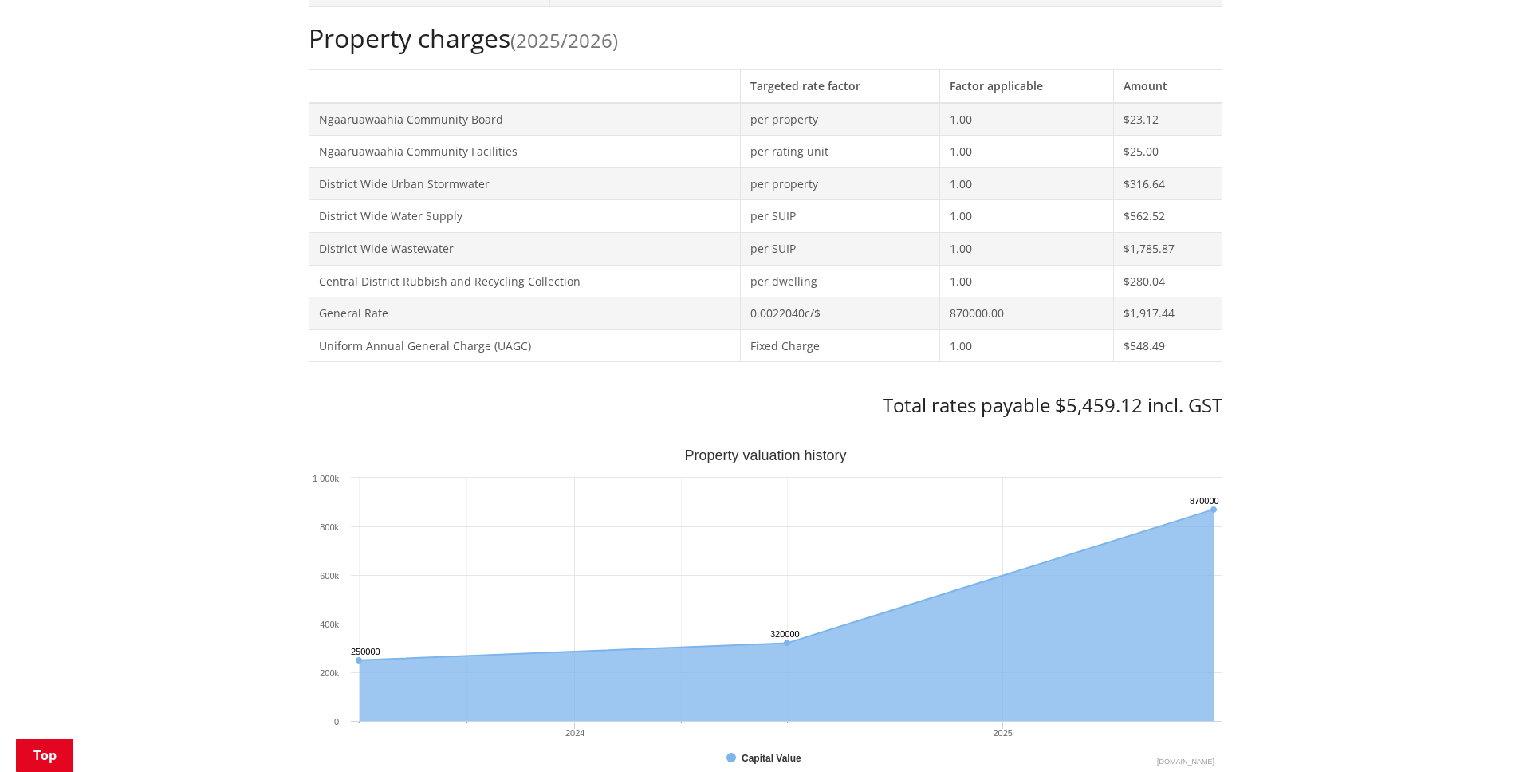
scroll to position [503, 0]
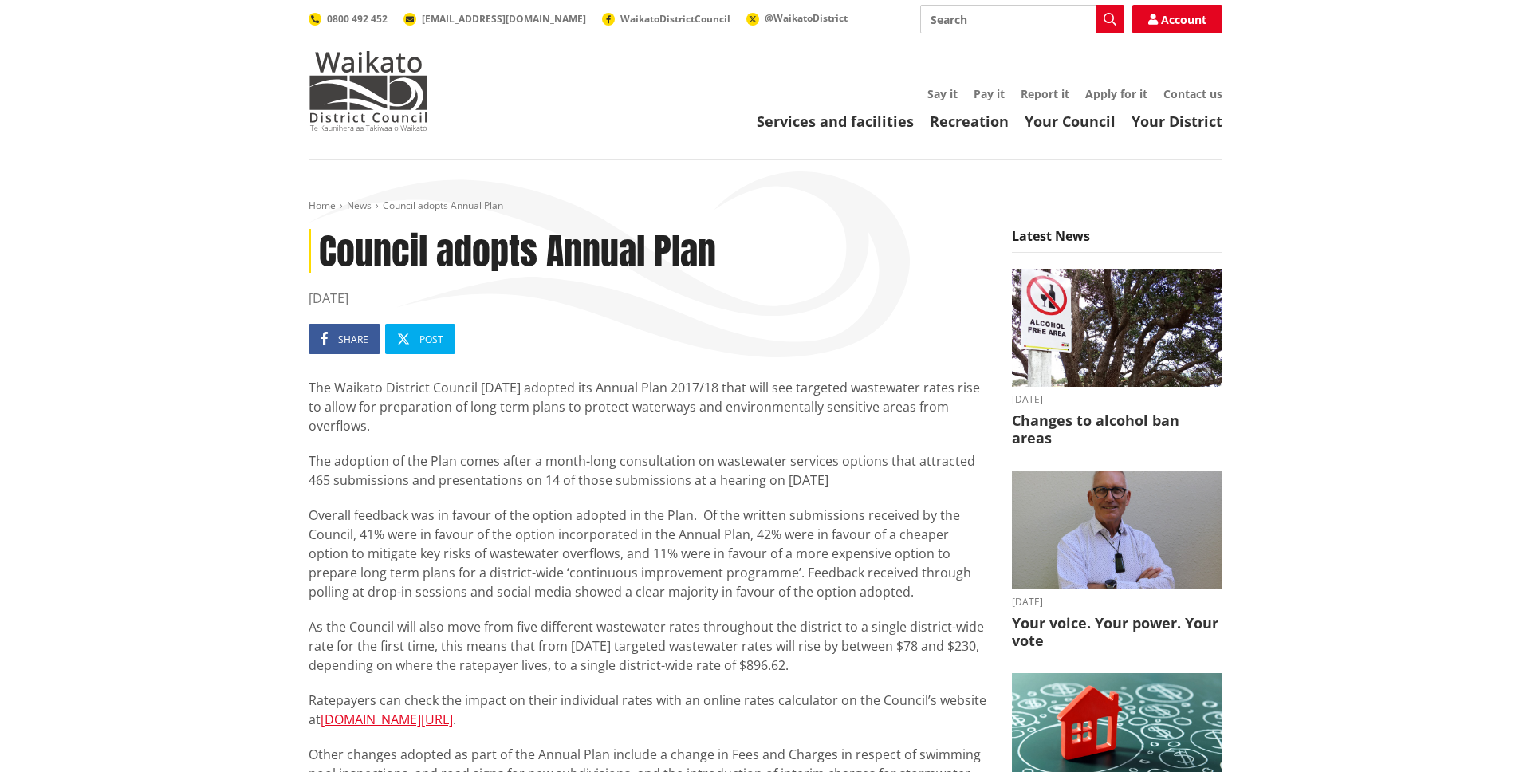
scroll to position [178, 0]
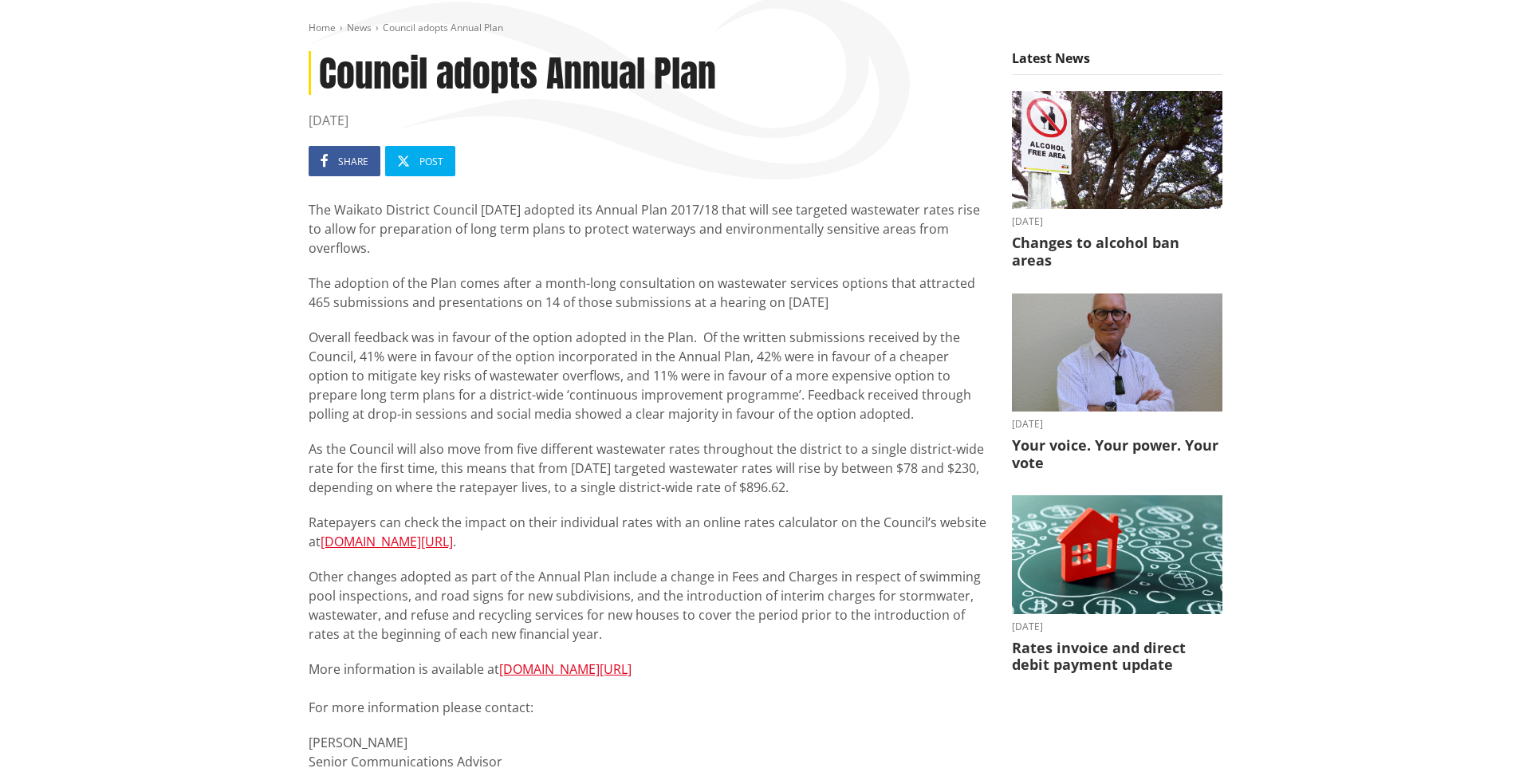
click at [1332, 394] on div "Home News Council adopts Annual Plan Council adopts Annual Plan 29 June 2017 Sh…" at bounding box center [765, 518] width 1531 height 1072
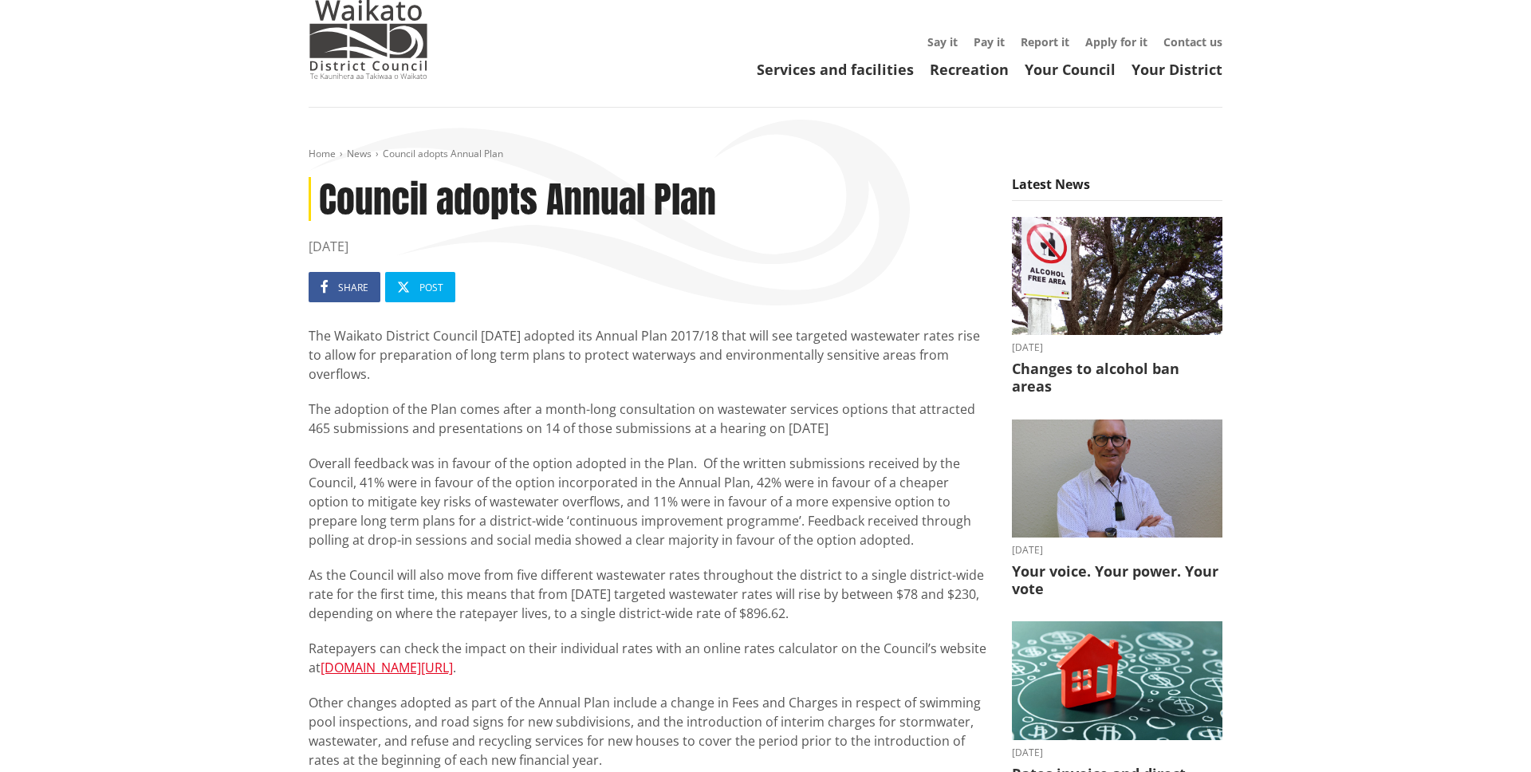
scroll to position [0, 0]
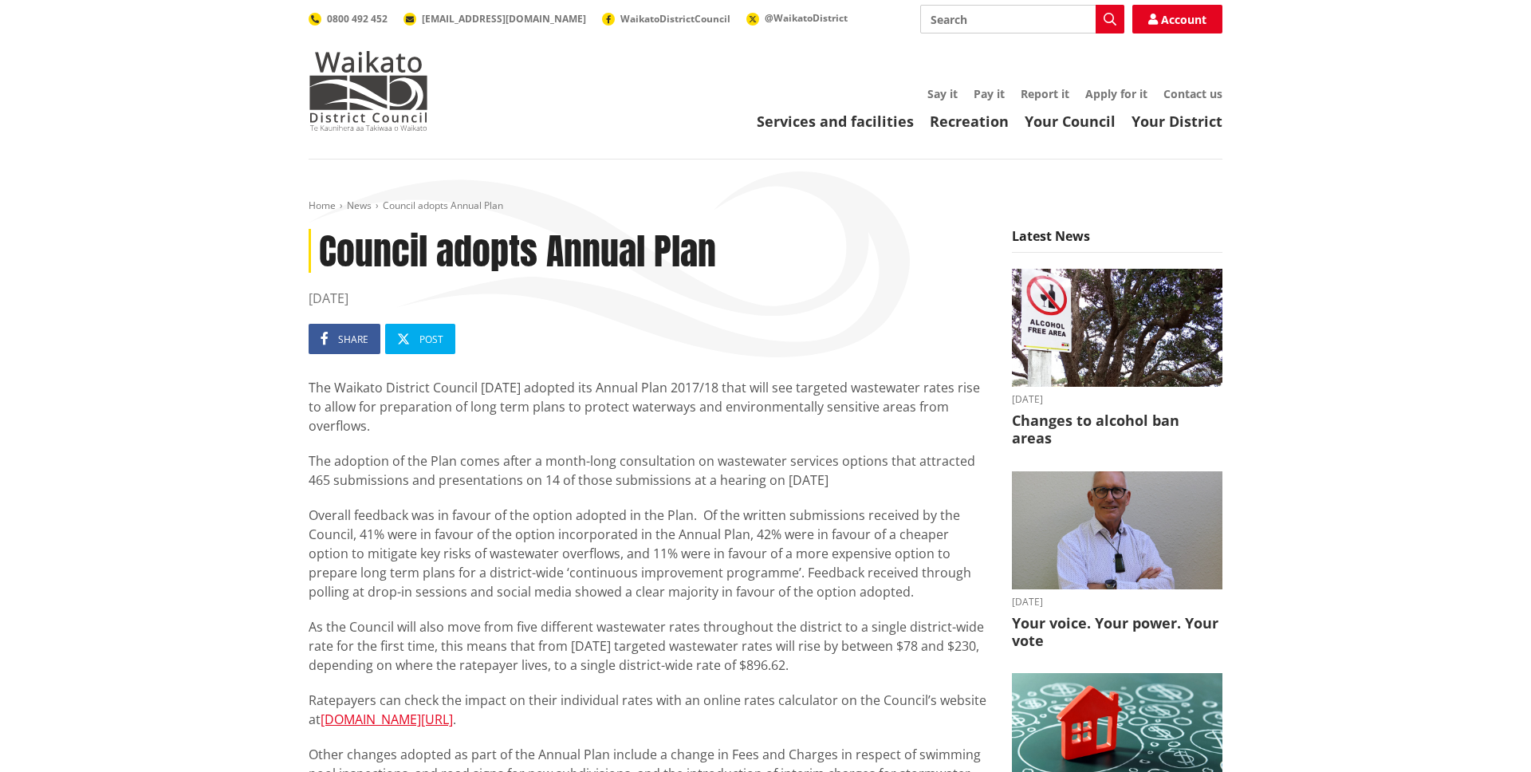
click at [1055, 25] on input "Search" at bounding box center [1022, 19] width 204 height 29
type input "wastewater"
click at [1104, 22] on icon "button" at bounding box center [1110, 19] width 13 height 13
click at [1046, 24] on input "wastewater" at bounding box center [1022, 19] width 204 height 29
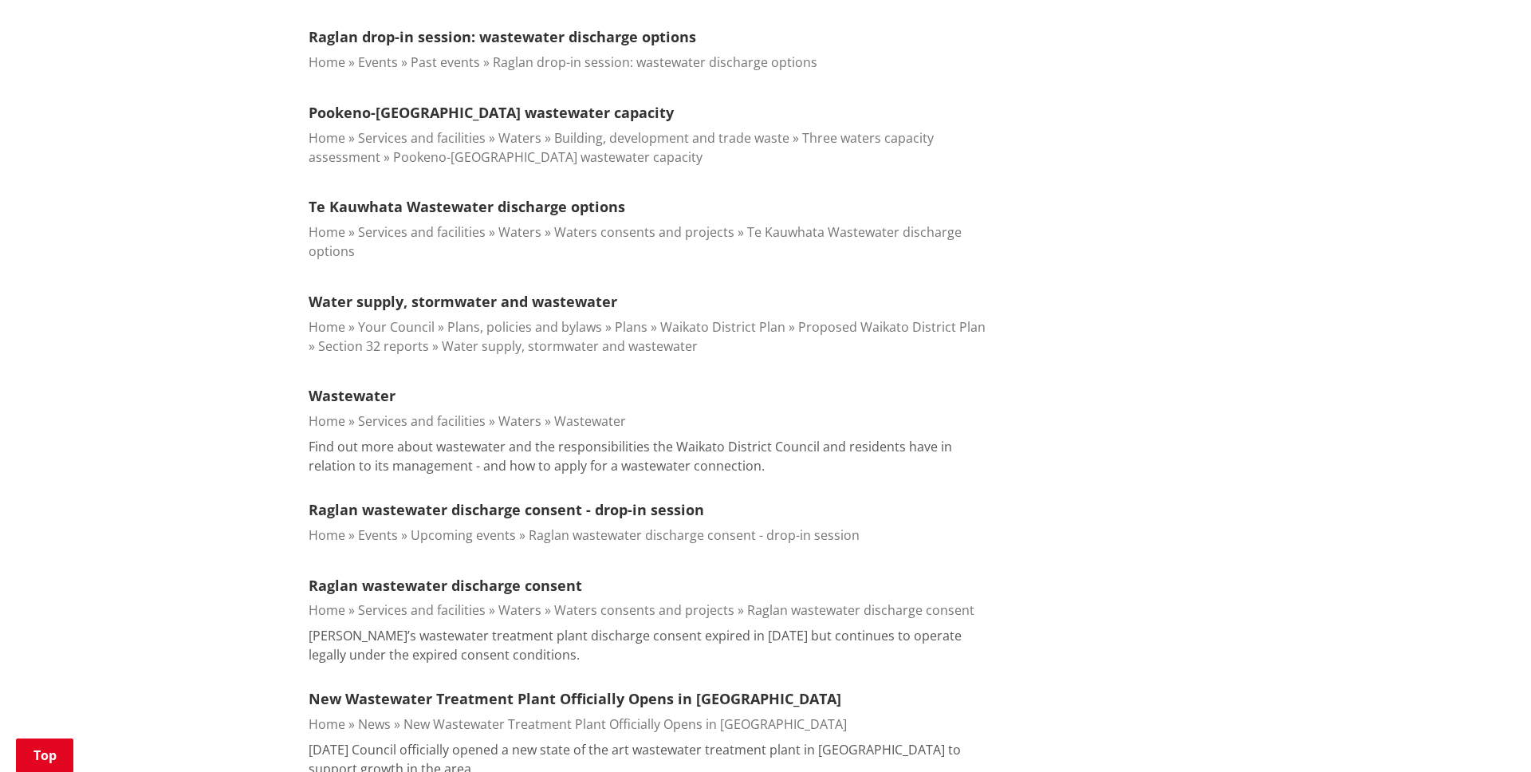
scroll to position [1061, 0]
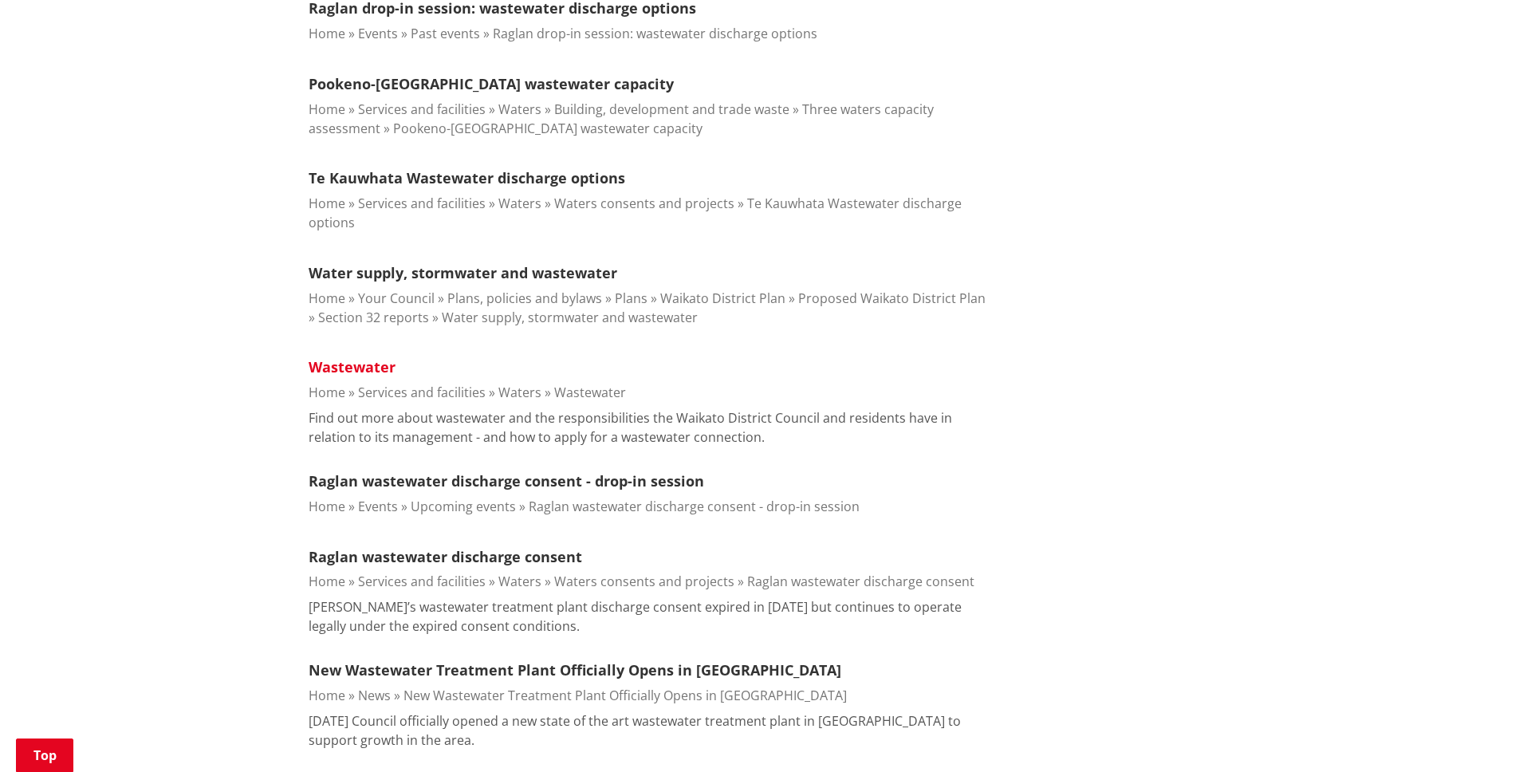
click at [353, 371] on link "Wastewater" at bounding box center [352, 366] width 87 height 19
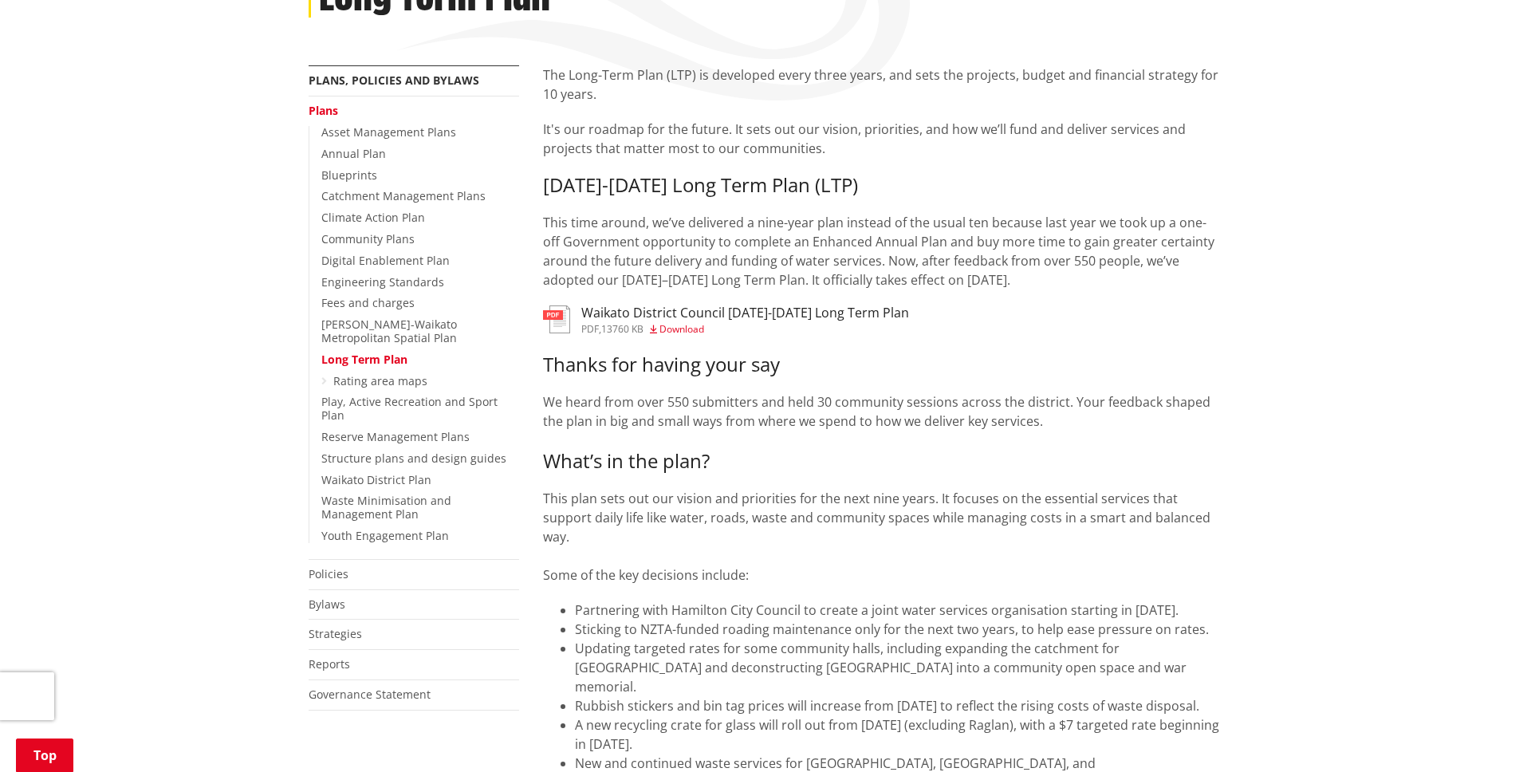
scroll to position [214, 0]
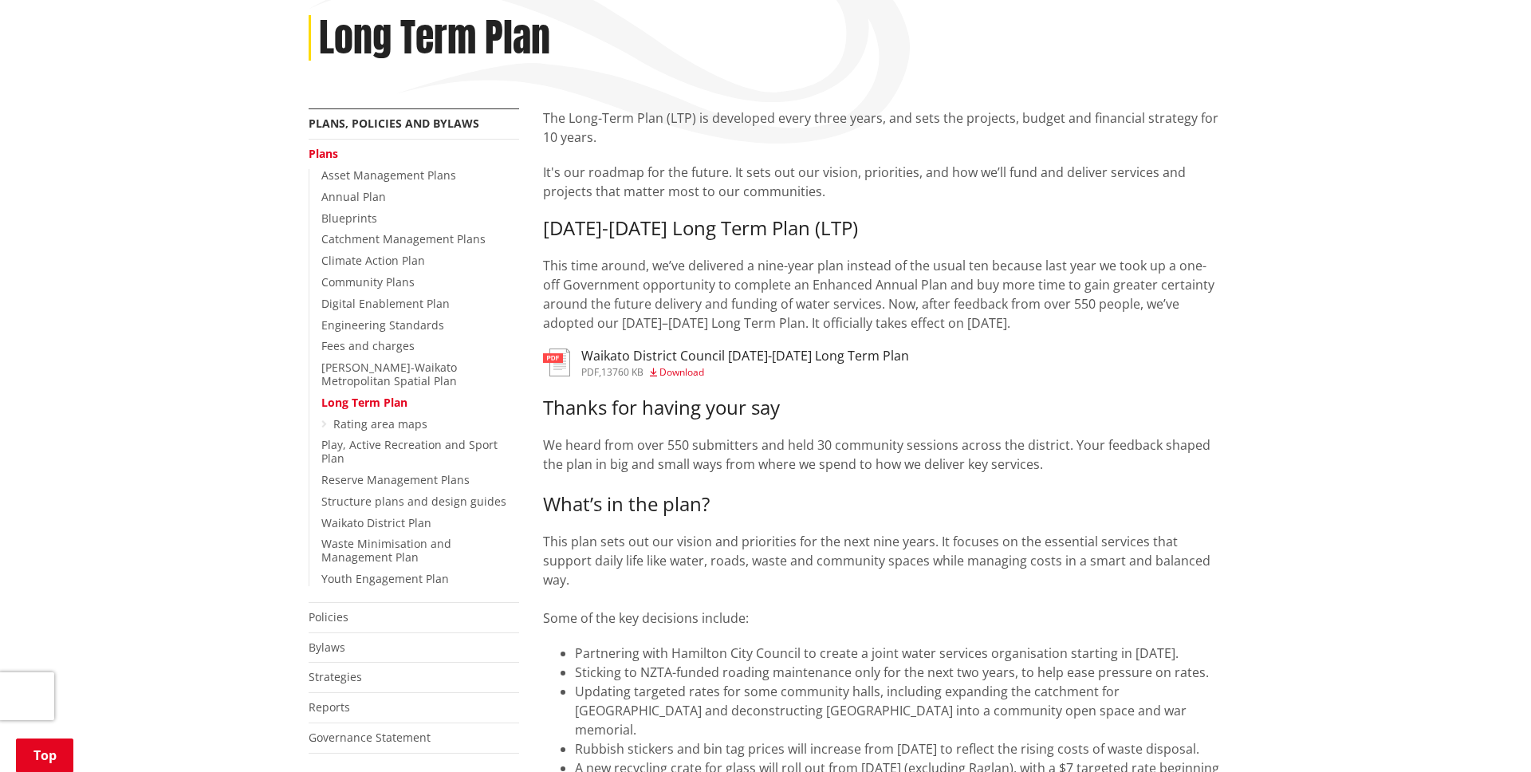
click at [829, 352] on h3 "Waikato District Council 2025-2034 Long Term Plan" at bounding box center [745, 355] width 328 height 15
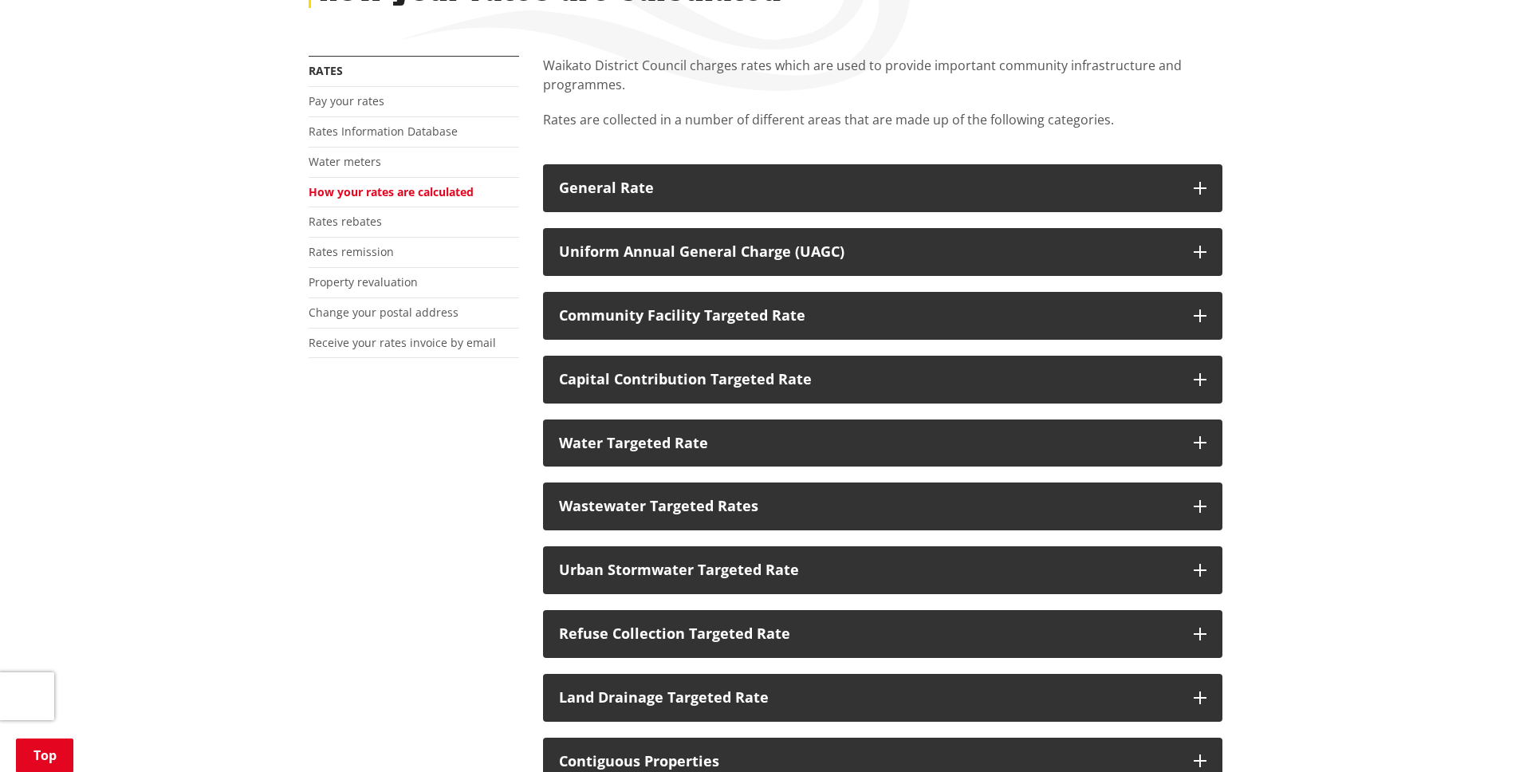
scroll to position [271, 0]
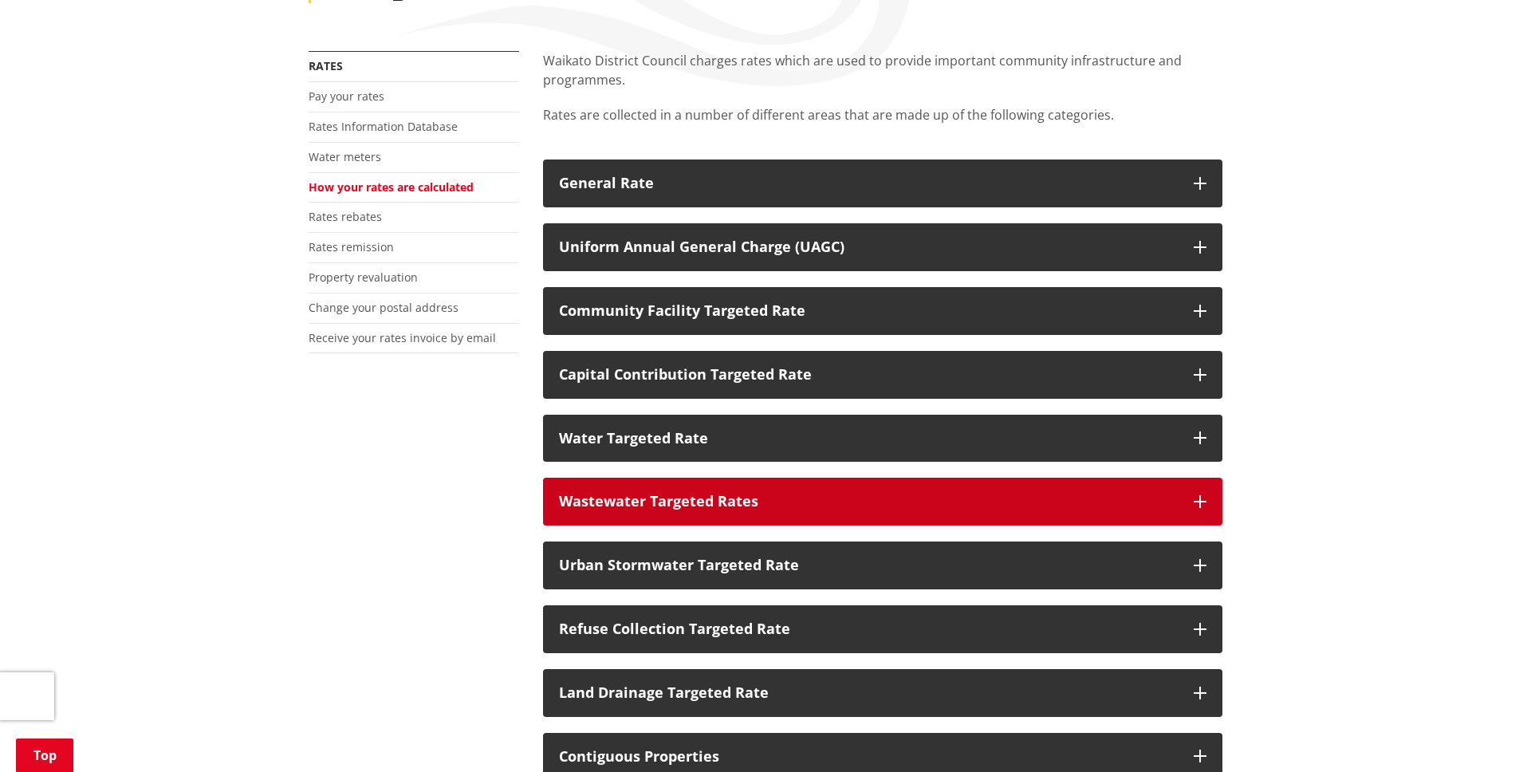
click at [1130, 503] on div "Wastewater Targeted Rates" at bounding box center [868, 502] width 619 height 16
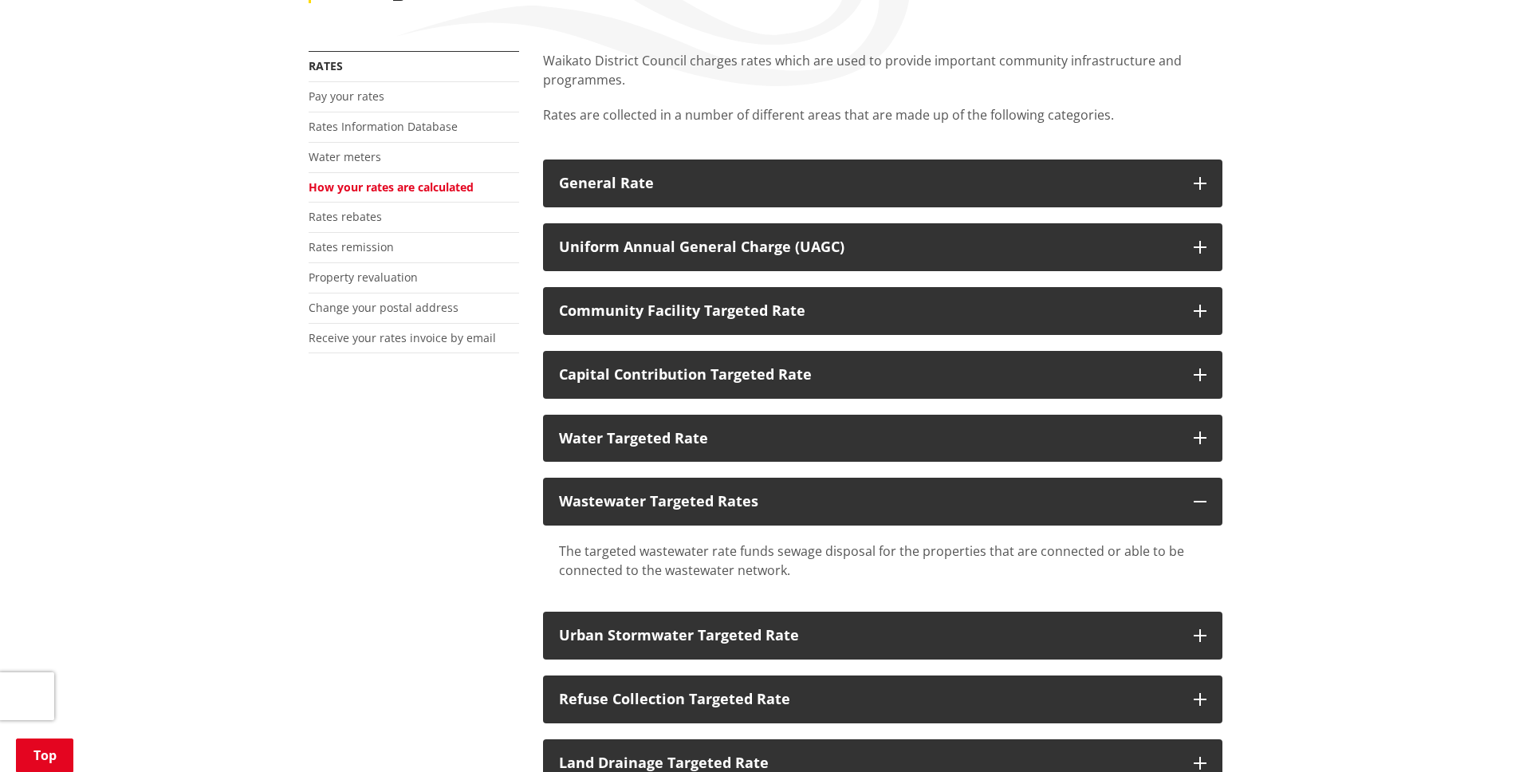
click at [1419, 522] on div "Home Services and facilities Rates How your rates are calculated How your rates…" at bounding box center [765, 606] width 1531 height 1436
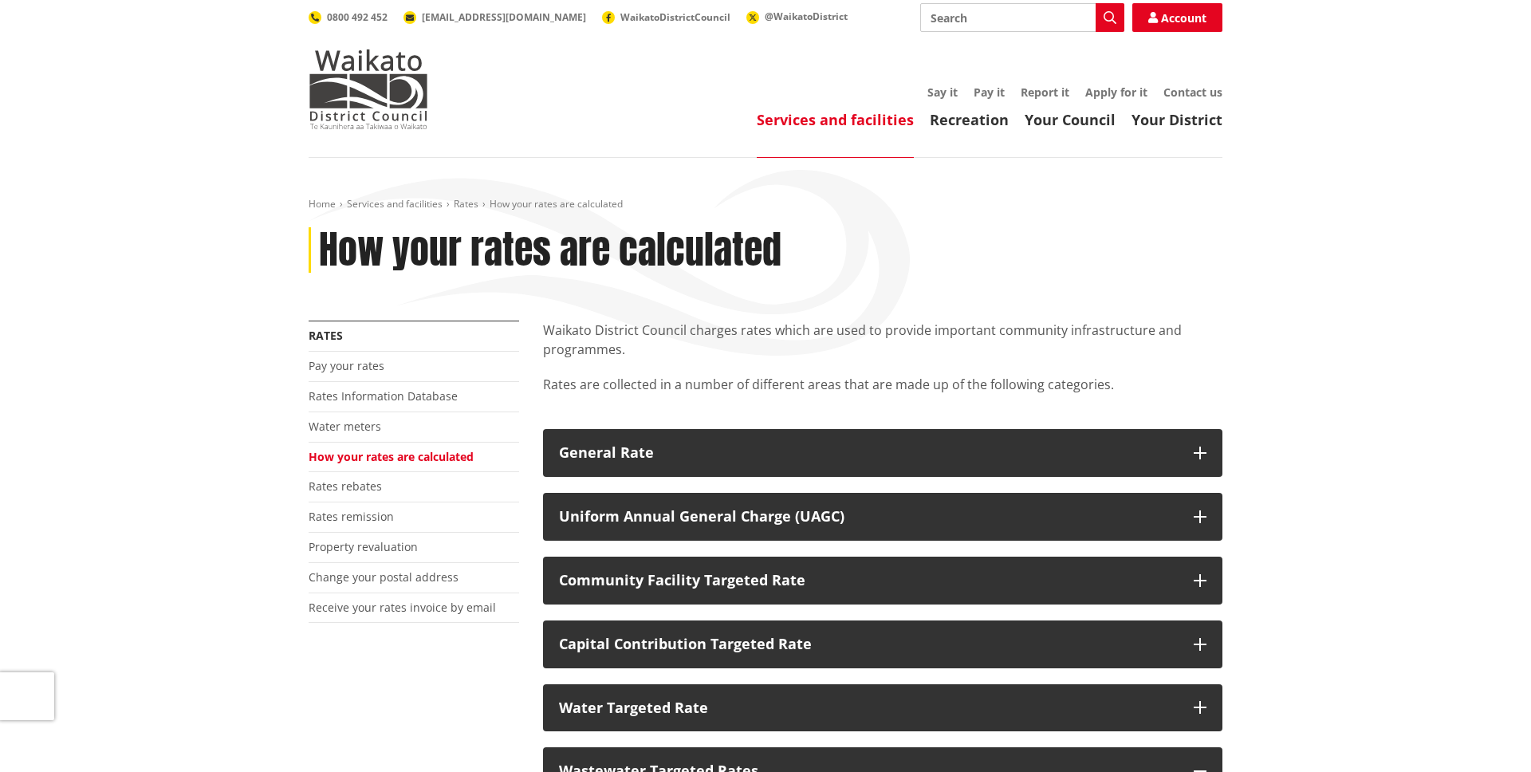
scroll to position [0, 0]
